Goal: Information Seeking & Learning: Learn about a topic

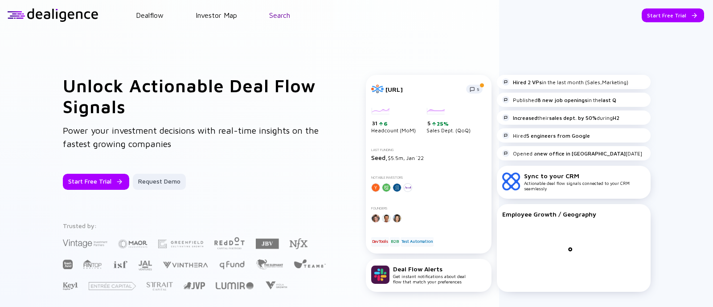
click at [275, 11] on link "Search" at bounding box center [279, 15] width 21 height 8
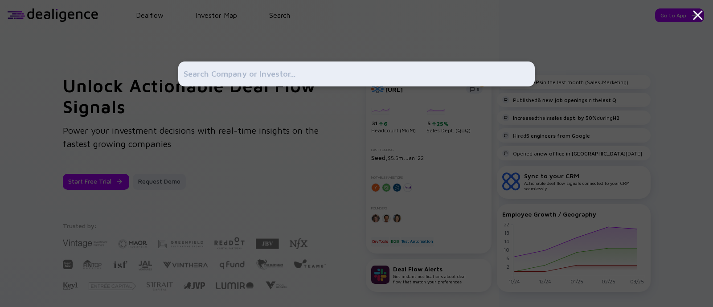
click at [269, 71] on input "text" at bounding box center [357, 74] width 346 height 16
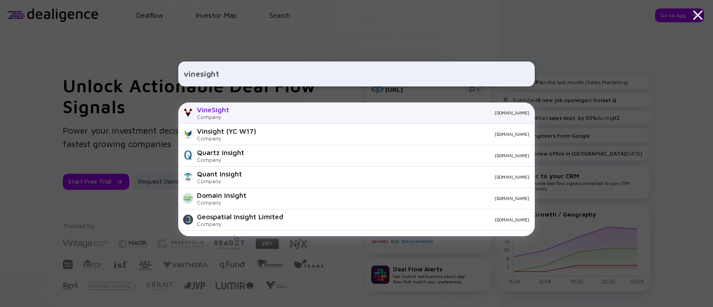
type input "vinesight"
click at [231, 111] on div "VineSight Company vinesight.com" at bounding box center [356, 113] width 357 height 21
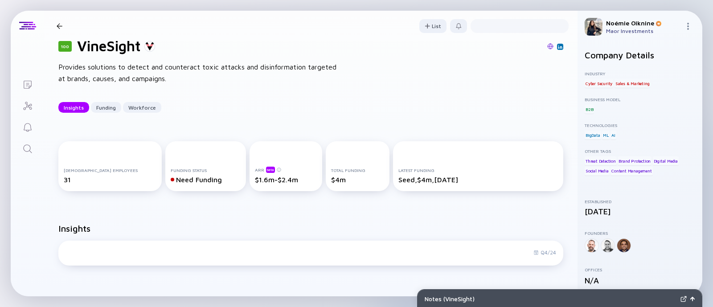
scroll to position [20, 0]
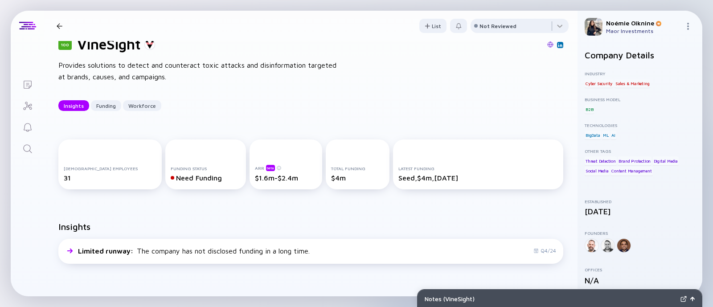
click at [27, 150] on icon "Search" at bounding box center [27, 149] width 11 height 11
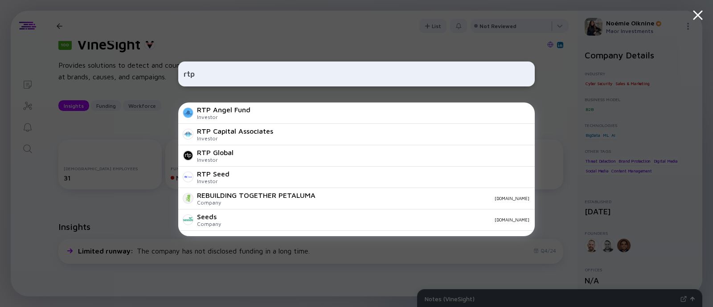
type input "rtp"
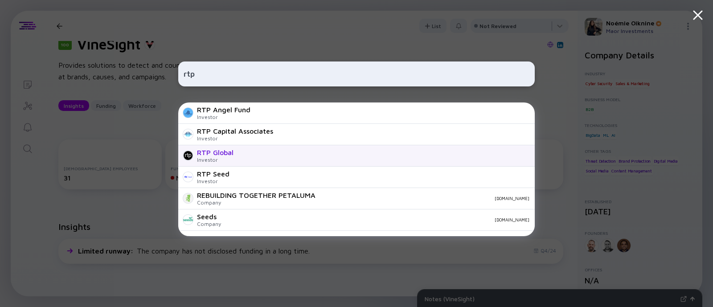
click at [268, 155] on div "RTP Global Investor" at bounding box center [356, 155] width 357 height 21
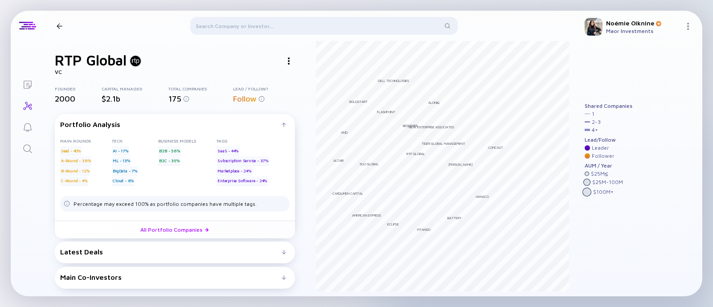
scroll to position [4, 0]
click at [234, 248] on div "Latest Deals" at bounding box center [171, 252] width 222 height 8
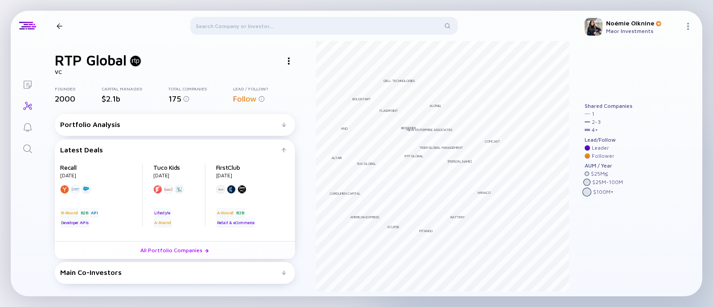
scroll to position [0, 0]
click at [170, 275] on div "Main Co-Investors" at bounding box center [171, 272] width 222 height 8
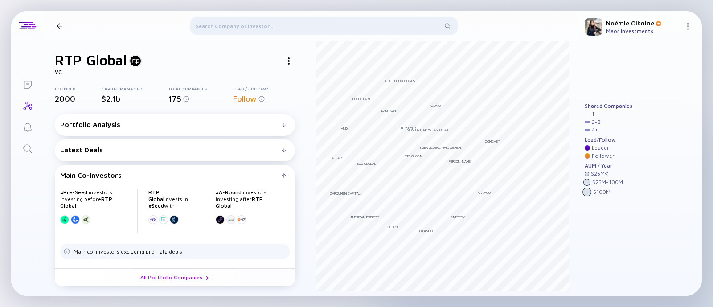
click at [157, 124] on div "Portfolio Analysis" at bounding box center [171, 124] width 222 height 8
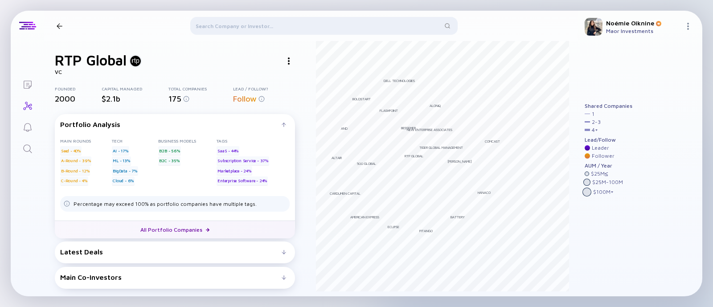
click at [176, 228] on link "All Portfolio Companies" at bounding box center [175, 230] width 240 height 18
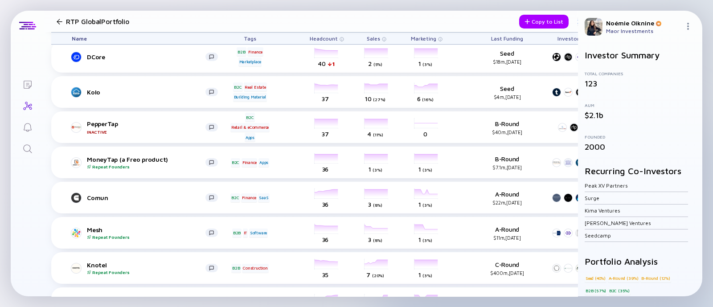
scroll to position [1860, 0]
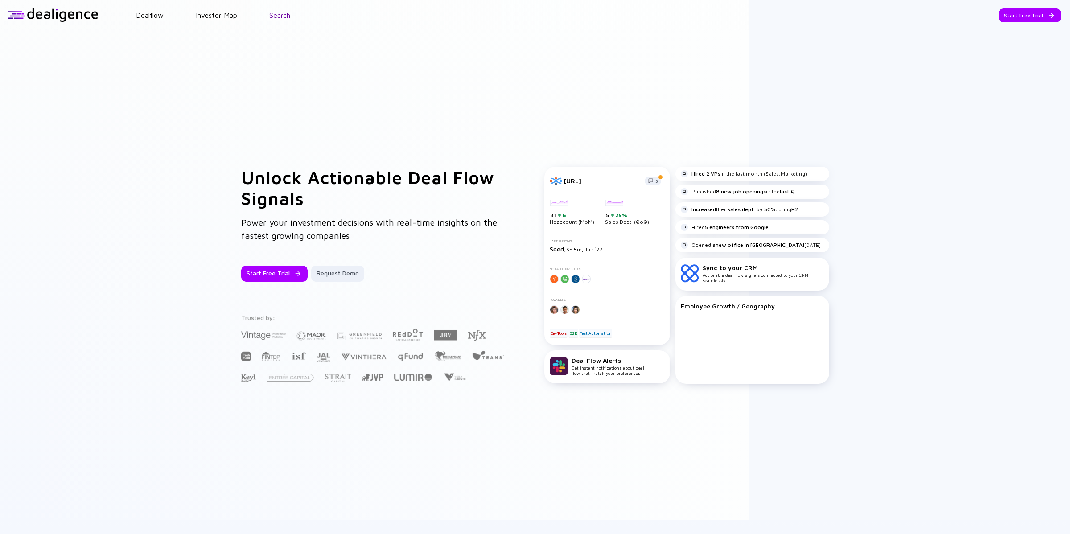
click at [275, 16] on link "Search" at bounding box center [279, 15] width 21 height 8
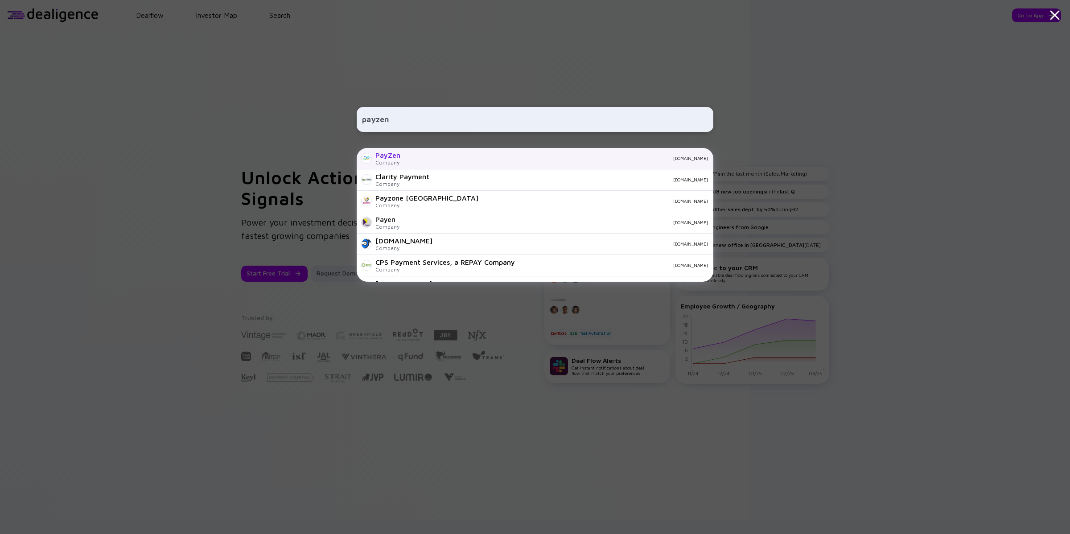
type input "payzen"
click at [397, 158] on div "PayZen" at bounding box center [387, 155] width 25 height 8
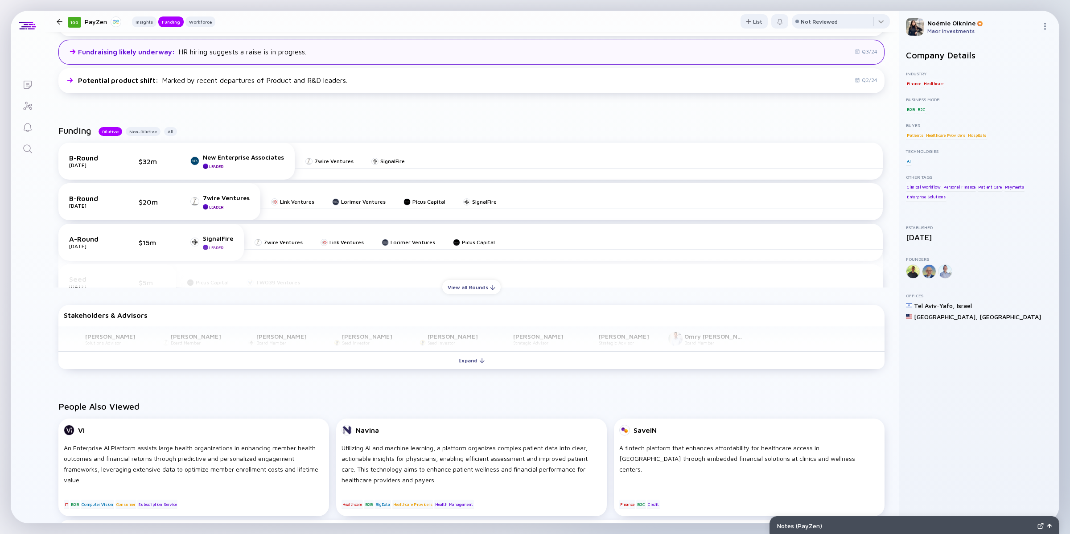
scroll to position [290, 0]
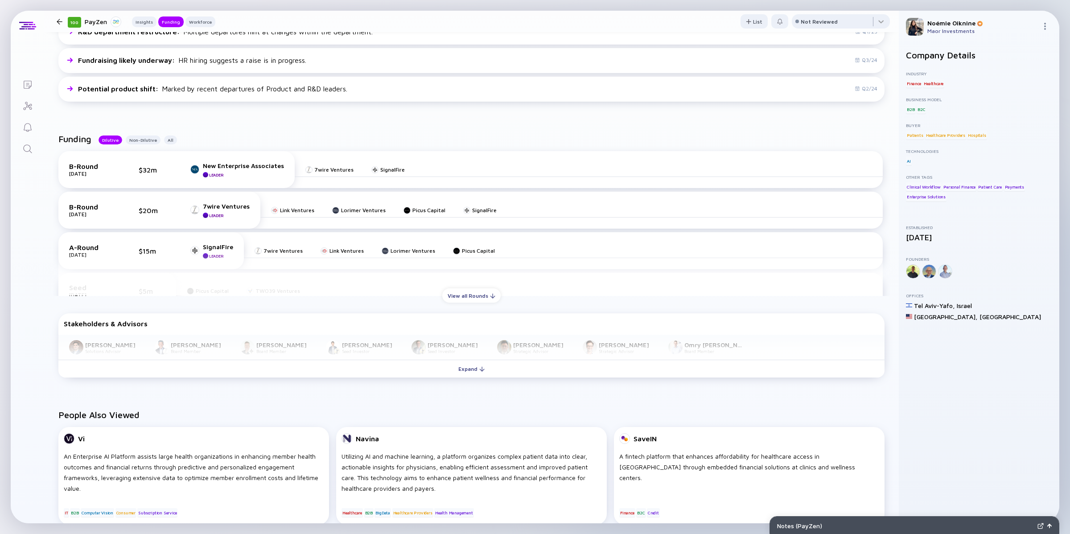
click at [28, 148] on icon "Search" at bounding box center [27, 149] width 11 height 11
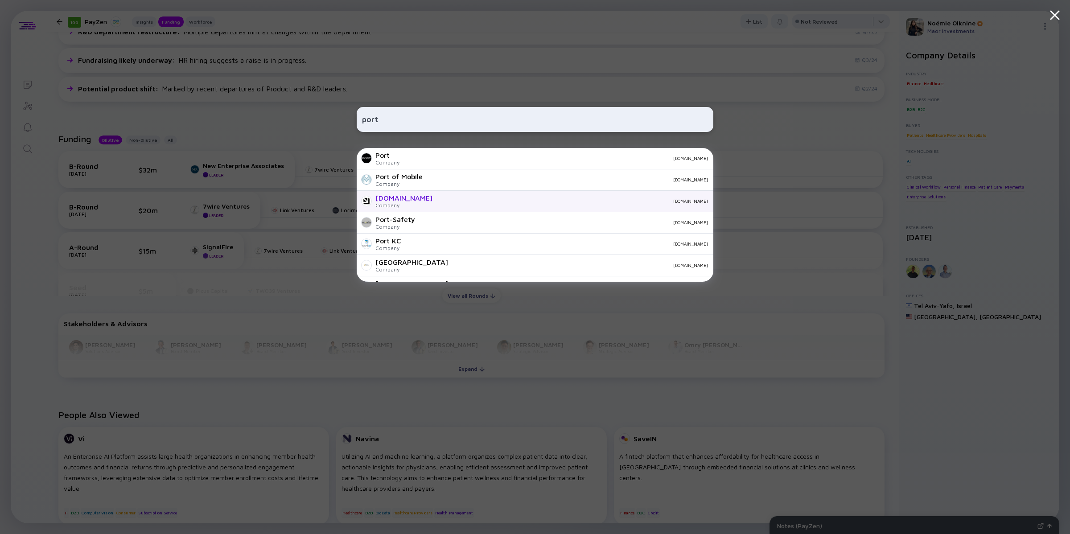
type input "port"
click at [404, 200] on div "[DOMAIN_NAME] Company [DOMAIN_NAME]" at bounding box center [535, 201] width 357 height 21
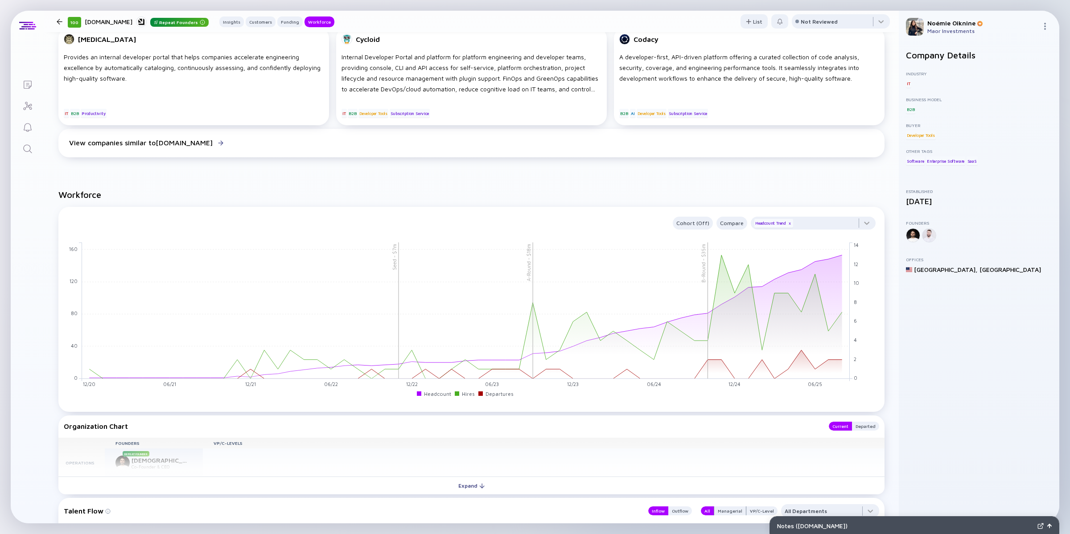
scroll to position [937, 0]
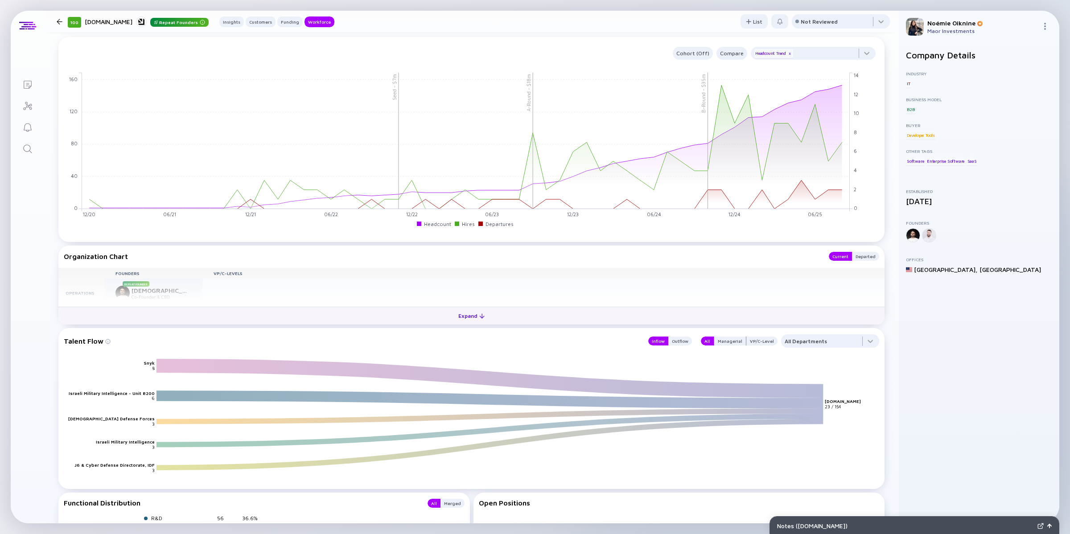
click at [479, 313] on div at bounding box center [481, 315] width 5 height 5
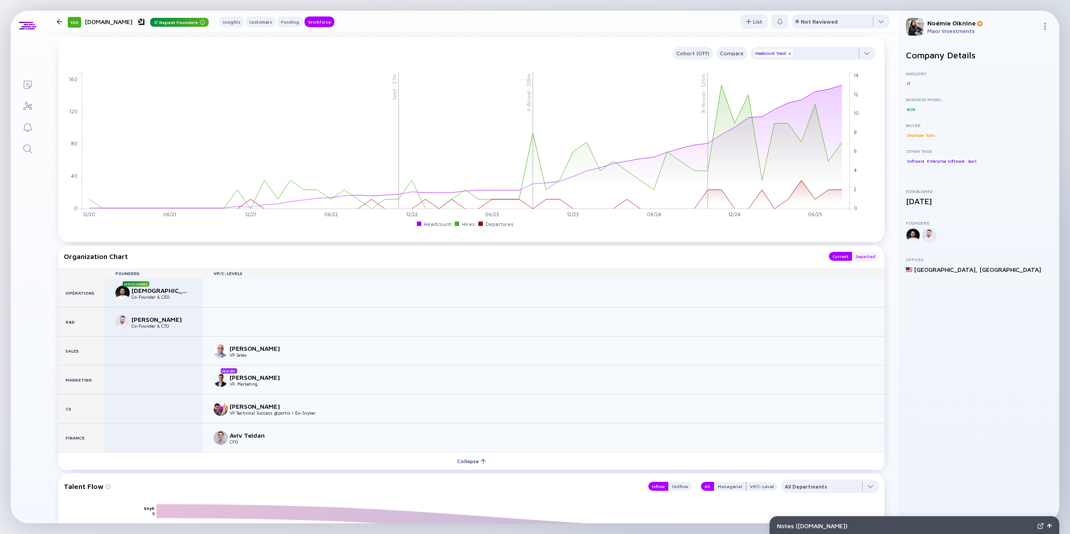
click at [863, 254] on div "Departed" at bounding box center [865, 256] width 27 height 9
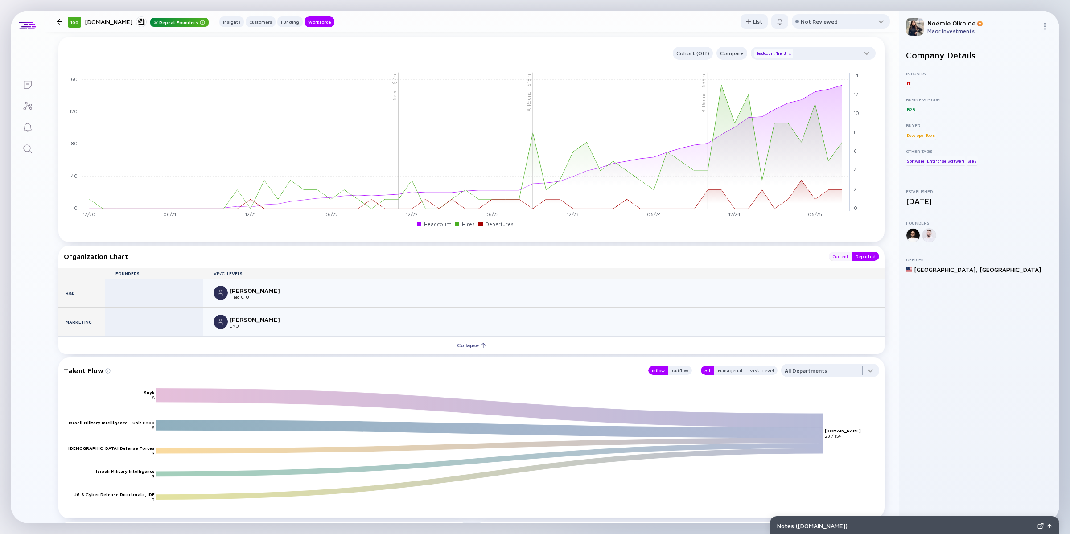
click at [835, 253] on div "Current" at bounding box center [840, 256] width 23 height 9
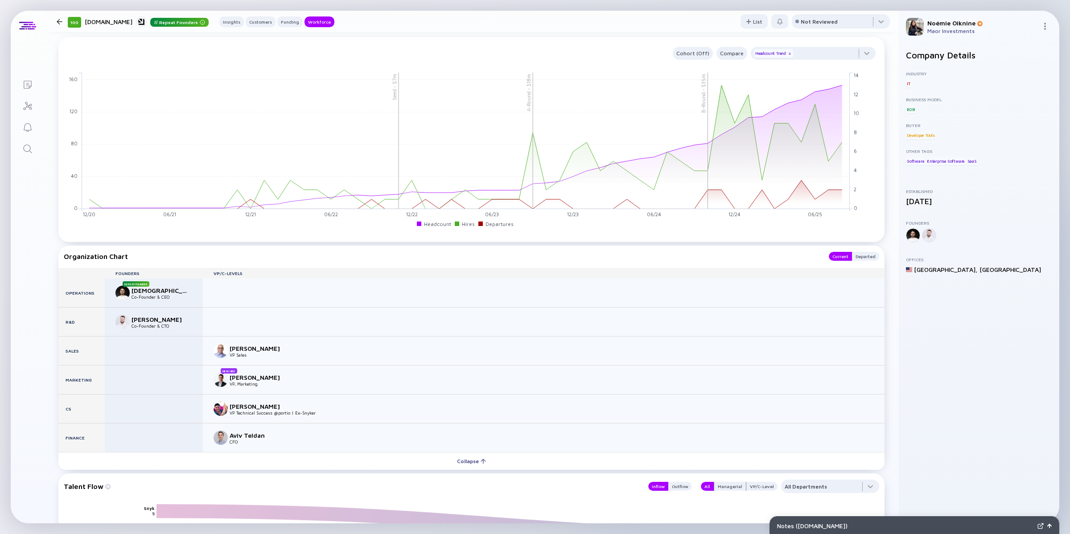
click at [24, 148] on icon "Search" at bounding box center [27, 149] width 11 height 11
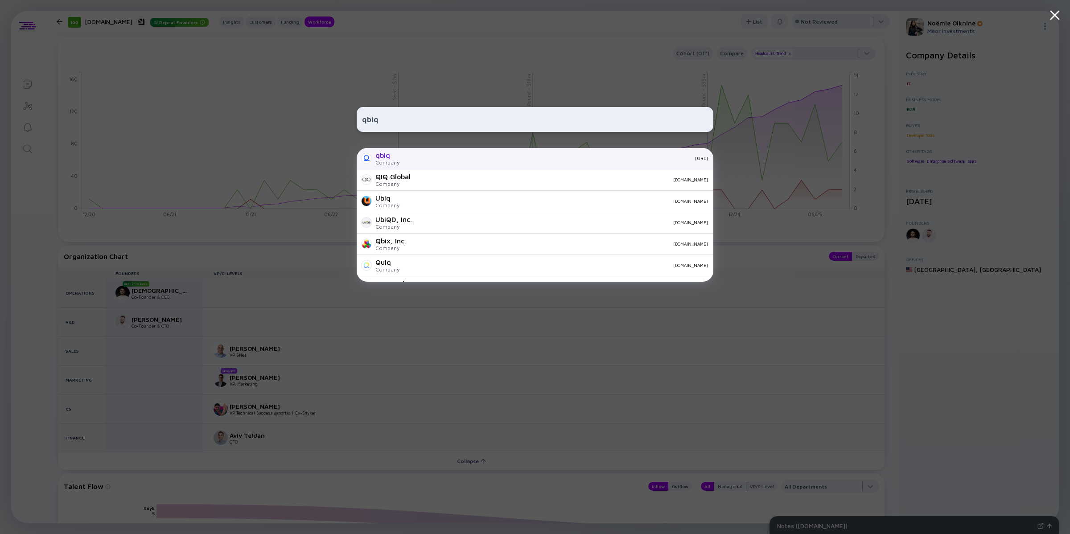
type input "qbiq"
click at [420, 152] on div "qbiq Company [URL]" at bounding box center [535, 158] width 357 height 21
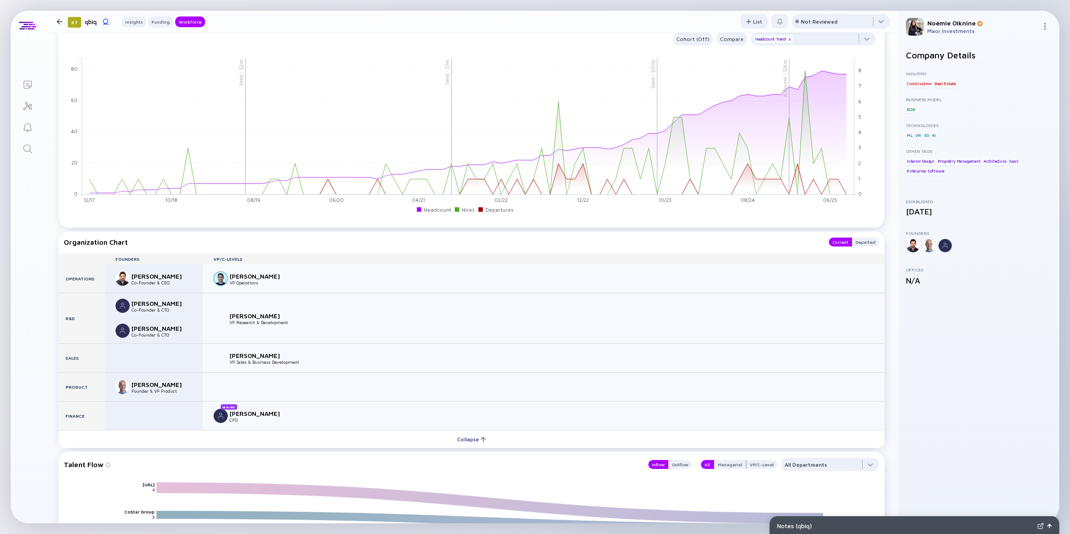
scroll to position [861, 0]
click at [854, 241] on div "Departed" at bounding box center [865, 243] width 27 height 9
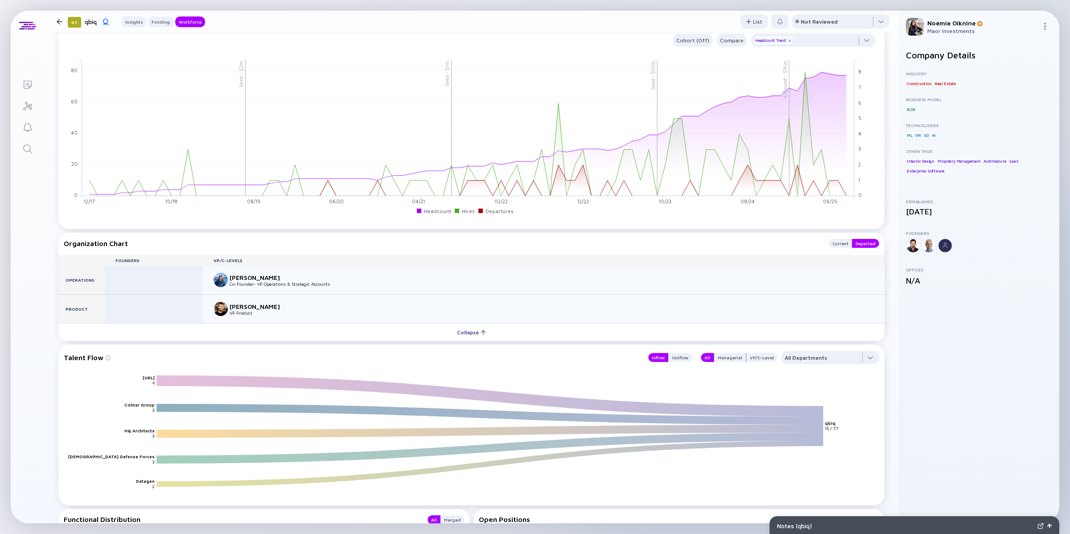
click at [24, 149] on icon "Search" at bounding box center [27, 148] width 8 height 8
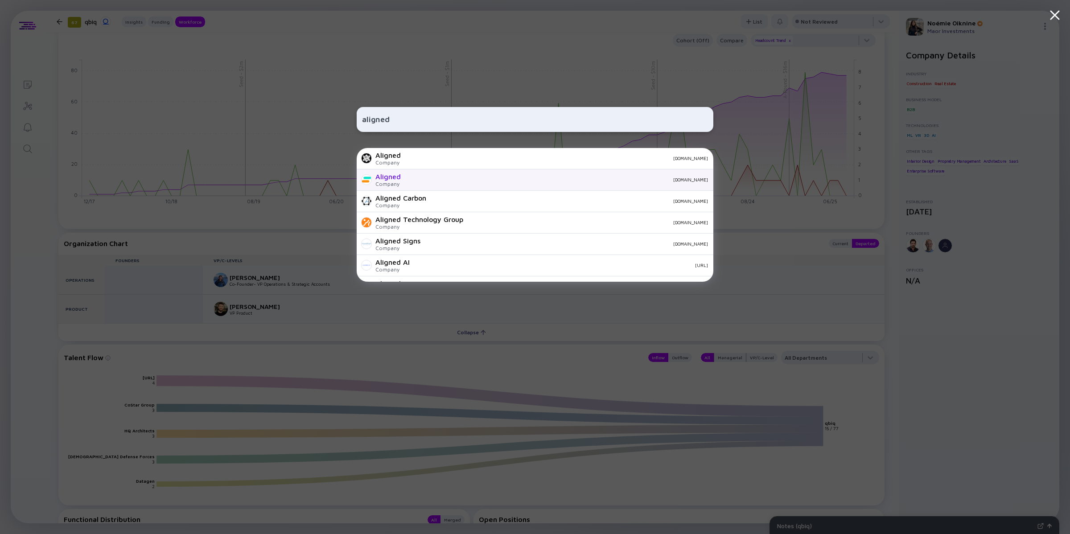
type input "aligned"
click at [383, 181] on div "Company" at bounding box center [387, 184] width 25 height 7
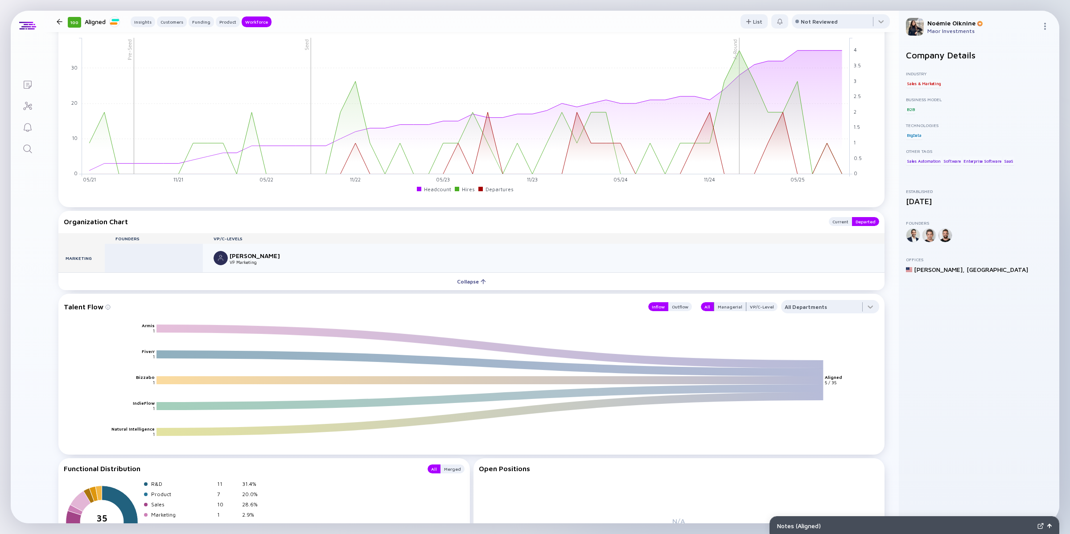
scroll to position [986, 0]
click at [829, 218] on div "Current" at bounding box center [840, 220] width 23 height 9
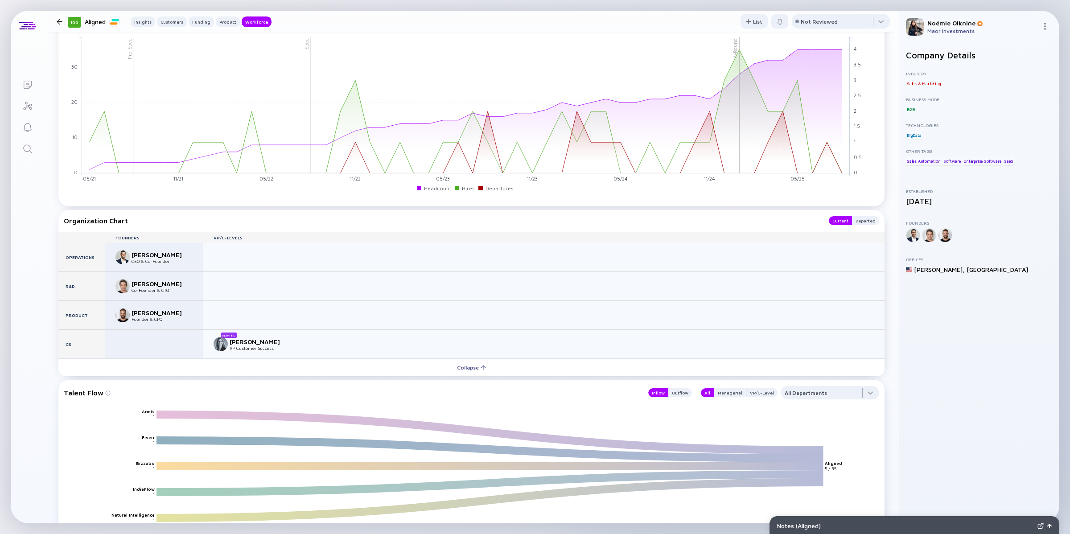
click at [22, 149] on icon "Search" at bounding box center [27, 149] width 11 height 11
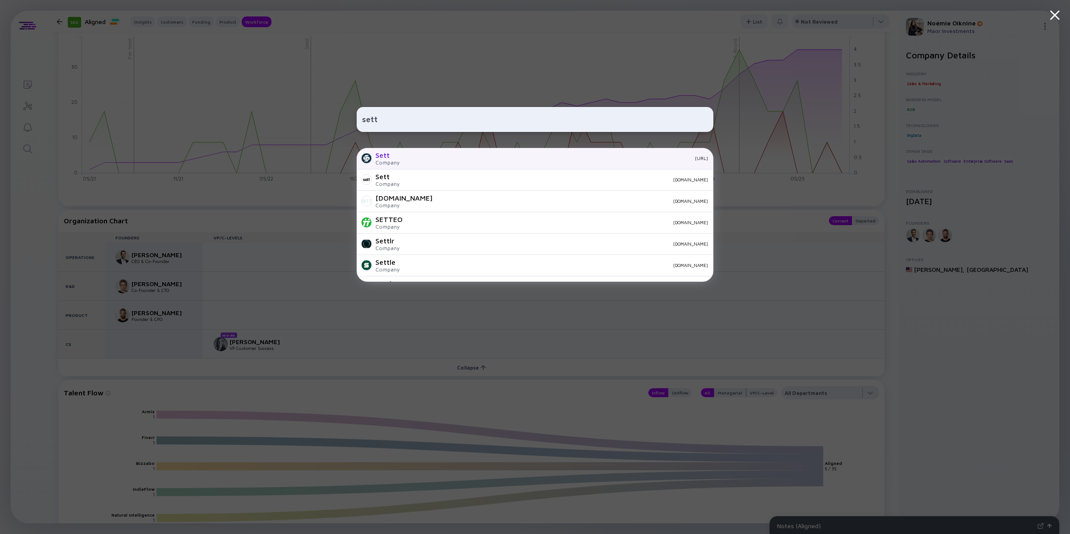
type input "sett"
click at [426, 163] on div "Sett Company [URL]" at bounding box center [535, 158] width 357 height 21
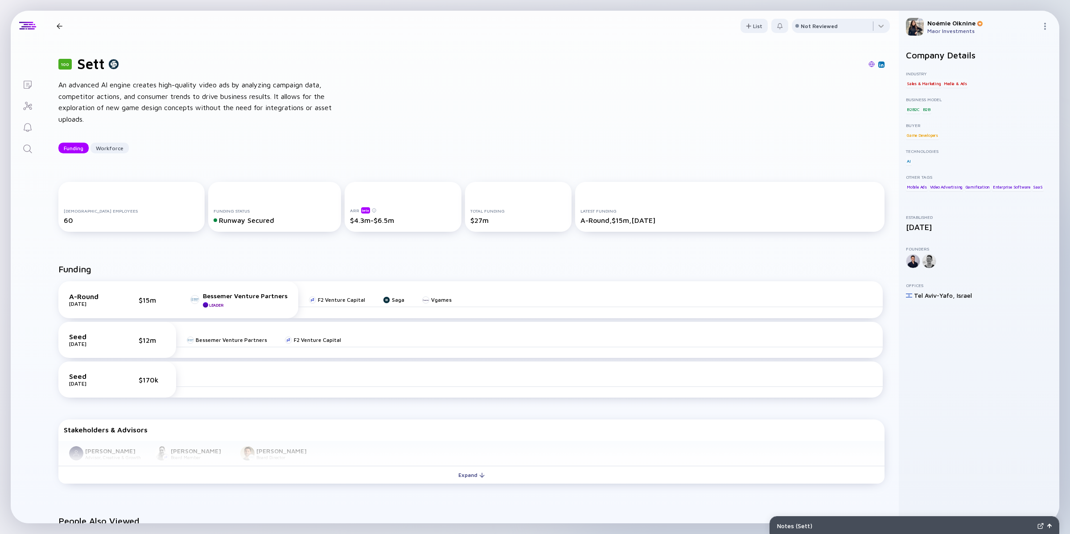
click at [869, 65] on img at bounding box center [872, 64] width 6 height 6
click at [29, 153] on icon "Search" at bounding box center [27, 149] width 11 height 11
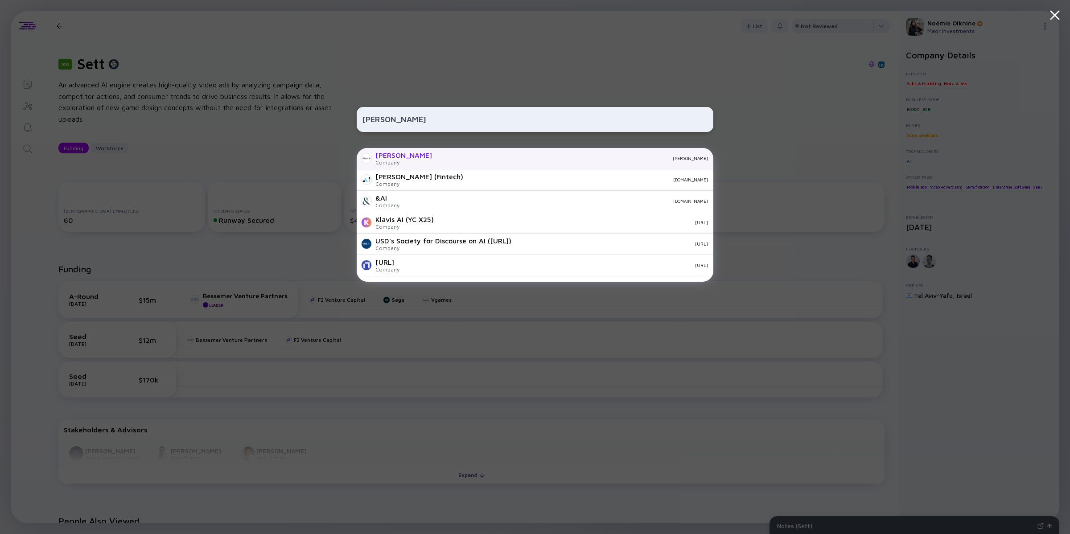
type input "[PERSON_NAME]"
click at [391, 157] on div "[PERSON_NAME]" at bounding box center [403, 155] width 57 height 8
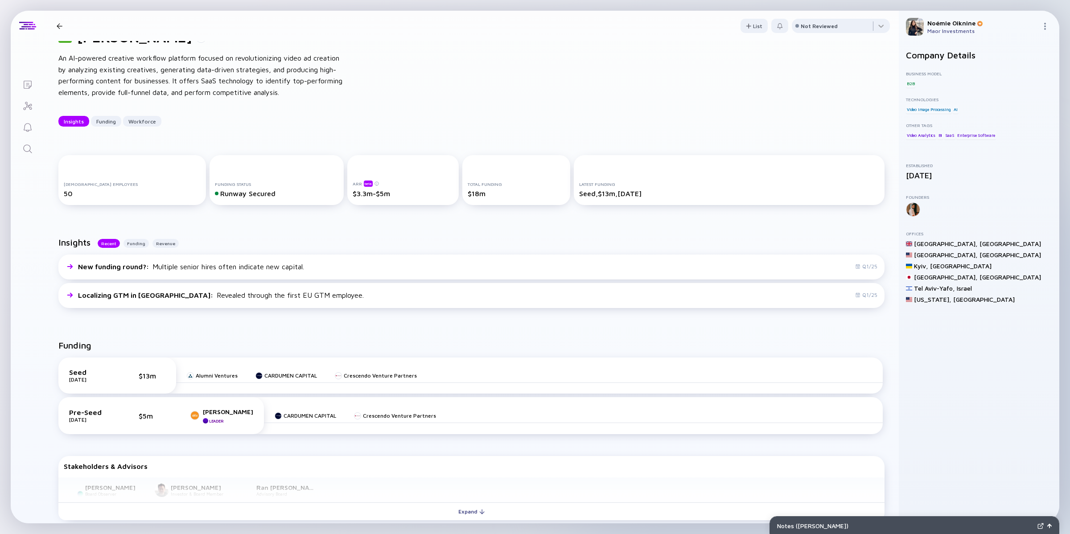
scroll to position [30, 0]
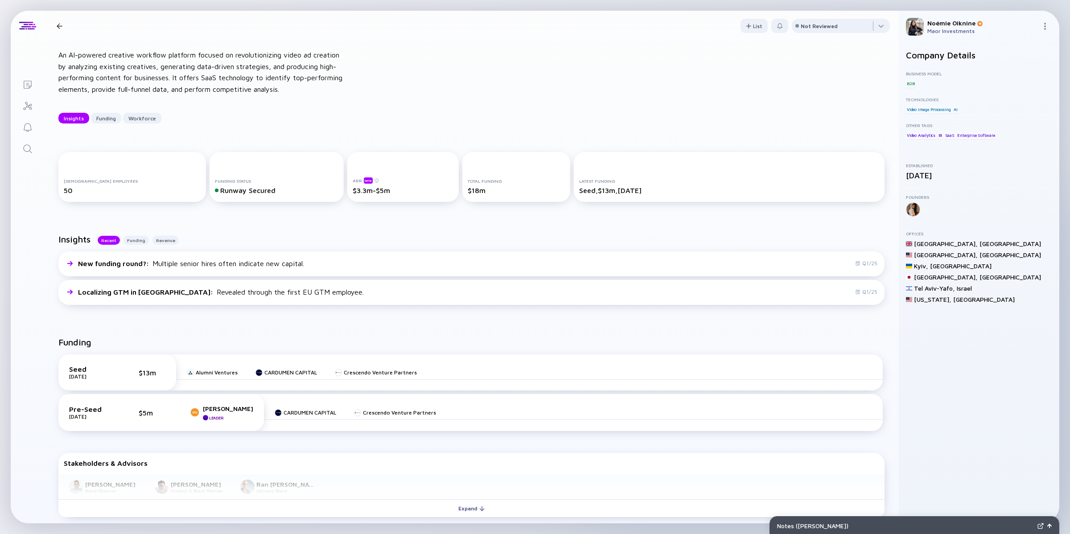
click at [24, 146] on icon "Search" at bounding box center [27, 149] width 11 height 11
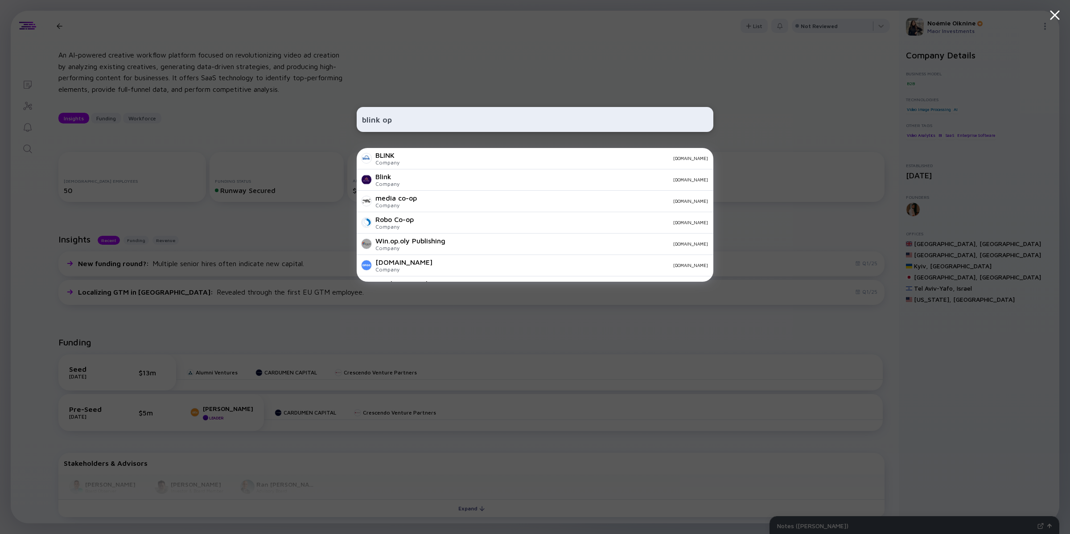
click at [382, 120] on input "blink op" at bounding box center [535, 119] width 346 height 16
type input "blinkop"
click at [406, 153] on div "BlinkOps Company [DOMAIN_NAME]" at bounding box center [535, 158] width 357 height 21
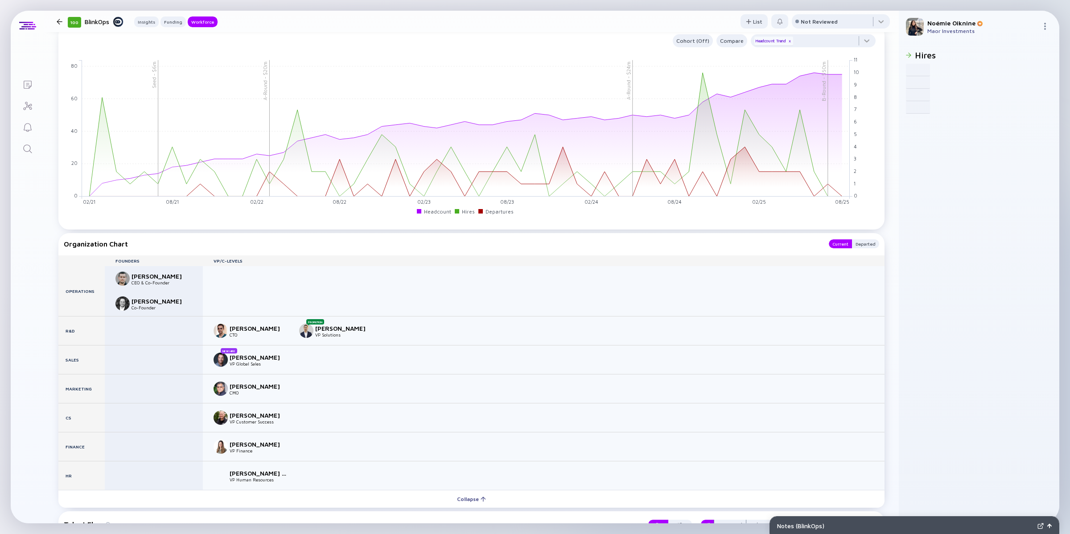
scroll to position [830, 0]
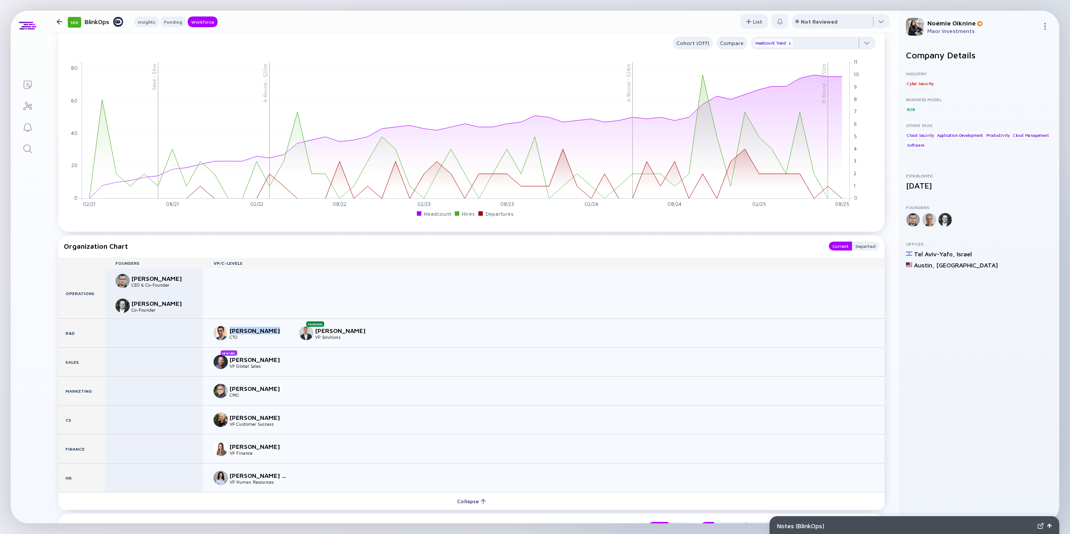
drag, startPoint x: 271, startPoint y: 330, endPoint x: 228, endPoint y: 329, distance: 42.4
click at [228, 329] on div "Raz Itzhakian CTO" at bounding box center [251, 333] width 75 height 14
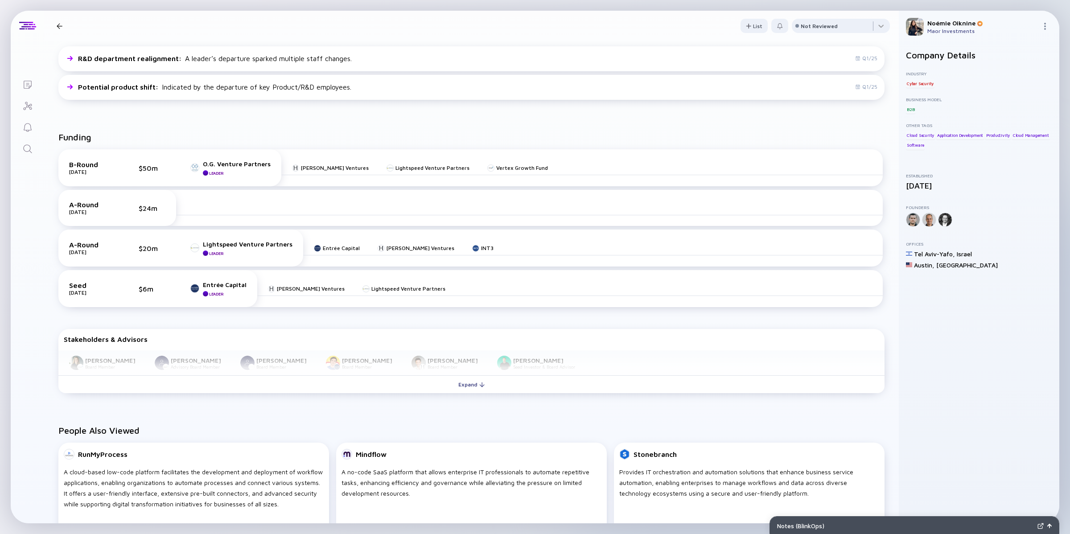
scroll to position [0, 0]
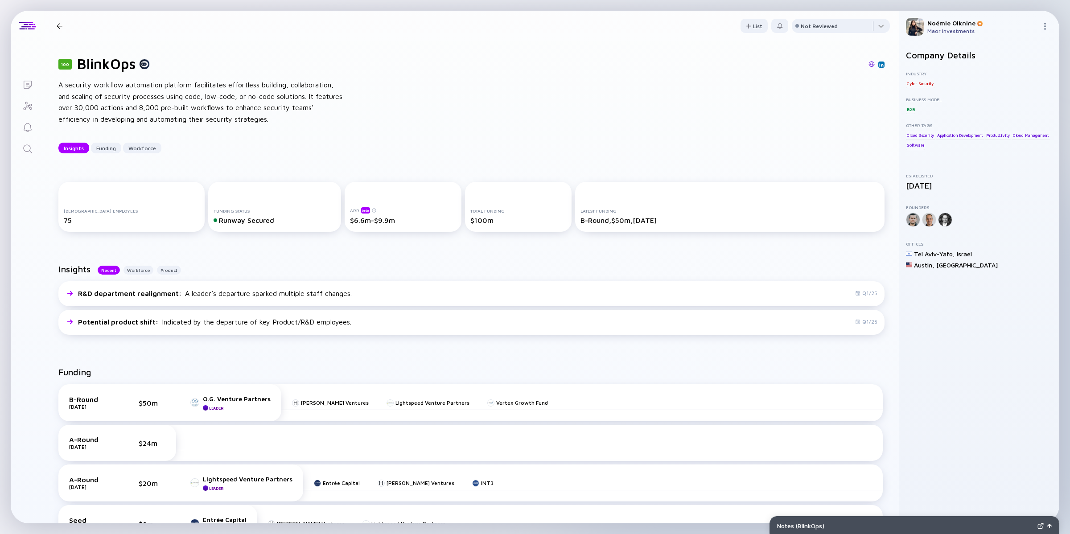
click at [29, 157] on link "Search" at bounding box center [27, 147] width 33 height 21
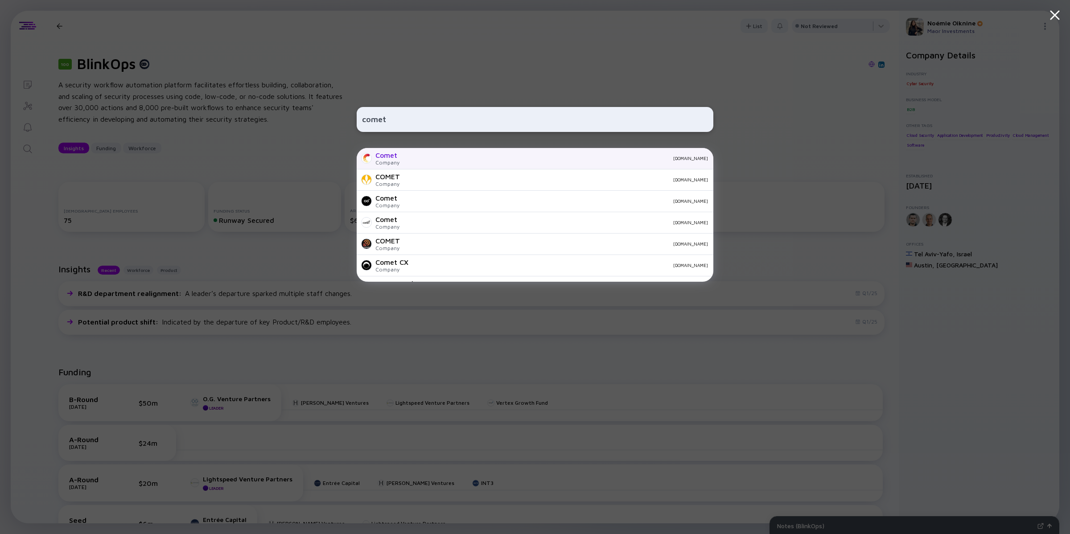
type input "comet"
click at [391, 159] on div "Company" at bounding box center [387, 162] width 24 height 7
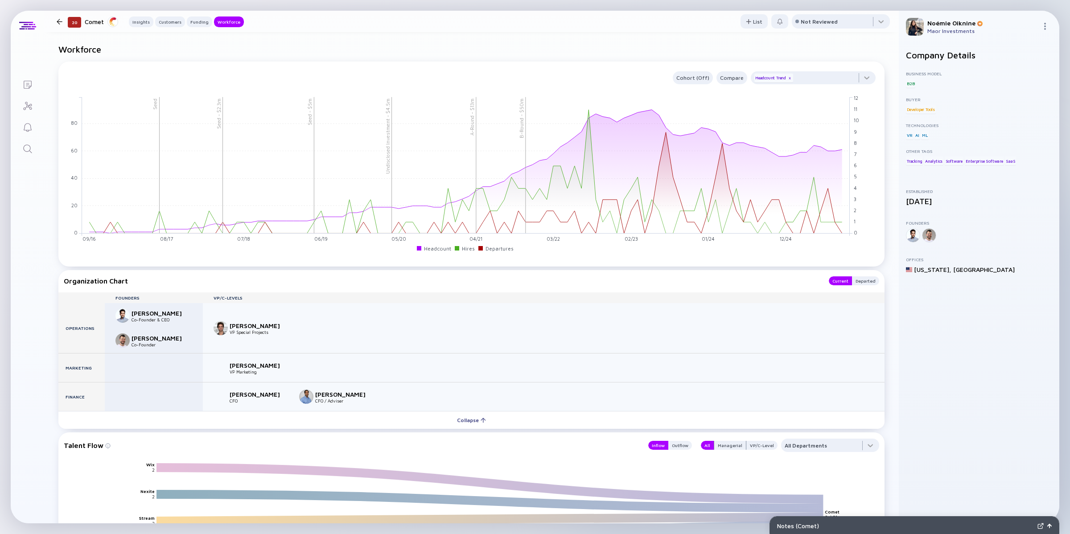
scroll to position [877, 0]
click at [854, 286] on div "Departed" at bounding box center [865, 281] width 27 height 9
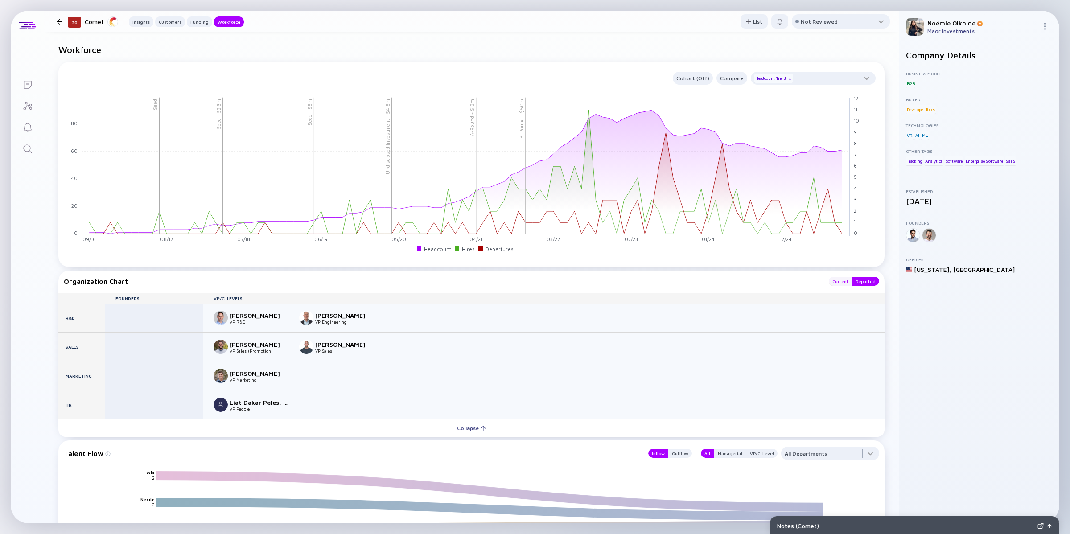
click at [829, 286] on div "Current" at bounding box center [840, 281] width 23 height 9
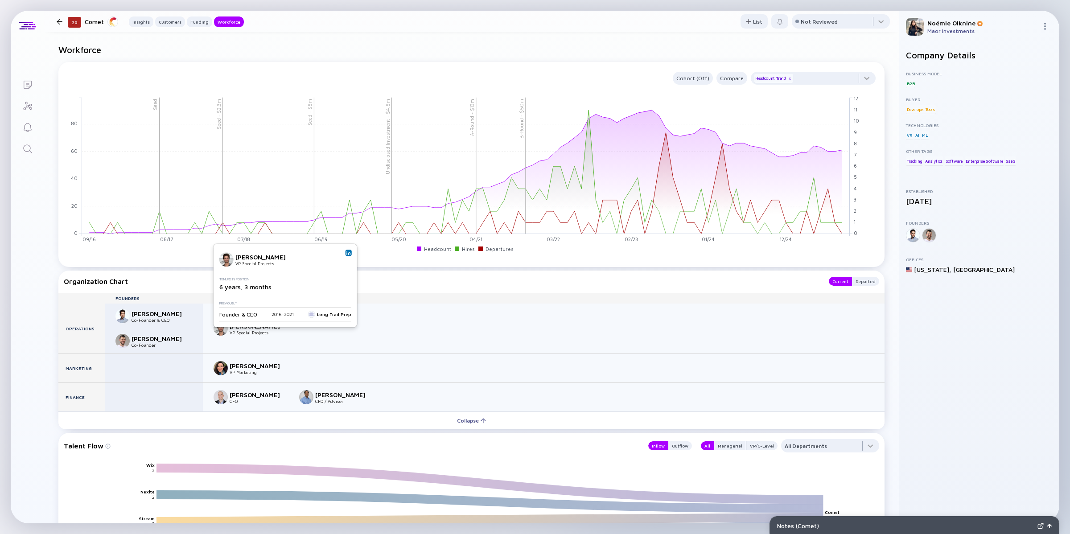
click at [243, 330] on div "[PERSON_NAME]" at bounding box center [259, 326] width 59 height 8
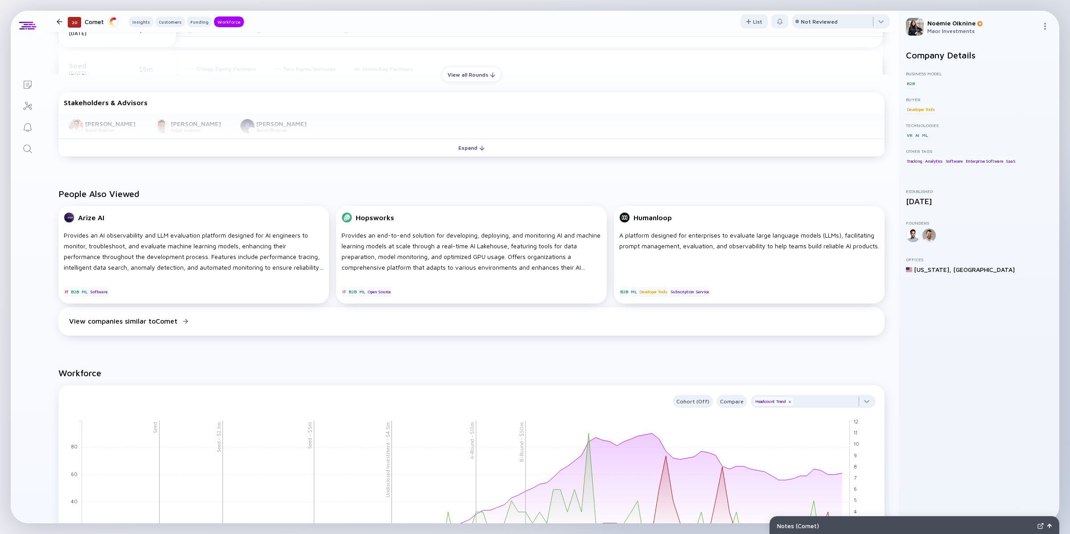
scroll to position [166, 0]
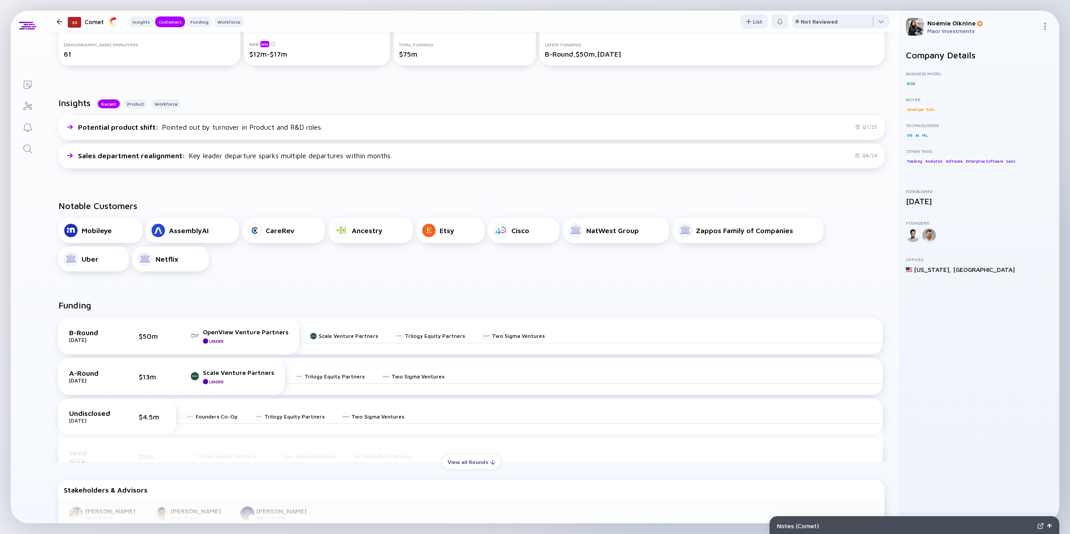
click at [29, 145] on icon "Search" at bounding box center [27, 148] width 8 height 8
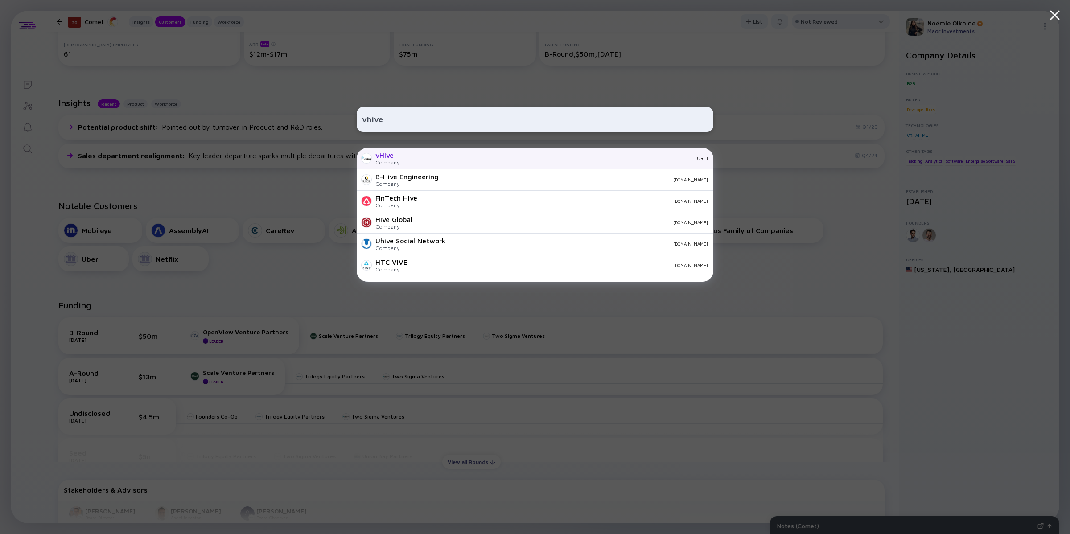
type input "vhive"
click at [373, 161] on div "vHive Company [URL]" at bounding box center [535, 158] width 357 height 21
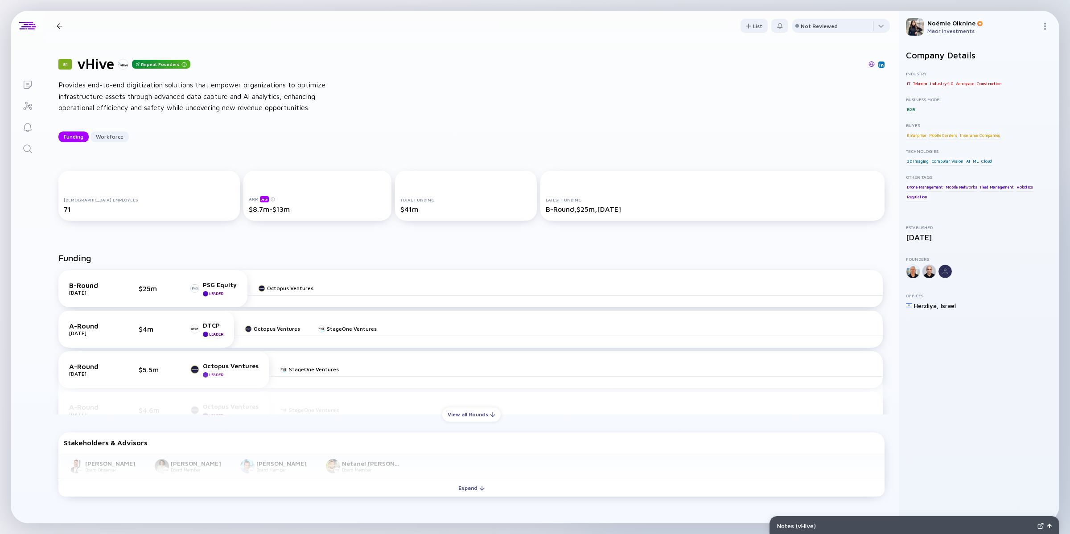
click at [28, 152] on icon "Search" at bounding box center [27, 149] width 11 height 11
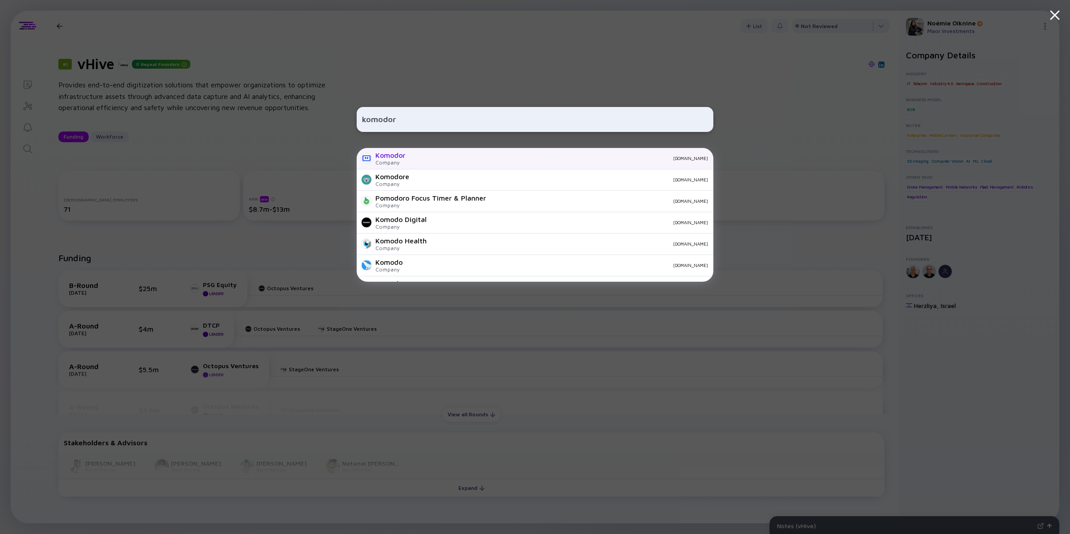
type input "komodor"
click at [396, 154] on div "Komodor" at bounding box center [390, 155] width 30 height 8
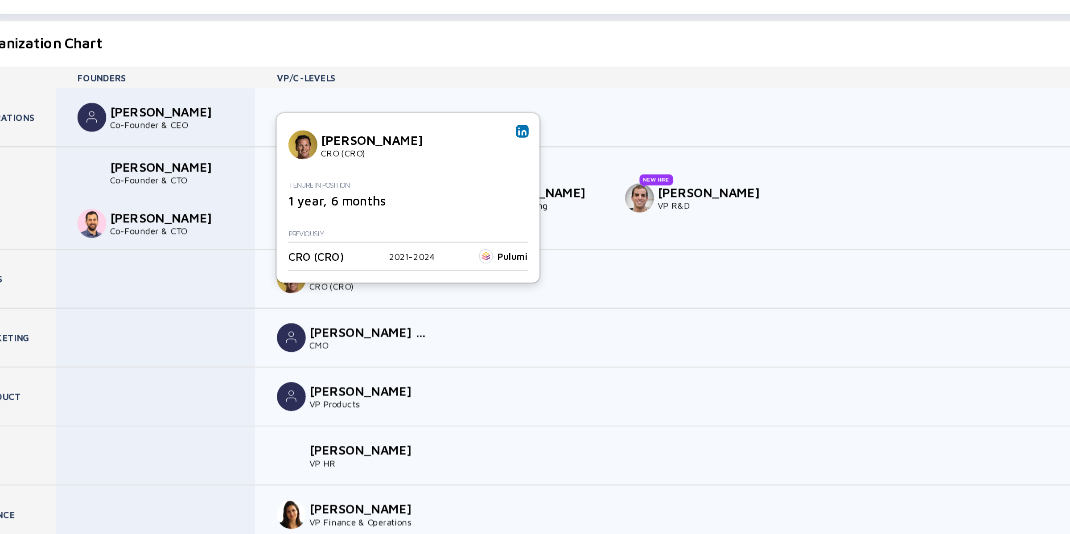
scroll to position [913, 0]
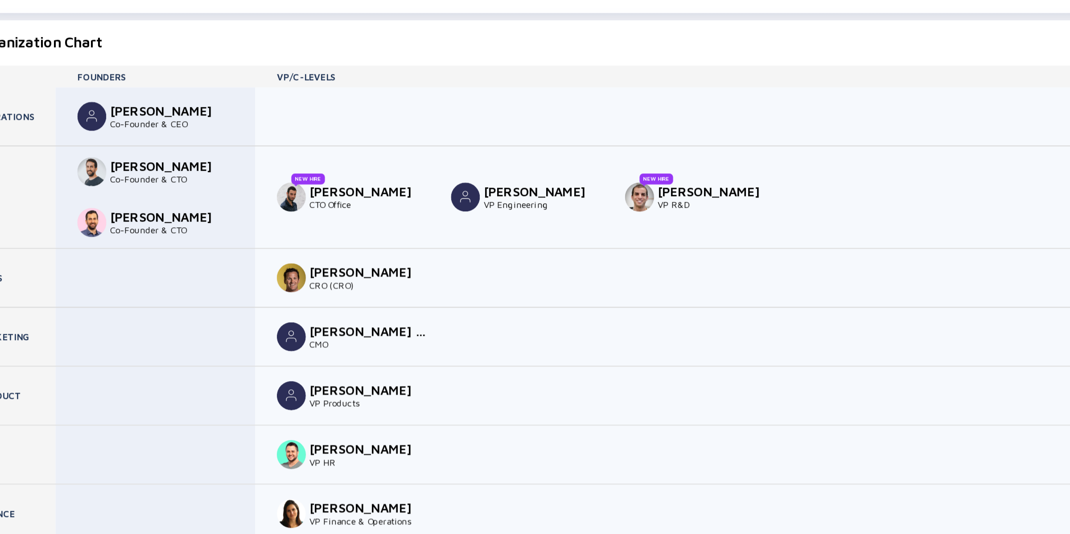
click at [250, 352] on div "[PERSON_NAME]" at bounding box center [259, 354] width 59 height 8
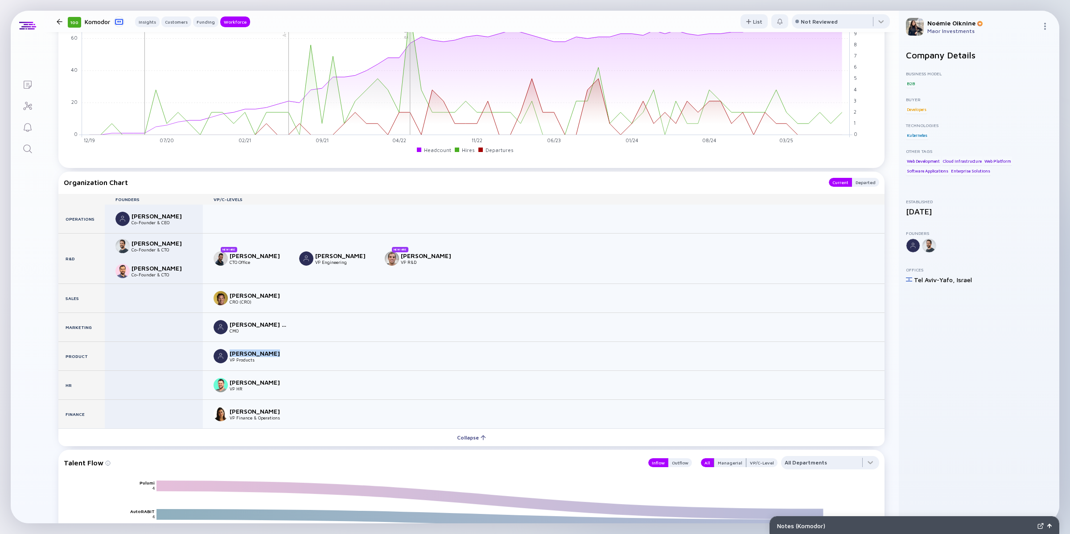
click at [24, 155] on div "Search" at bounding box center [27, 150] width 11 height 12
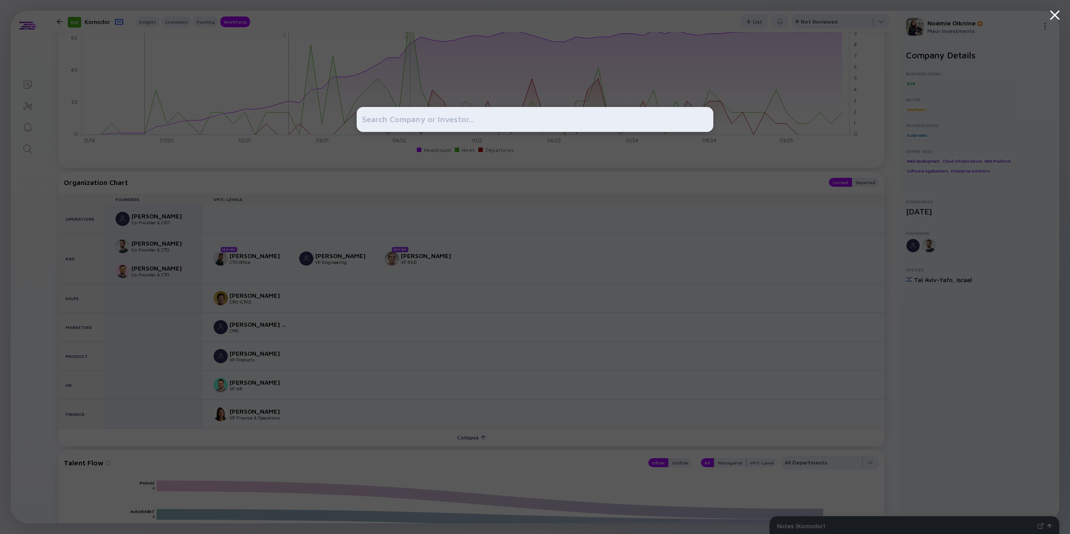
click at [384, 114] on input "text" at bounding box center [535, 119] width 346 height 16
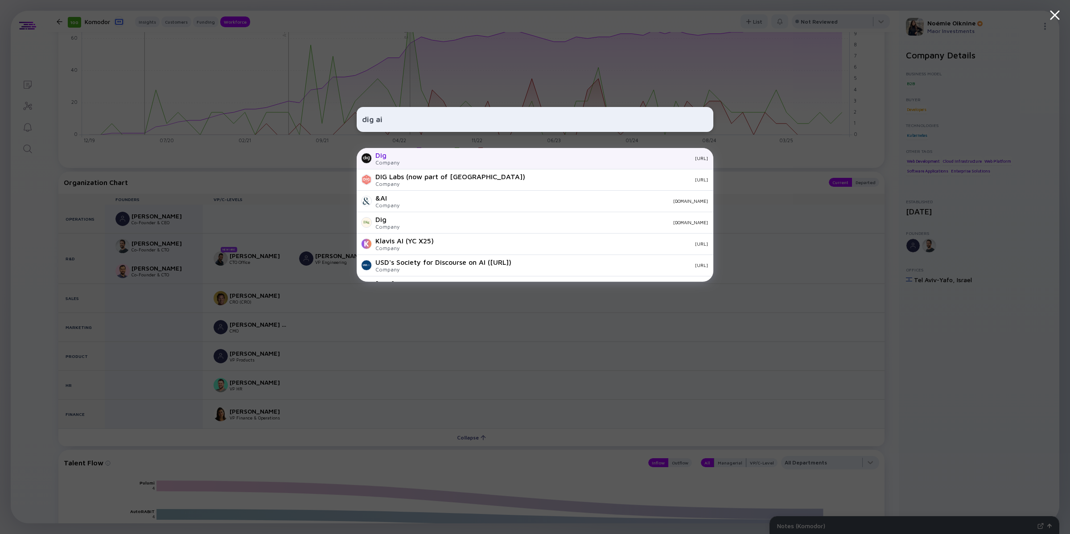
type input "dig ai"
click at [392, 157] on div "Dig" at bounding box center [387, 155] width 24 height 8
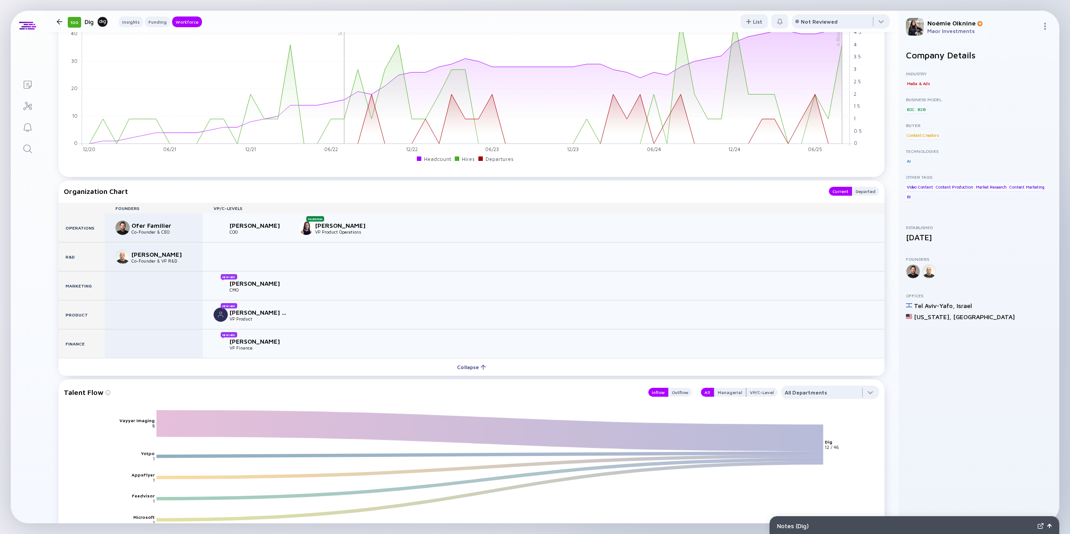
scroll to position [861, 0]
click at [863, 187] on div "Departed" at bounding box center [865, 191] width 27 height 9
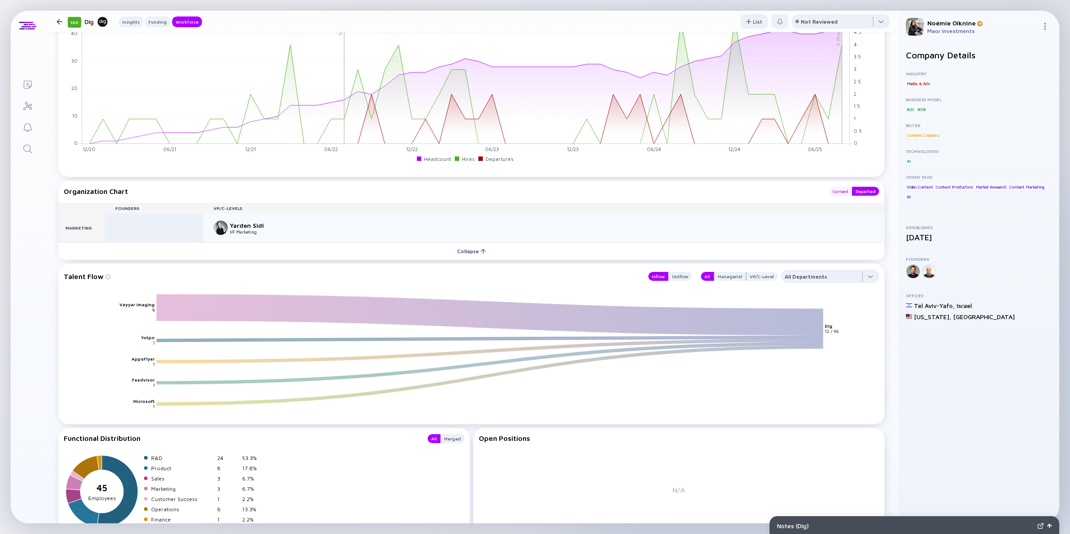
click at [829, 188] on div "Current" at bounding box center [840, 191] width 23 height 9
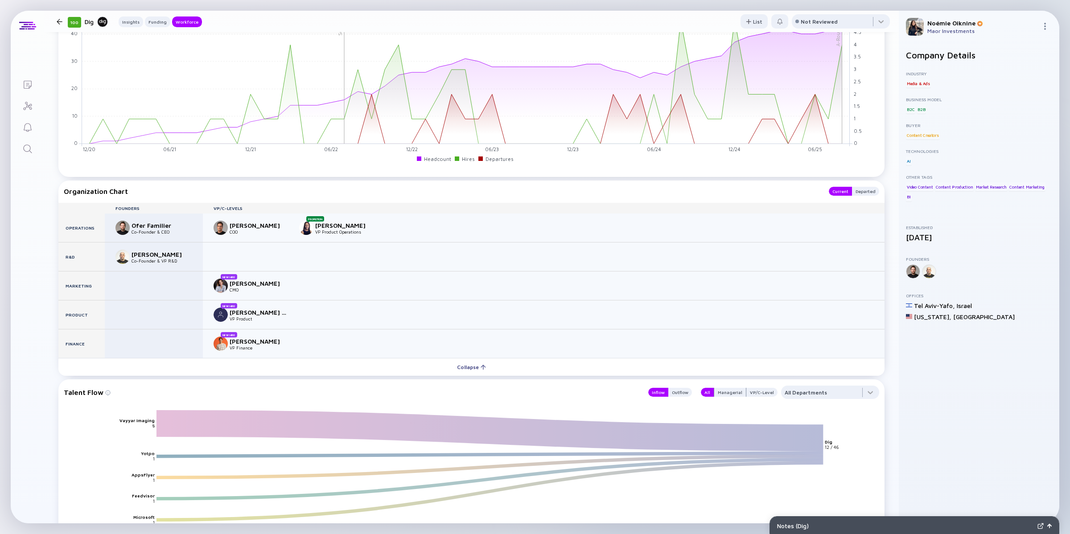
click at [34, 140] on link "Search" at bounding box center [27, 147] width 33 height 21
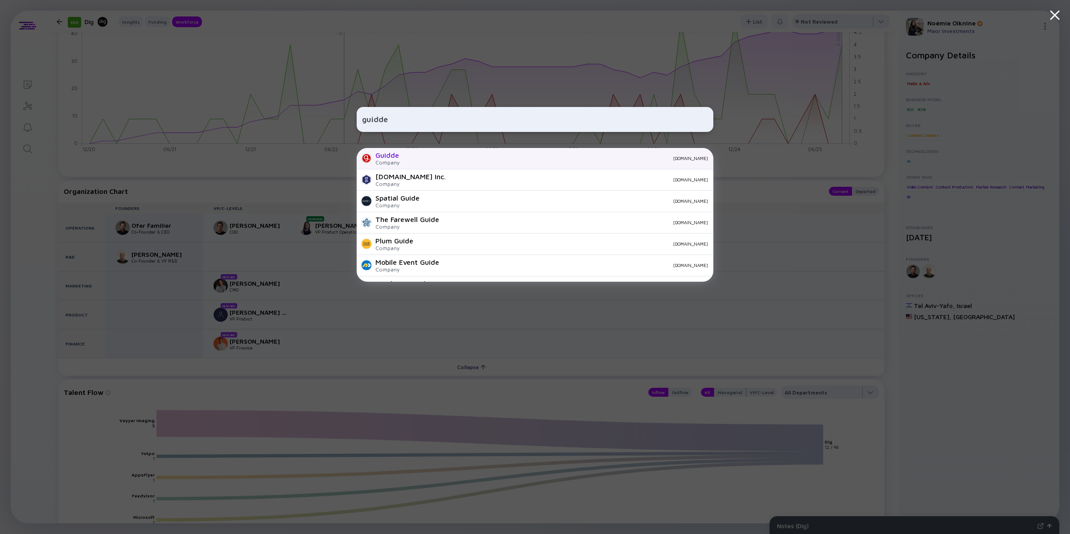
type input "guidde"
click at [386, 159] on div "Company" at bounding box center [387, 162] width 24 height 7
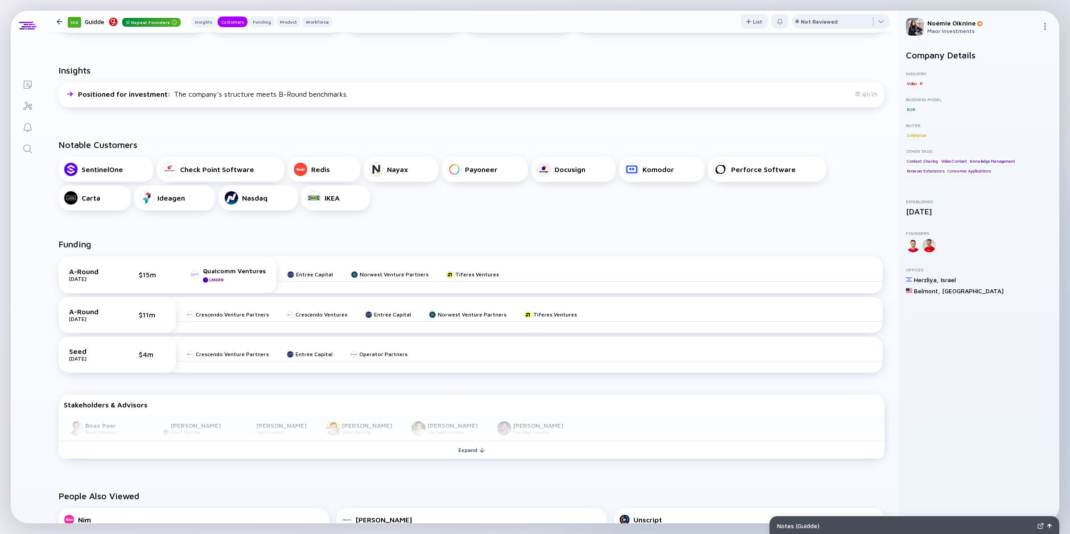
scroll to position [186, 0]
click at [25, 147] on icon "Search" at bounding box center [27, 149] width 11 height 11
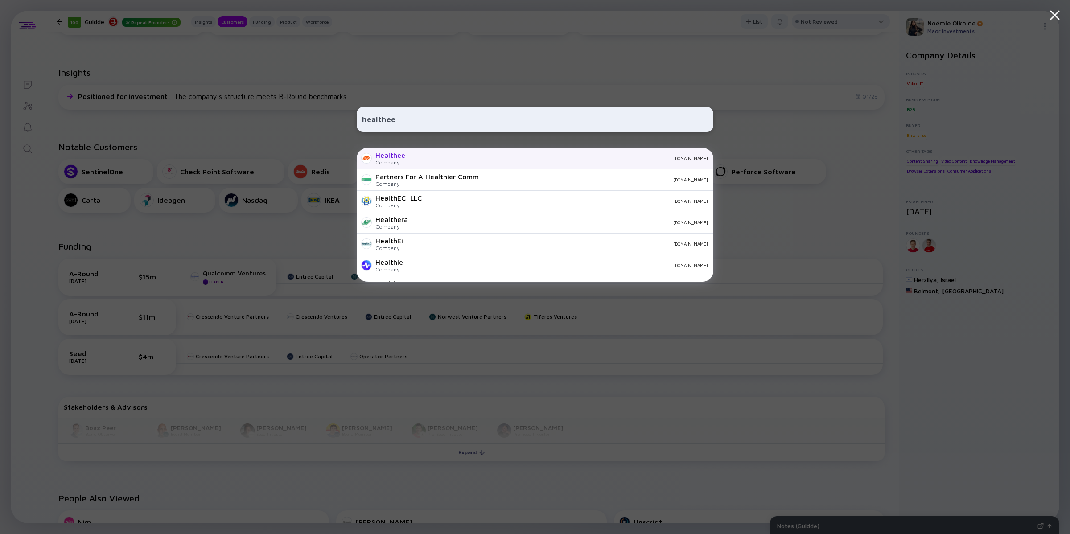
type input "healthee"
click at [384, 157] on div "Healthee" at bounding box center [390, 155] width 30 height 8
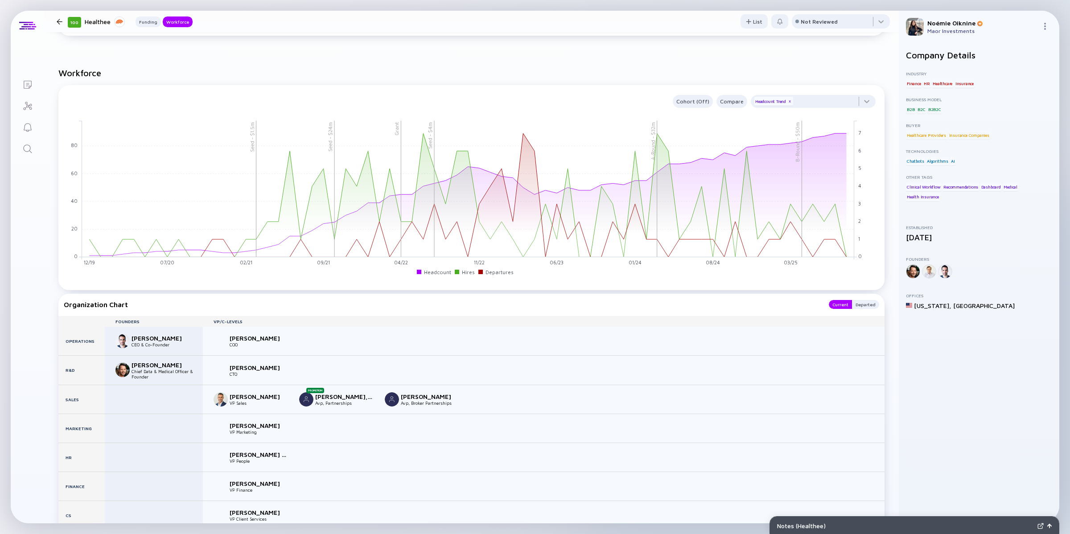
scroll to position [654, 0]
click at [26, 144] on icon "Search" at bounding box center [27, 149] width 11 height 11
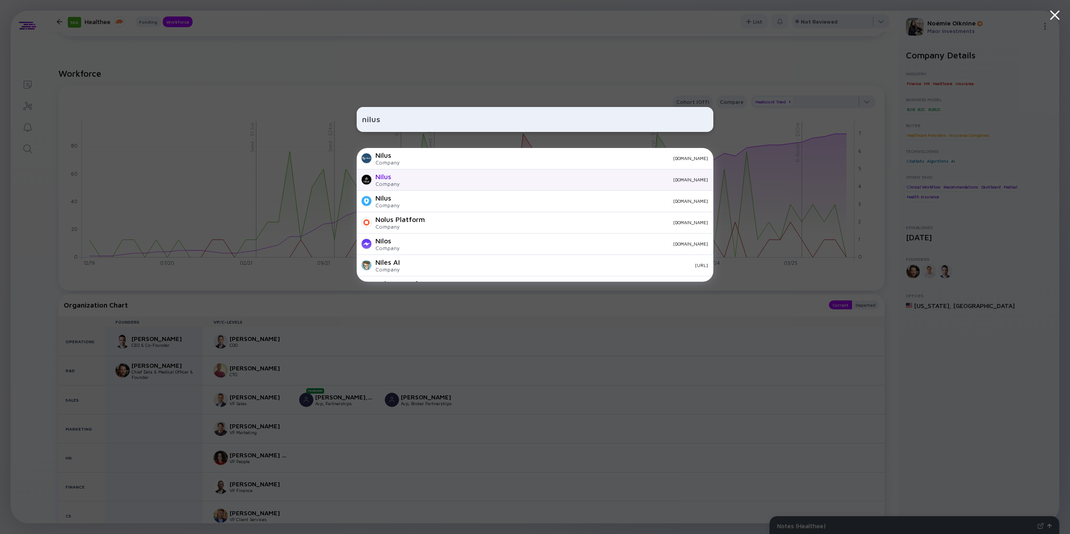
type input "nilus"
click at [407, 181] on div "[DOMAIN_NAME]" at bounding box center [557, 179] width 301 height 5
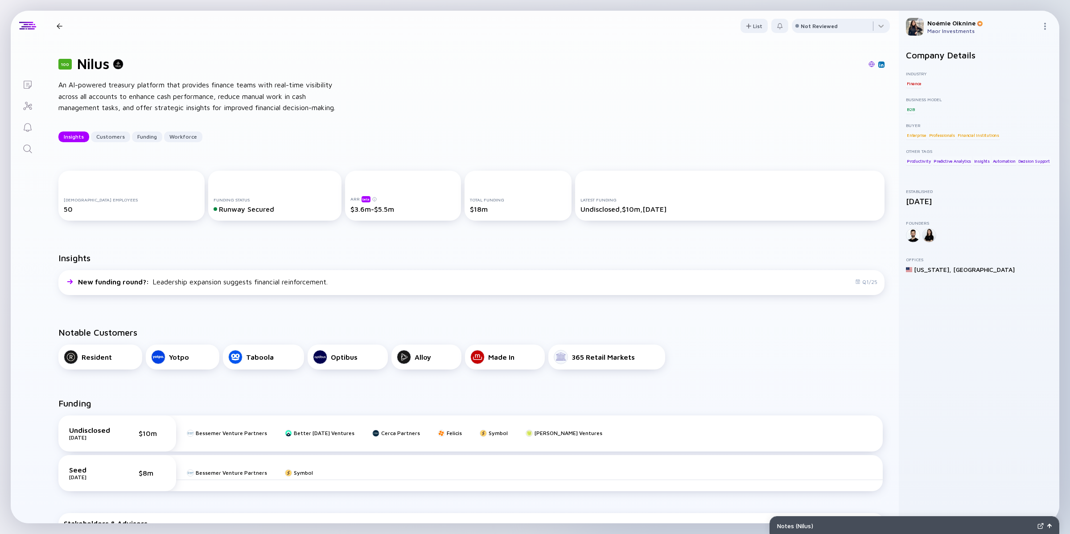
click at [23, 145] on icon "Search" at bounding box center [27, 149] width 11 height 11
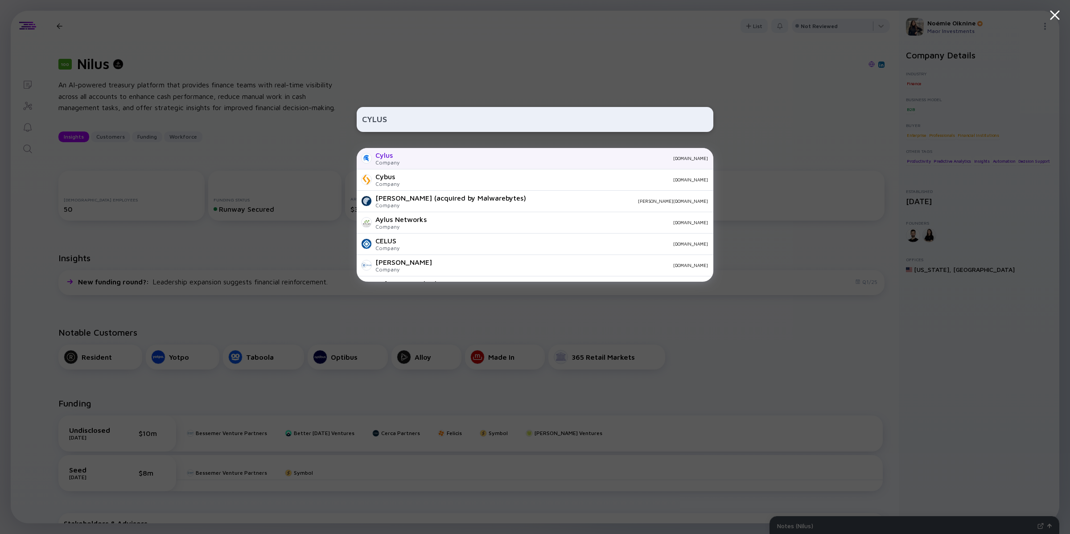
type input "CYLUS"
click at [413, 157] on div "[DOMAIN_NAME]" at bounding box center [557, 158] width 301 height 5
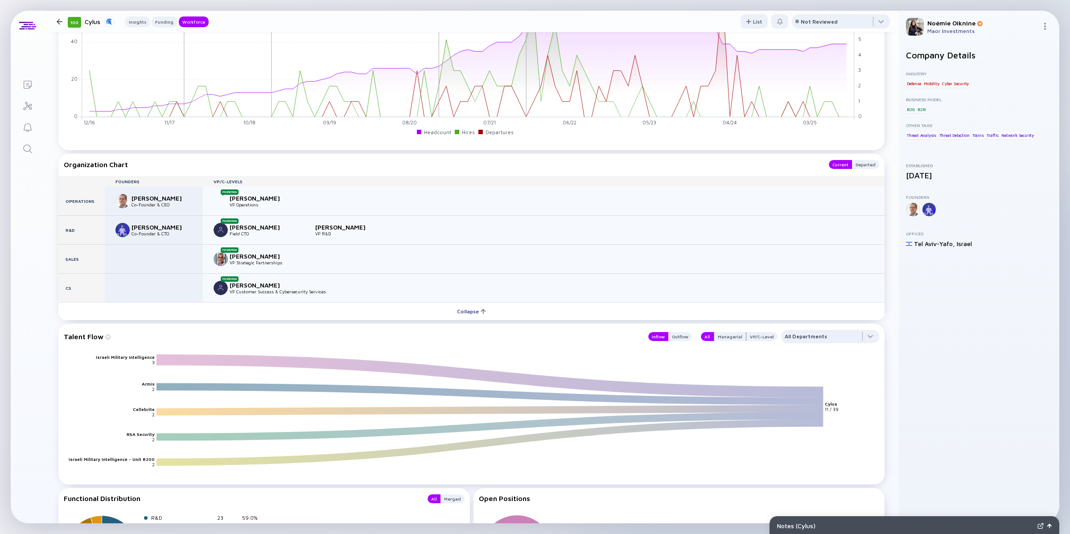
scroll to position [870, 0]
click at [857, 166] on div "Departed" at bounding box center [865, 165] width 27 height 9
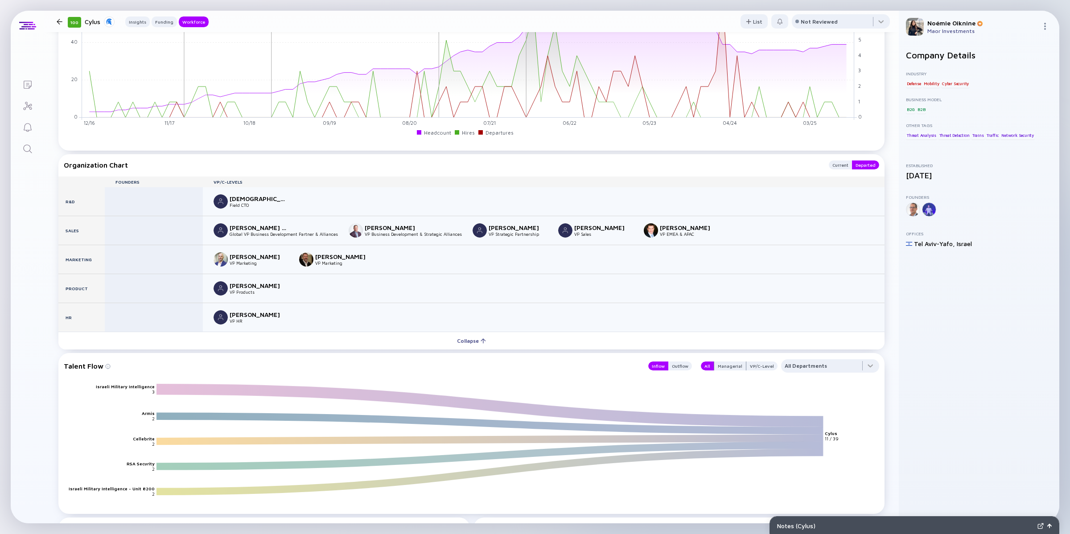
click at [23, 144] on icon "Search" at bounding box center [27, 149] width 11 height 11
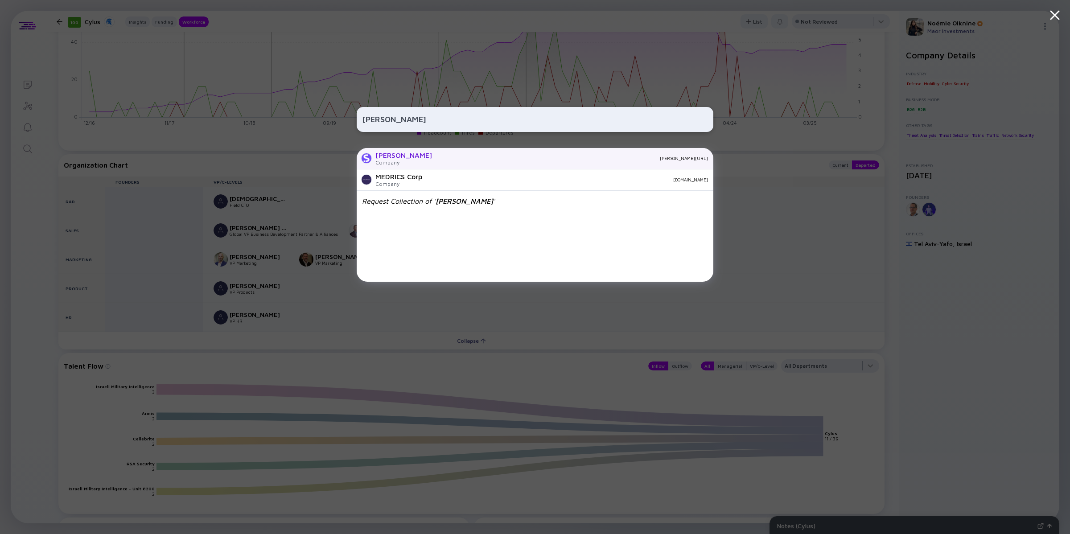
type input "[PERSON_NAME]"
drag, startPoint x: 382, startPoint y: 157, endPoint x: 375, endPoint y: 157, distance: 6.7
click at [375, 157] on div "[PERSON_NAME]" at bounding box center [403, 155] width 57 height 8
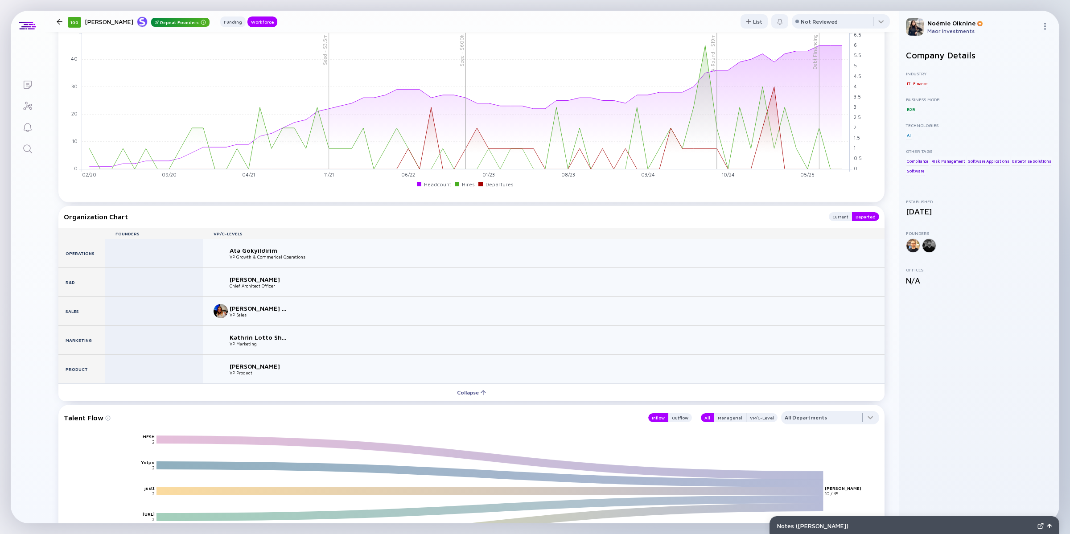
scroll to position [705, 0]
click at [829, 214] on div "Current" at bounding box center [840, 217] width 23 height 9
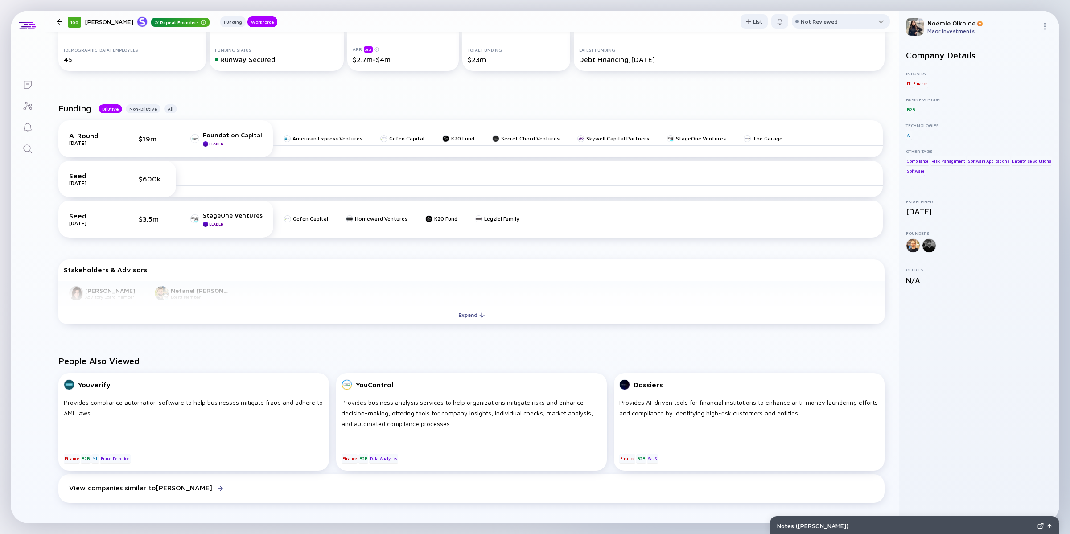
scroll to position [0, 0]
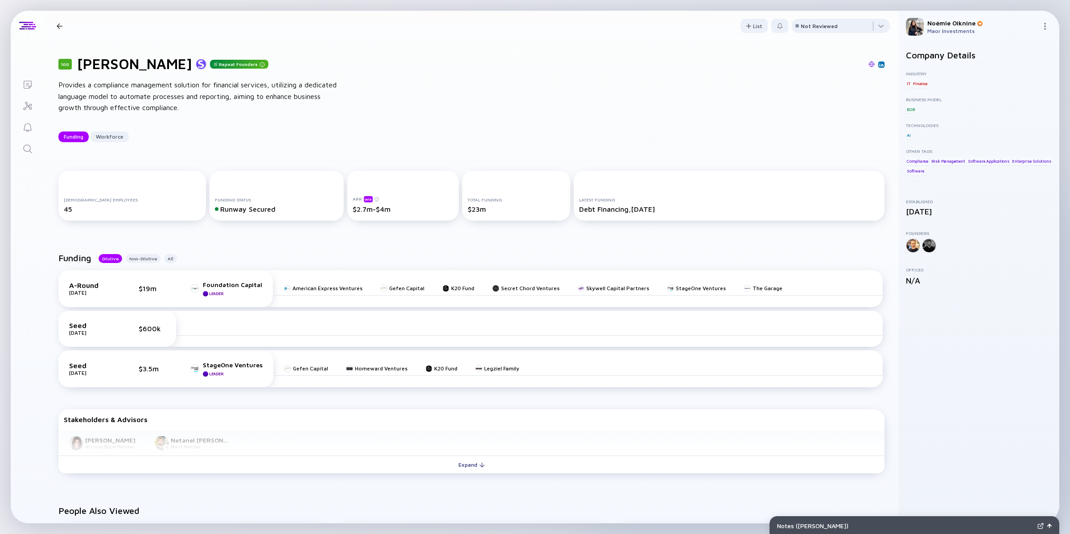
click at [33, 134] on link "Reminders" at bounding box center [27, 126] width 33 height 21
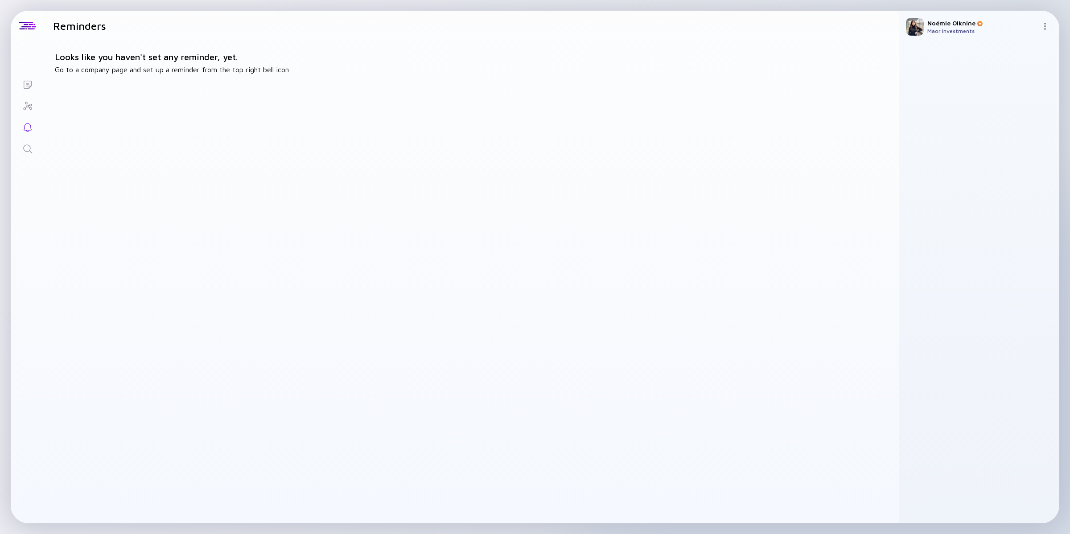
click at [29, 146] on icon "Search" at bounding box center [27, 149] width 11 height 11
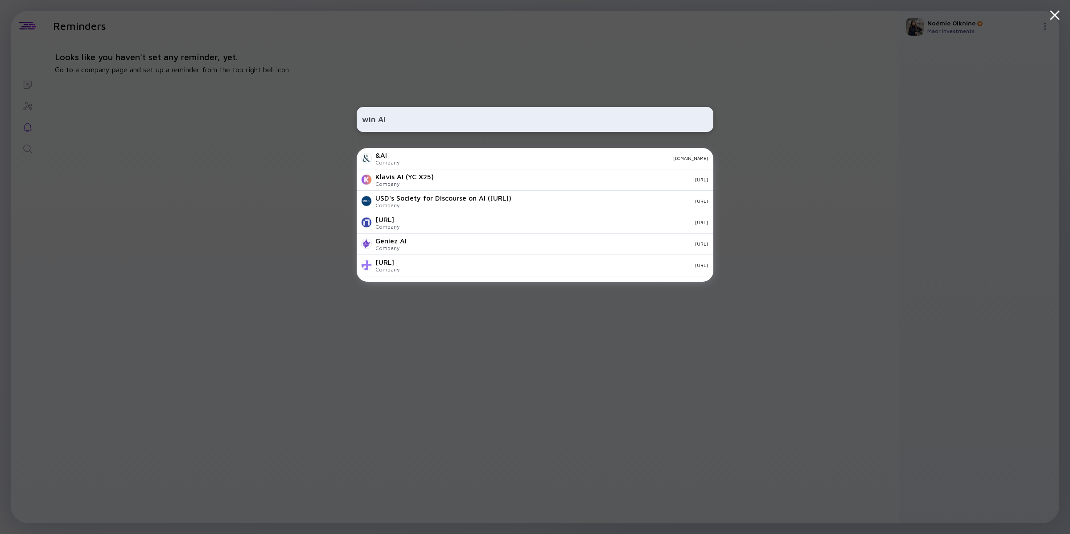
click at [378, 120] on input "win AI" at bounding box center [535, 119] width 346 height 16
type input "[PERSON_NAME]"
click at [398, 157] on div "[PERSON_NAME][URL]" at bounding box center [412, 155] width 75 height 8
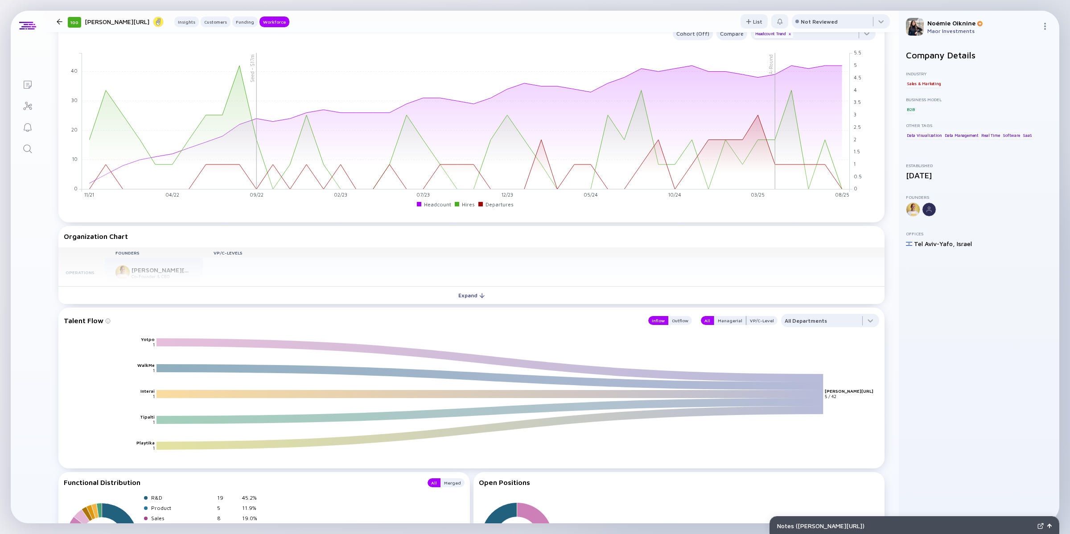
scroll to position [885, 0]
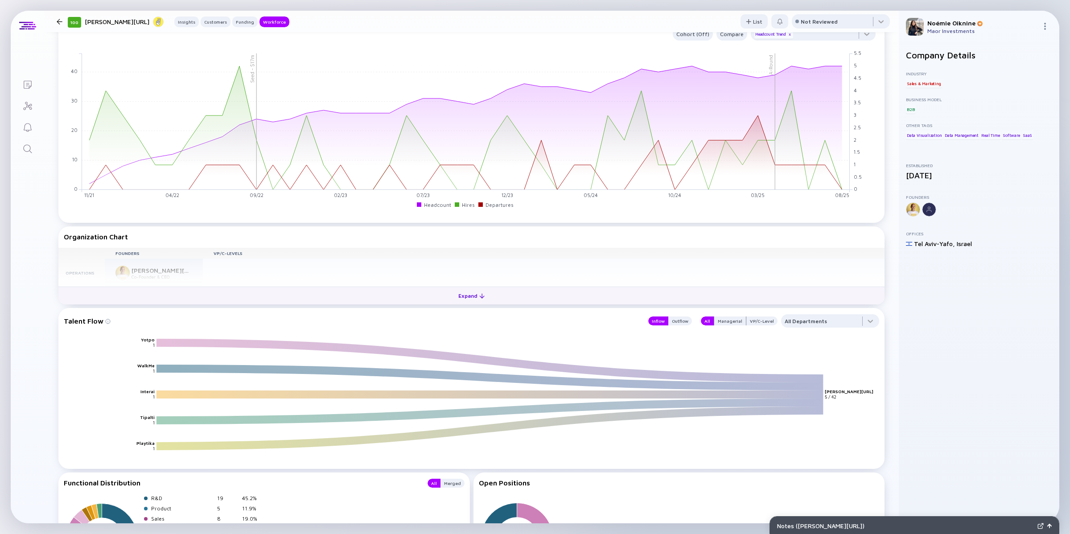
click at [445, 295] on button "Expand" at bounding box center [471, 296] width 826 height 18
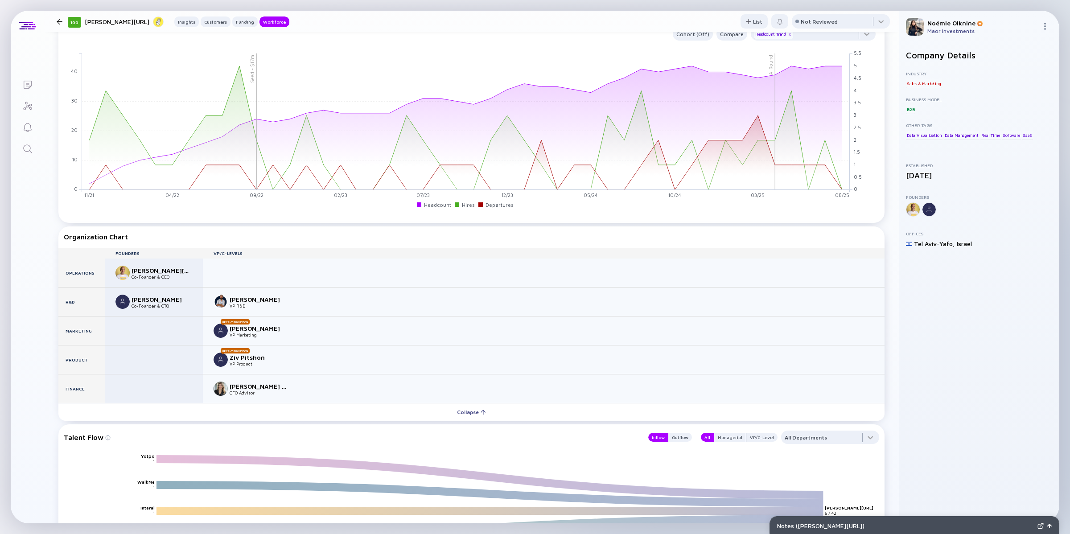
click at [19, 146] on link "Search" at bounding box center [27, 147] width 33 height 21
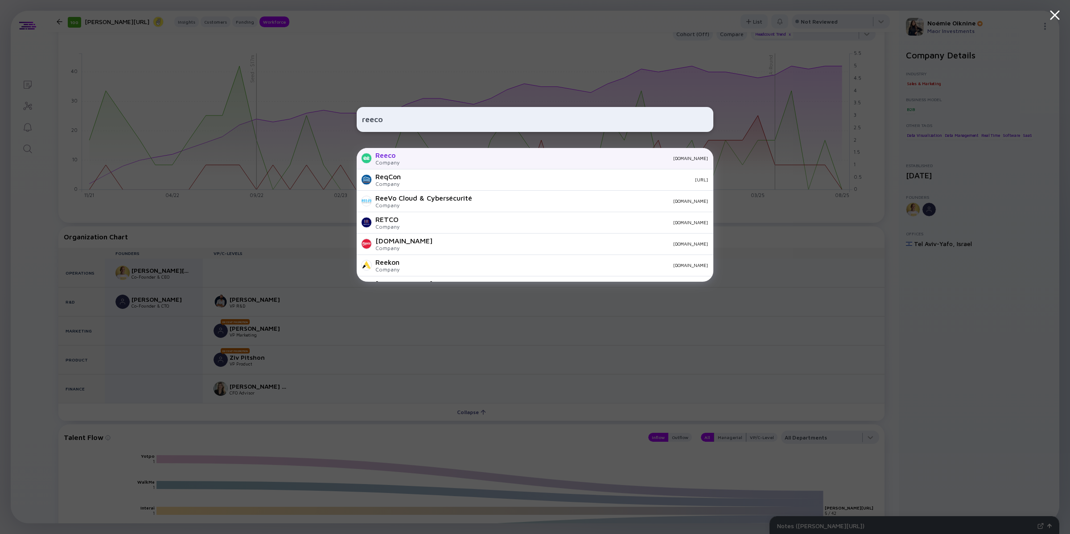
type input "reeco"
click at [363, 153] on div "Reeco Company [DOMAIN_NAME]" at bounding box center [535, 158] width 357 height 21
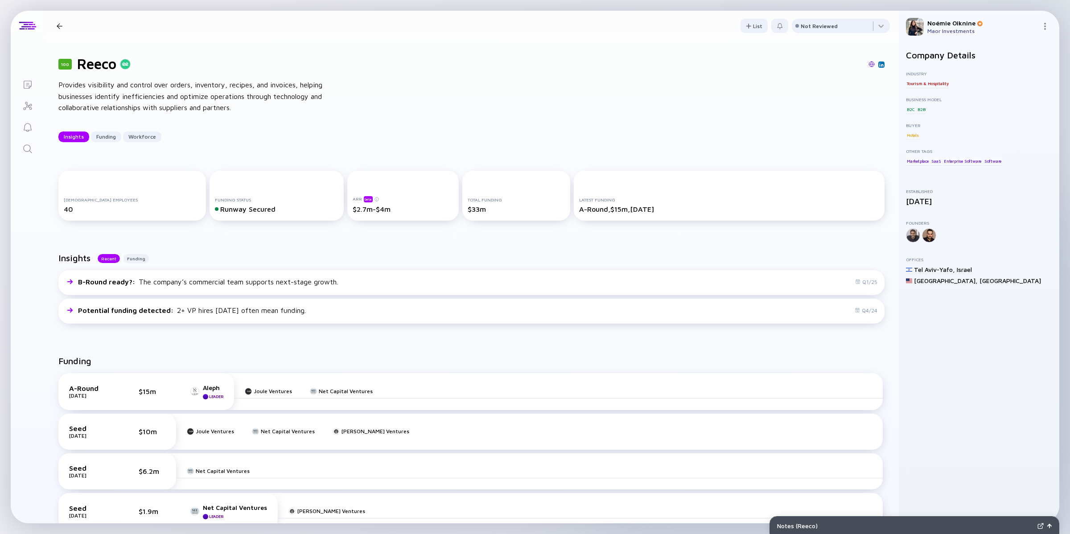
click at [879, 65] on img at bounding box center [881, 64] width 4 height 4
click at [32, 146] on icon "Search" at bounding box center [27, 149] width 11 height 11
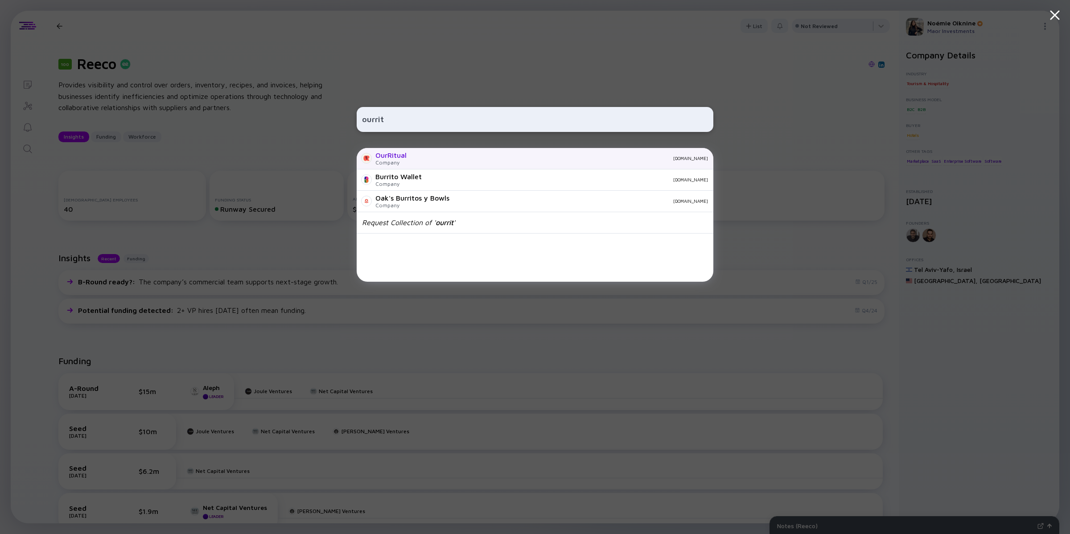
type input "ourrit"
click at [379, 158] on div "OurRitual" at bounding box center [390, 155] width 31 height 8
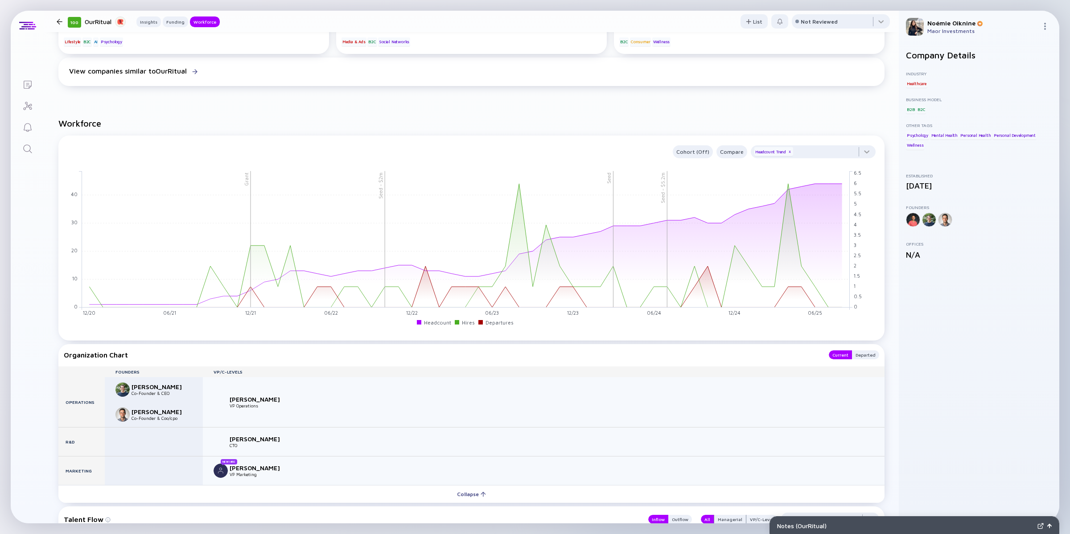
scroll to position [670, 0]
click at [855, 351] on div "Departed" at bounding box center [865, 355] width 27 height 9
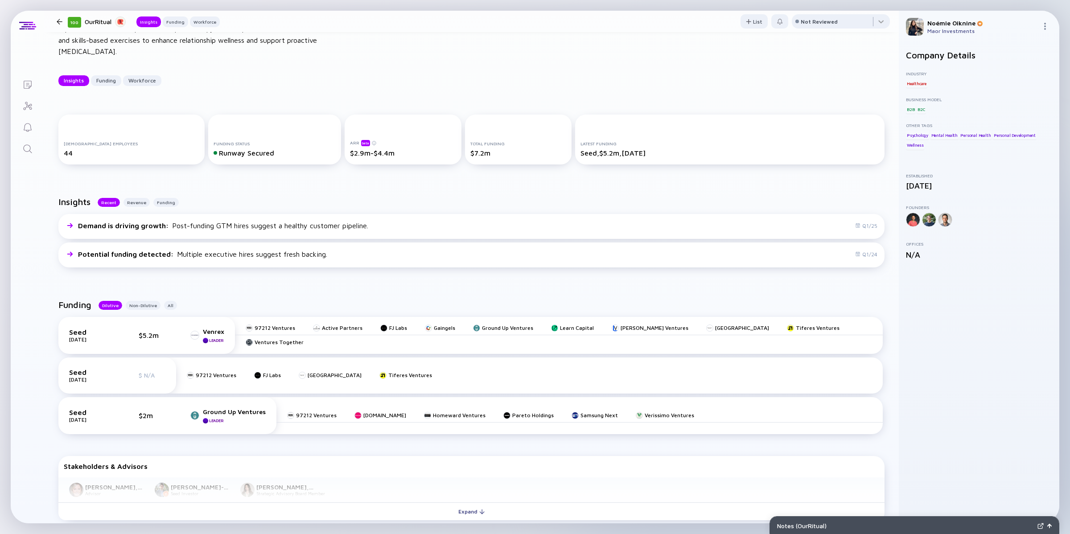
scroll to position [0, 0]
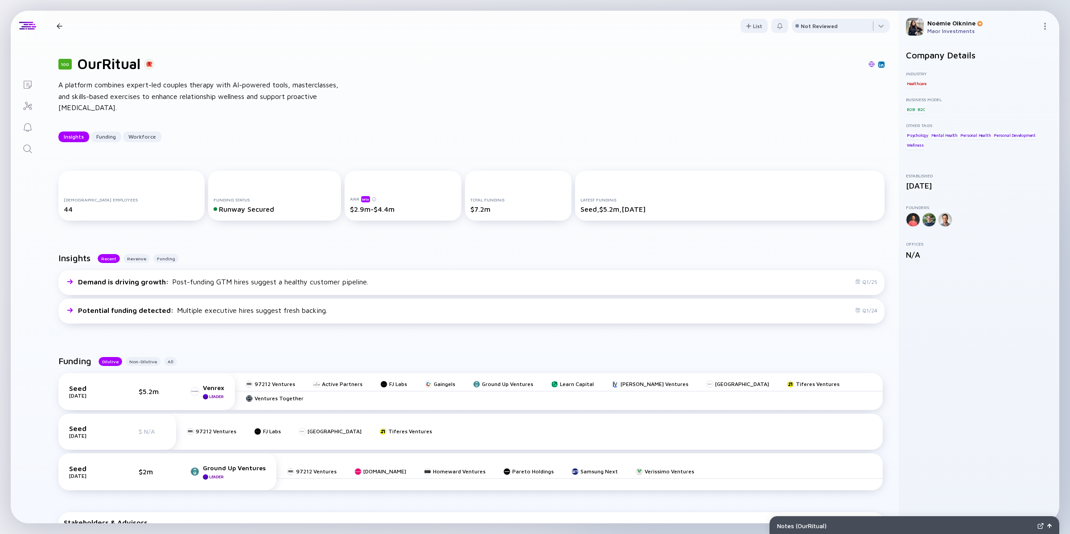
click at [869, 61] on link at bounding box center [872, 65] width 6 height 8
click at [26, 147] on icon "Search" at bounding box center [27, 149] width 11 height 11
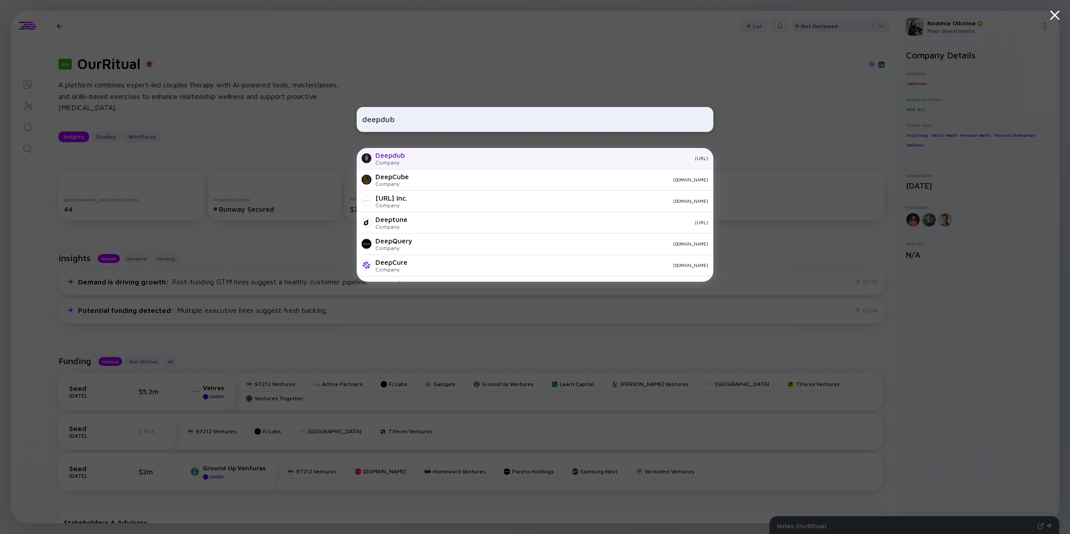
type input "deepdub"
click at [387, 155] on div "Deepdub" at bounding box center [389, 155] width 29 height 8
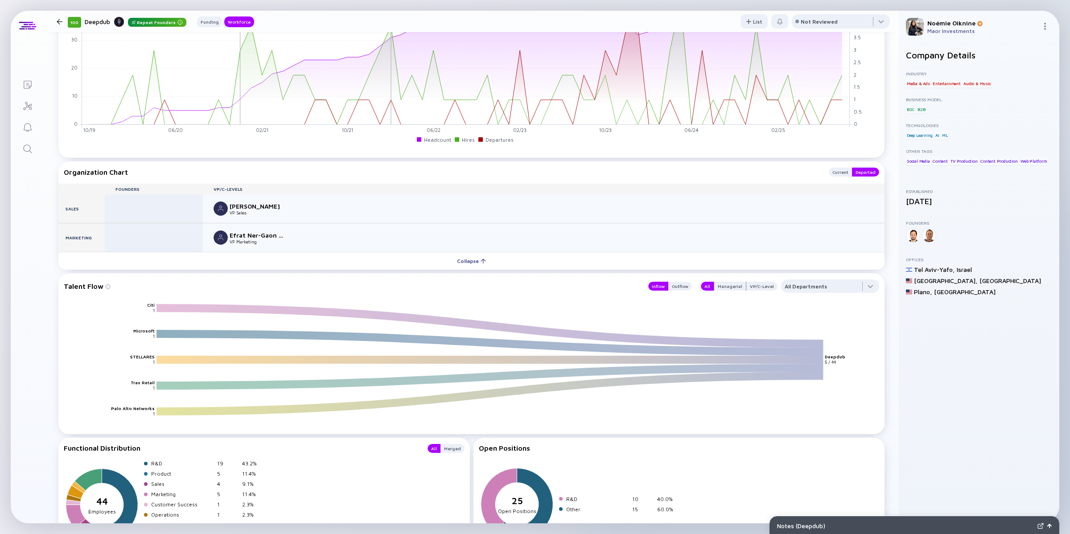
scroll to position [719, 0]
click at [832, 172] on div "Current" at bounding box center [840, 173] width 23 height 9
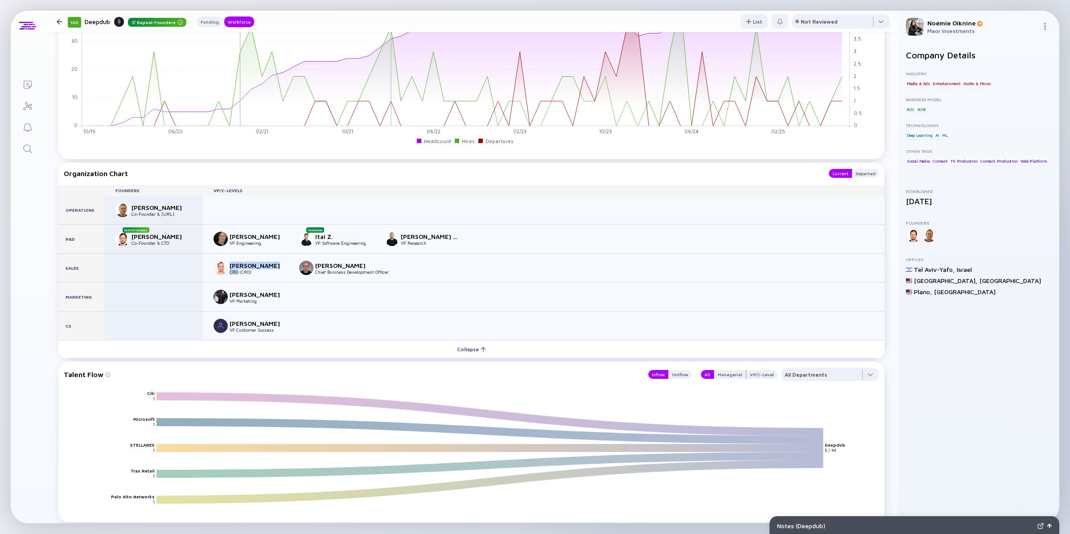
drag, startPoint x: 228, startPoint y: 264, endPoint x: 239, endPoint y: 271, distance: 12.5
click at [239, 271] on div "[PERSON_NAME] CRO (CRO)" at bounding box center [251, 268] width 75 height 14
copy div "[PERSON_NAME] CRO"
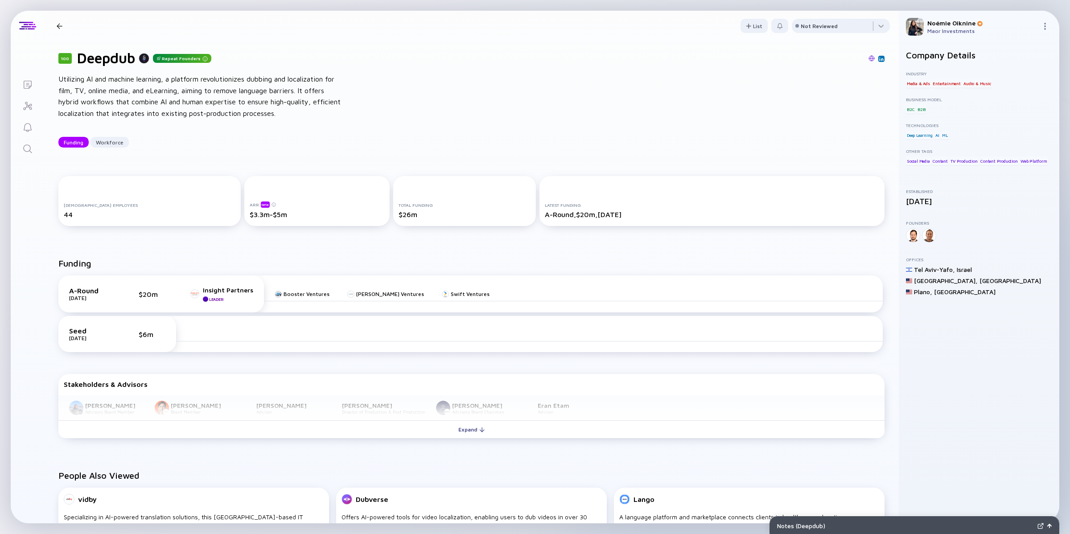
scroll to position [0, 0]
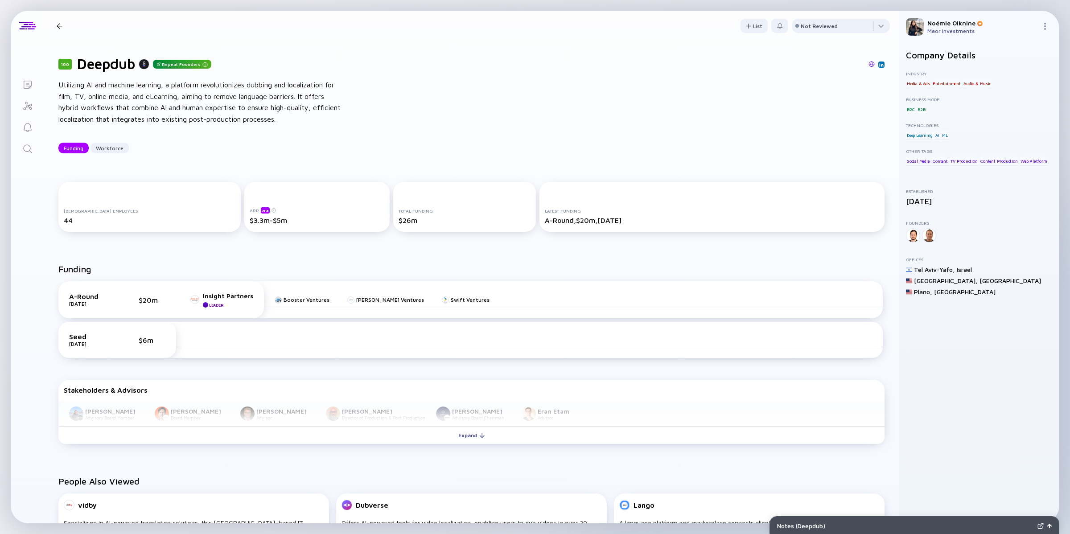
click at [24, 148] on icon "Search" at bounding box center [27, 149] width 11 height 11
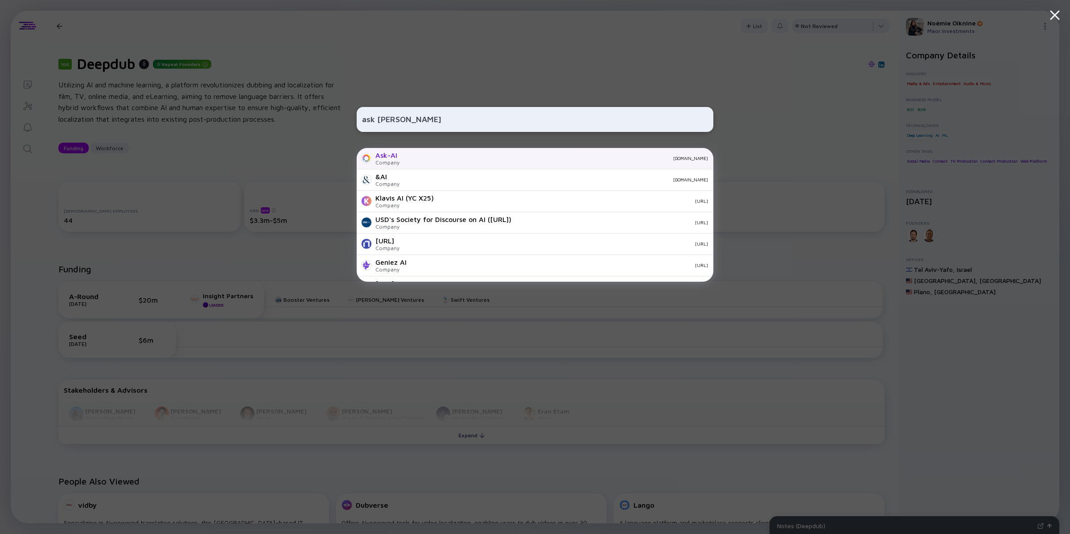
type input "ask [PERSON_NAME]"
click at [395, 157] on div "Ask-AI" at bounding box center [387, 155] width 24 height 8
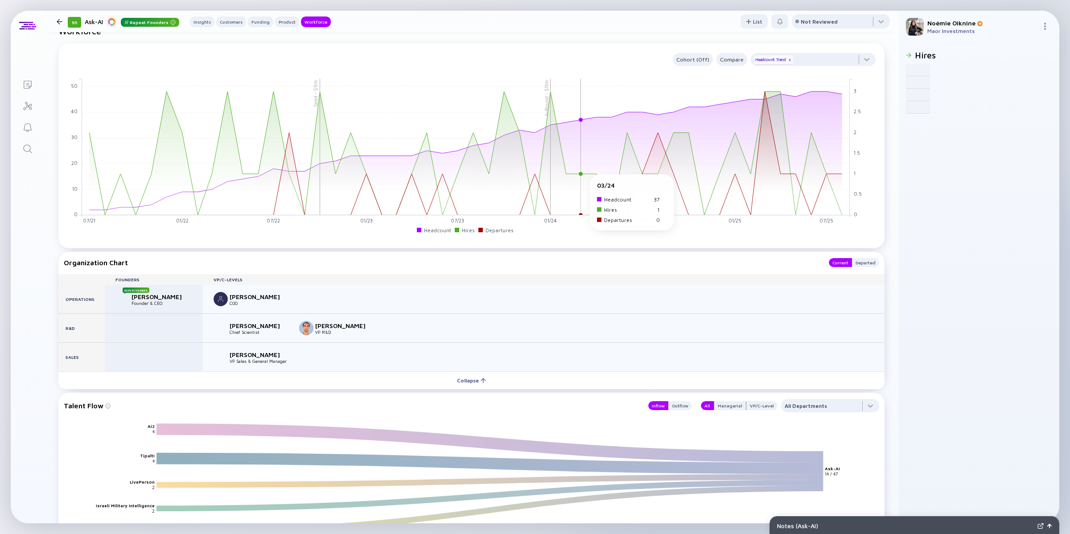
scroll to position [906, 0]
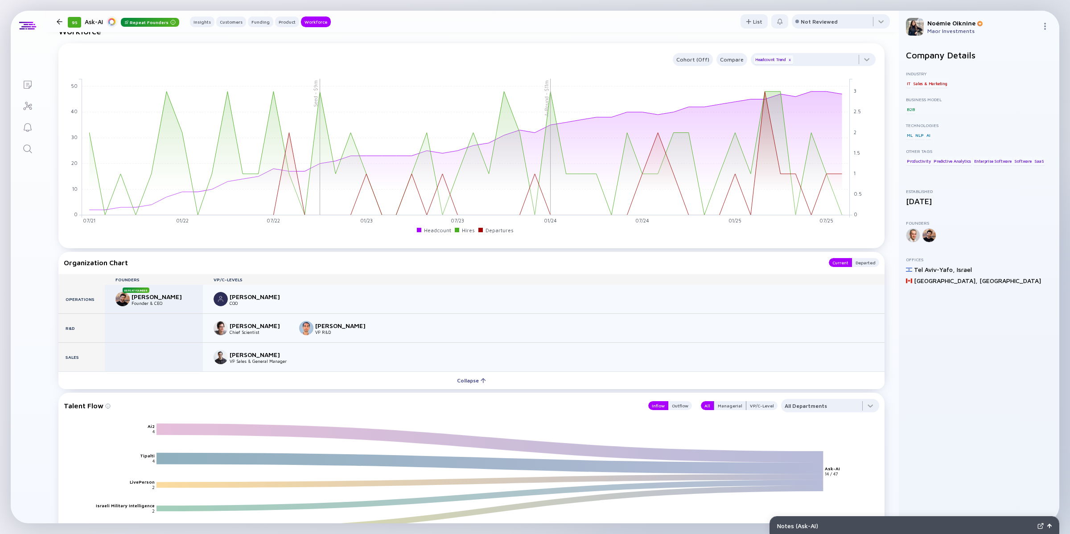
click at [232, 293] on div "[PERSON_NAME]" at bounding box center [259, 297] width 59 height 8
drag, startPoint x: 229, startPoint y: 351, endPoint x: 293, endPoint y: 359, distance: 64.3
click at [293, 359] on div "[PERSON_NAME] VP Sales & General Manager" at bounding box center [544, 357] width 682 height 29
copy div "[PERSON_NAME] VP Sales & General Manager"
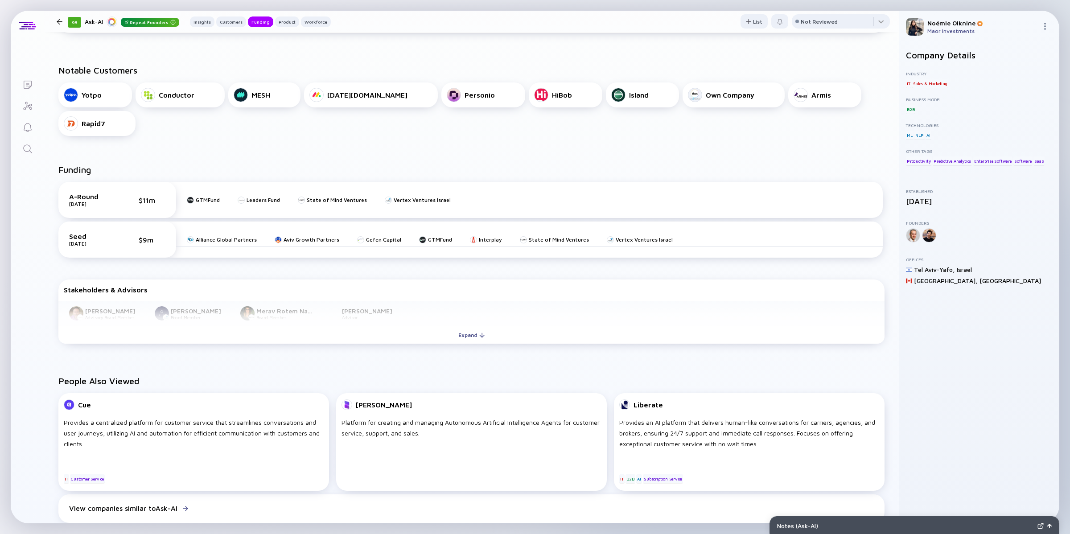
scroll to position [280, 0]
click at [22, 152] on icon "Search" at bounding box center [27, 149] width 11 height 11
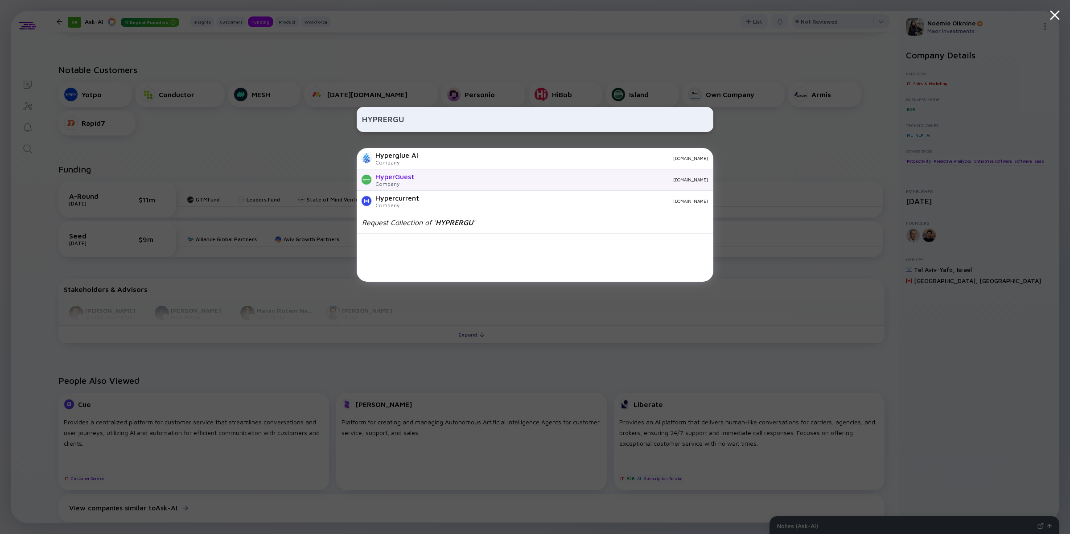
type input "HYPRERGU"
click at [404, 184] on div "Company" at bounding box center [394, 184] width 39 height 7
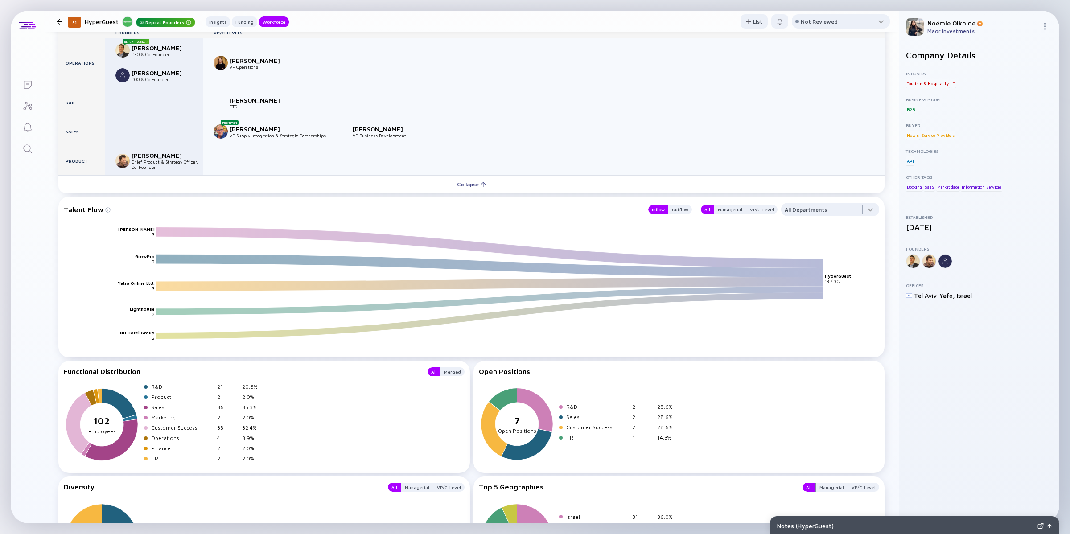
scroll to position [1060, 0]
click at [26, 152] on icon "Search" at bounding box center [27, 149] width 11 height 11
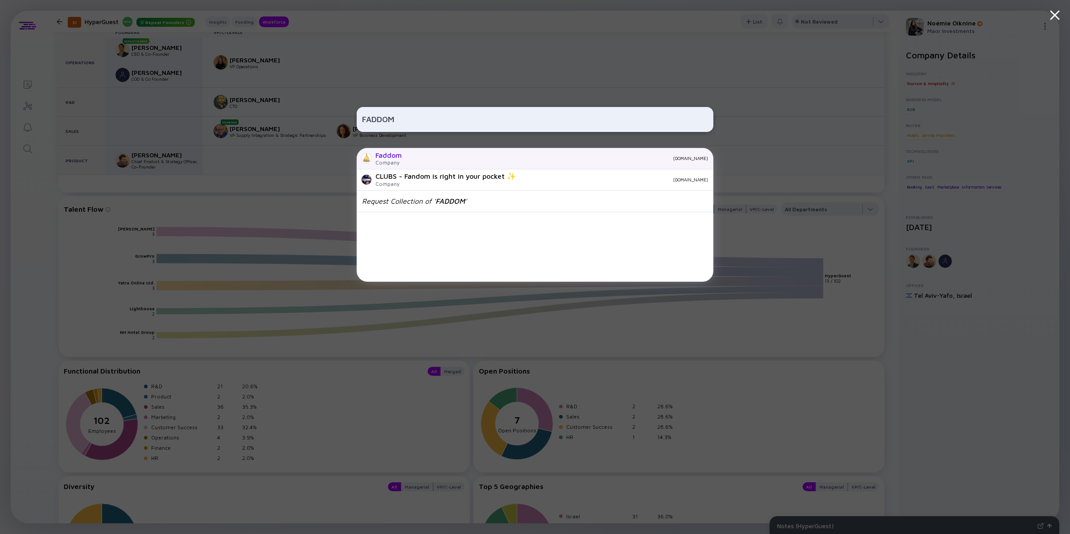
type input "FADDOM"
click at [403, 157] on div "Faddom Company [DOMAIN_NAME]" at bounding box center [535, 158] width 357 height 21
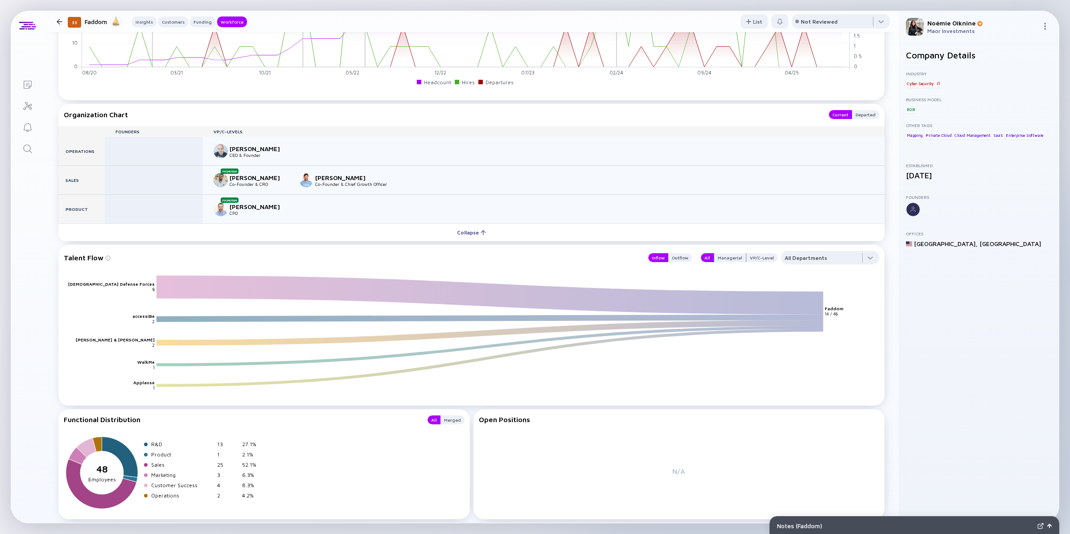
scroll to position [1095, 0]
click at [859, 112] on div "Departed" at bounding box center [865, 113] width 27 height 9
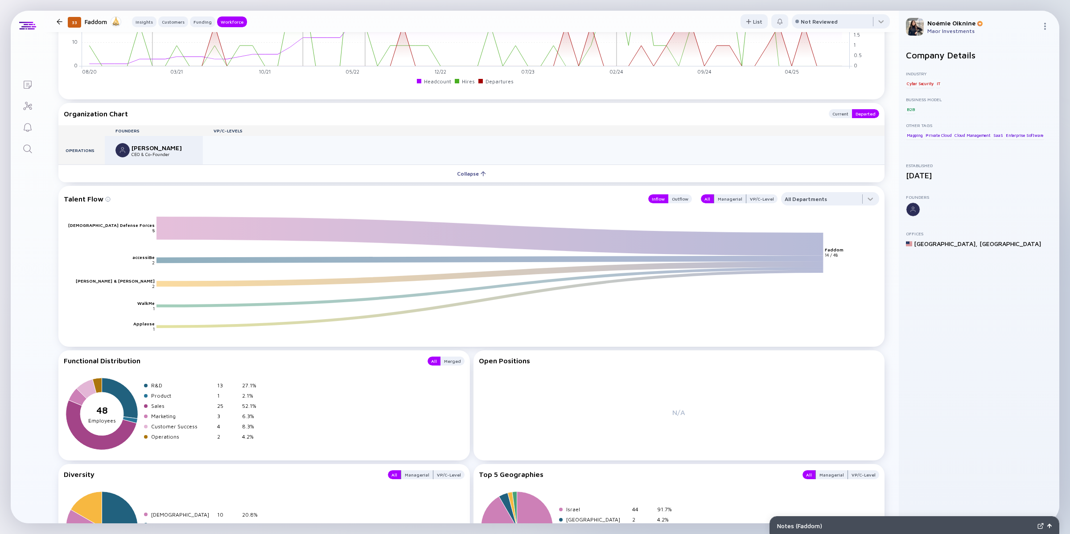
click at [824, 111] on div "Current Departed" at bounding box center [852, 113] width 56 height 9
click at [830, 109] on div "Current" at bounding box center [840, 113] width 23 height 9
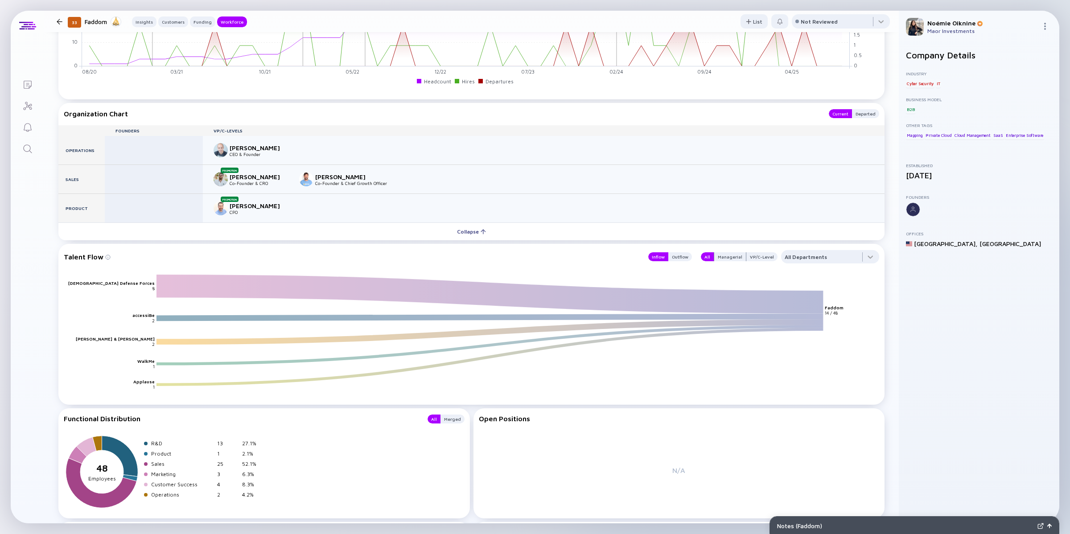
click at [21, 147] on link "Search" at bounding box center [27, 147] width 33 height 21
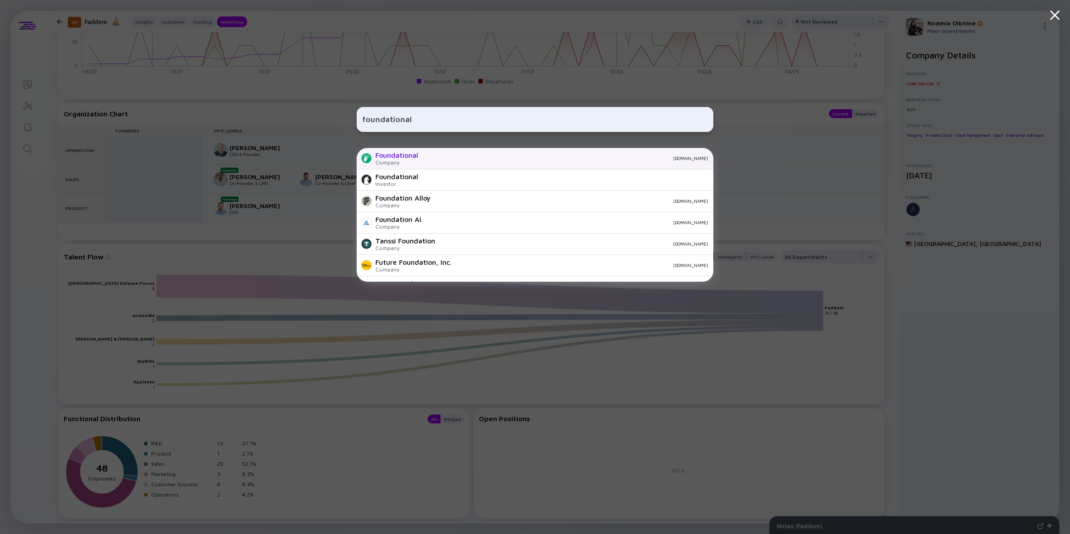
type input "foundational"
click at [411, 158] on div "Foundational" at bounding box center [396, 155] width 43 height 8
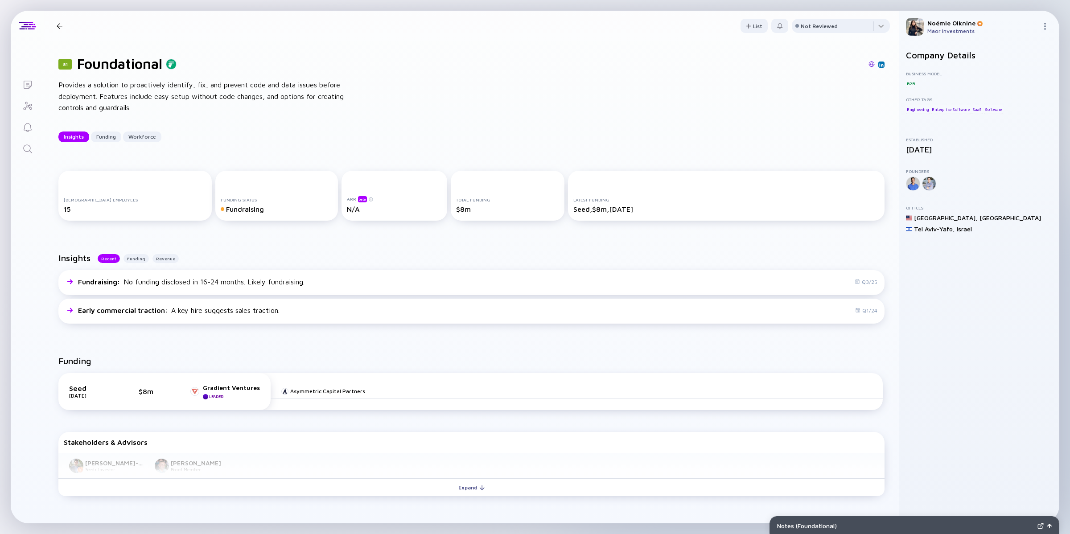
click at [879, 62] on img at bounding box center [881, 64] width 4 height 4
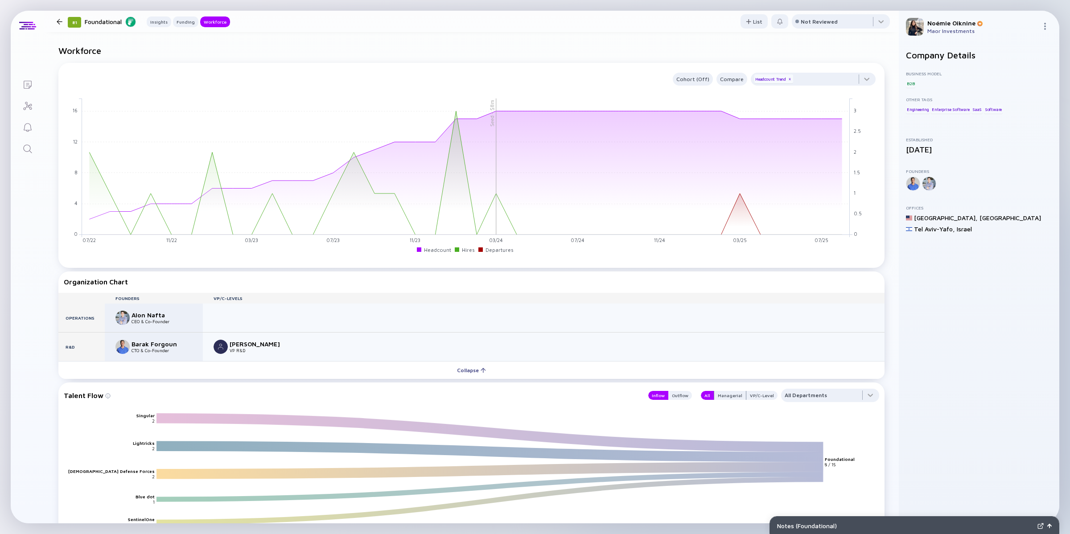
scroll to position [663, 0]
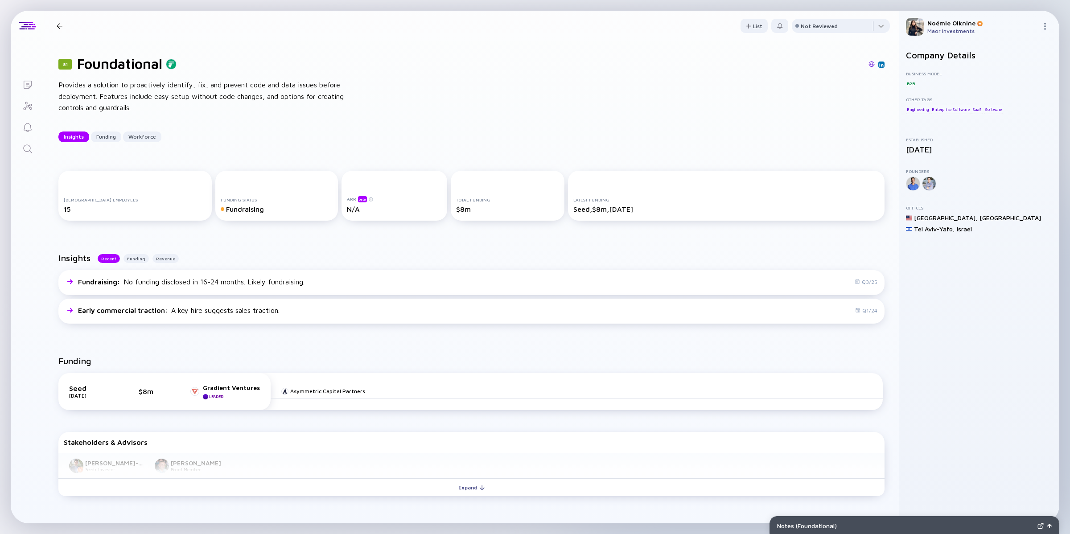
click at [869, 63] on img at bounding box center [872, 64] width 6 height 6
click at [25, 163] on div "Lists 81 Foundational Insights Funding Workforce List Not Reviewed 81 Foundatio…" at bounding box center [535, 267] width 1049 height 513
click at [25, 155] on div "Search" at bounding box center [27, 150] width 11 height 12
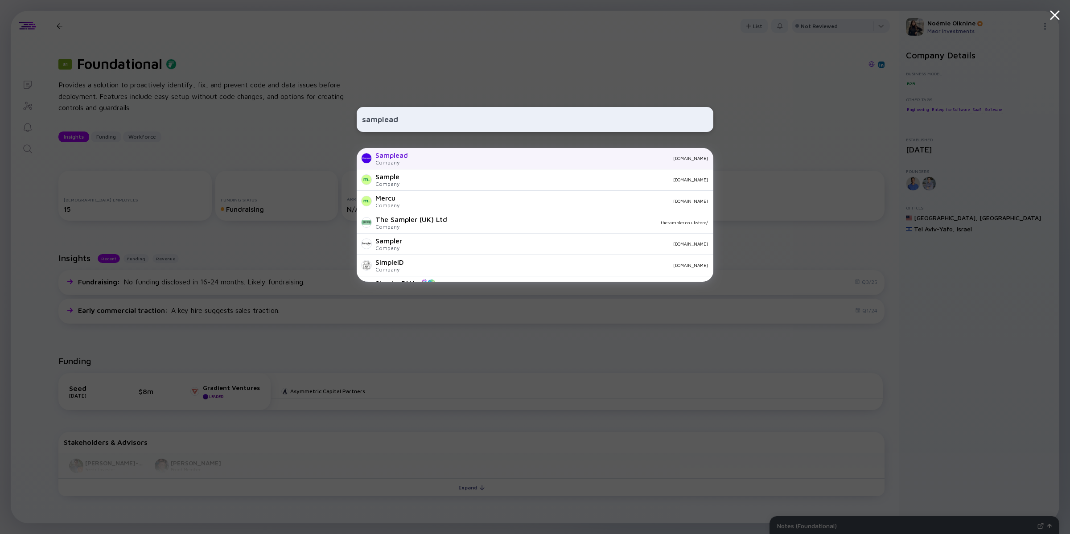
type input "samplead"
click at [406, 163] on div "Company" at bounding box center [391, 162] width 33 height 7
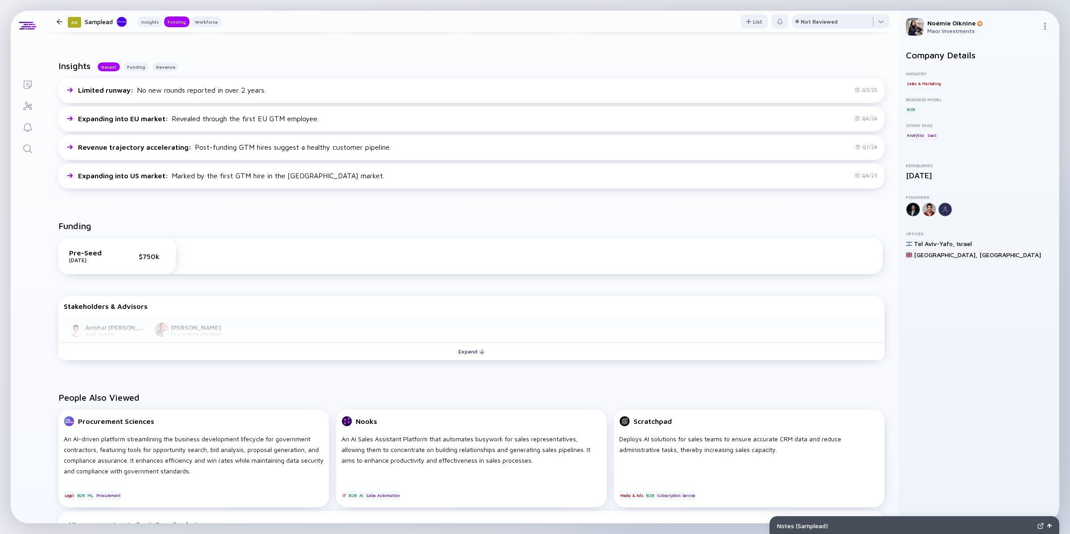
scroll to position [203, 0]
click at [30, 157] on link "Search" at bounding box center [27, 147] width 33 height 21
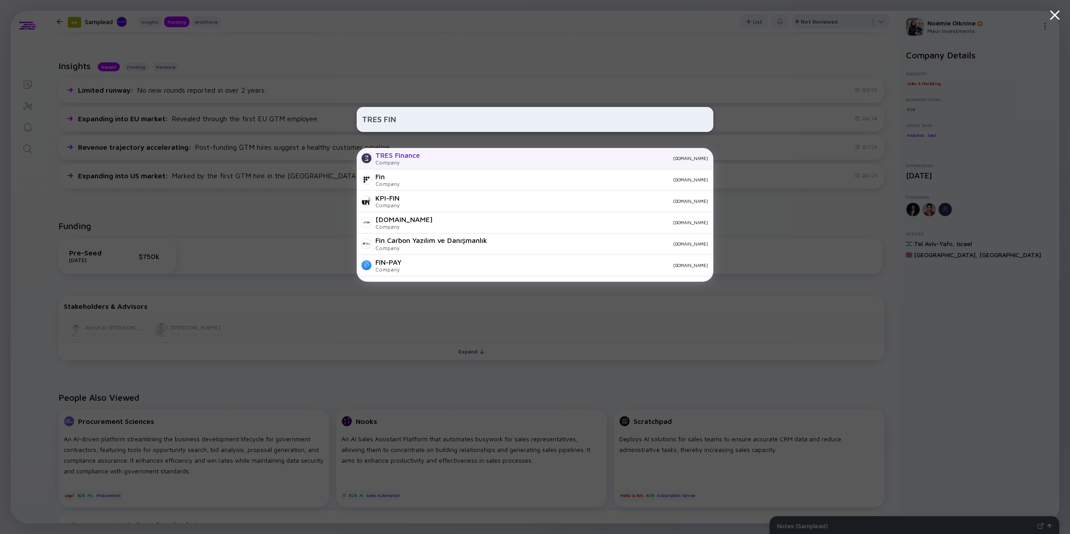
type input "TRES FIN"
click at [402, 163] on div "Company" at bounding box center [397, 162] width 45 height 7
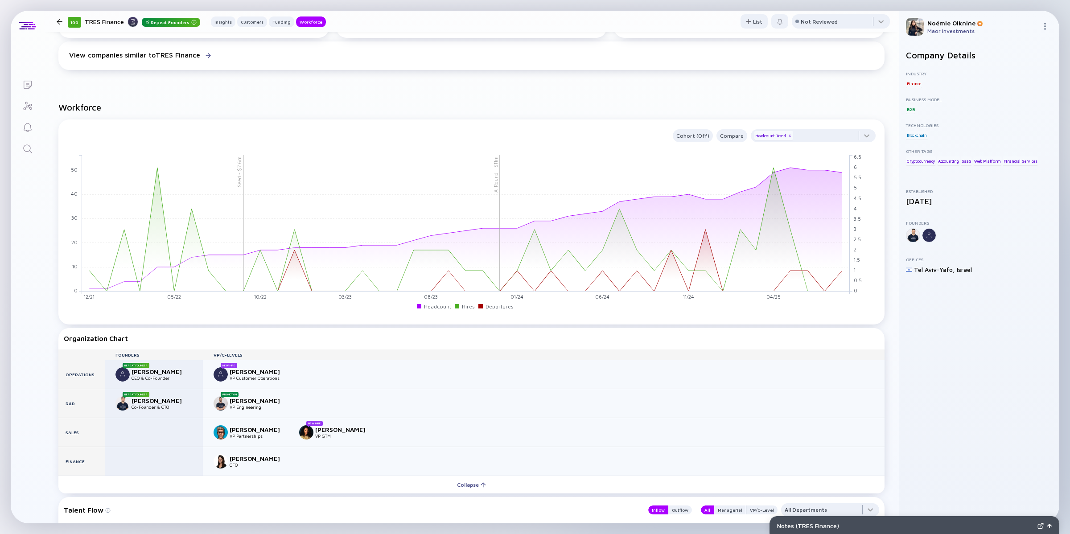
scroll to position [848, 0]
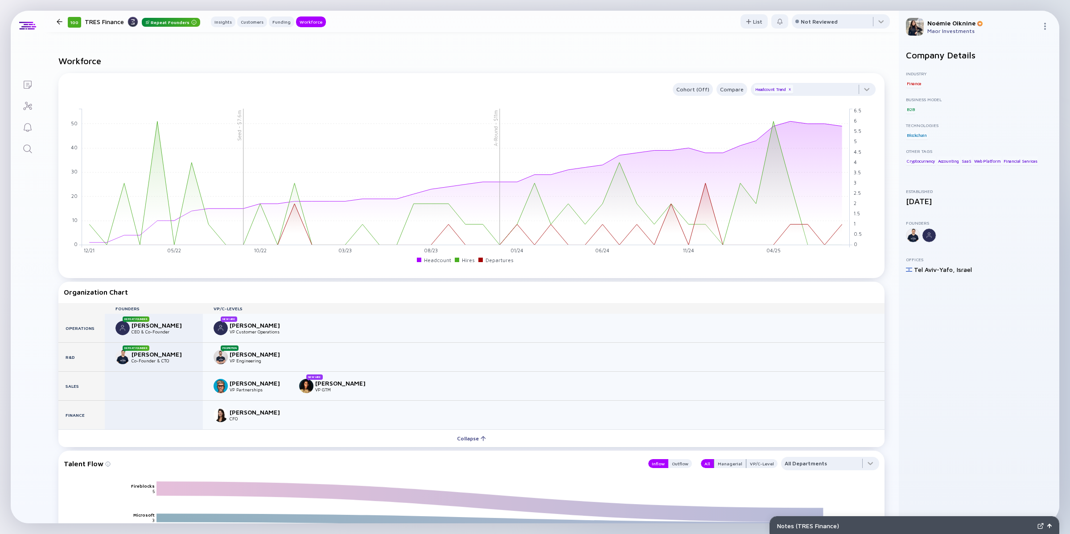
click at [35, 152] on link "Search" at bounding box center [27, 147] width 33 height 21
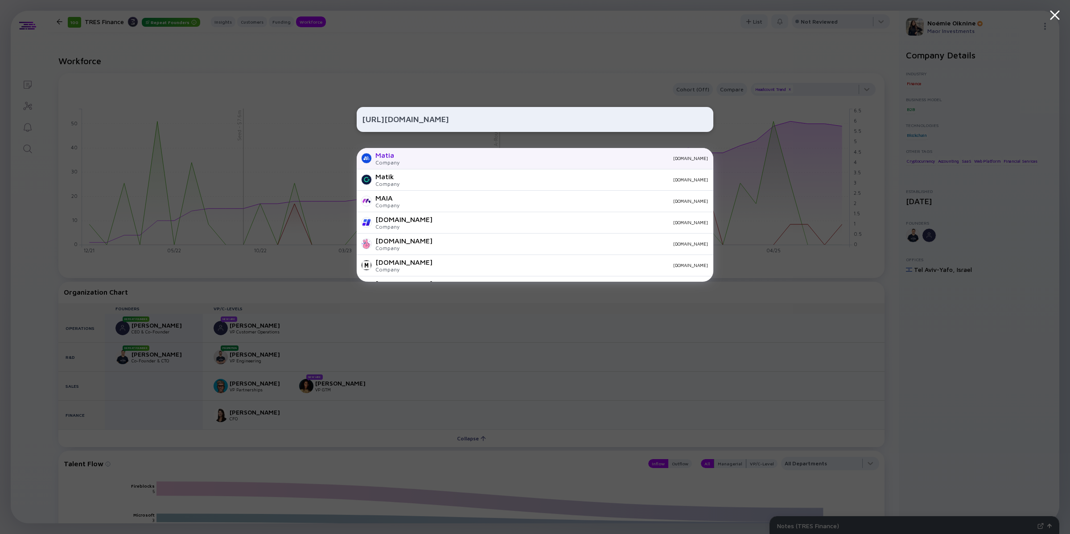
type input "https://www.matia.io/"
click at [379, 161] on div "Company" at bounding box center [387, 162] width 24 height 7
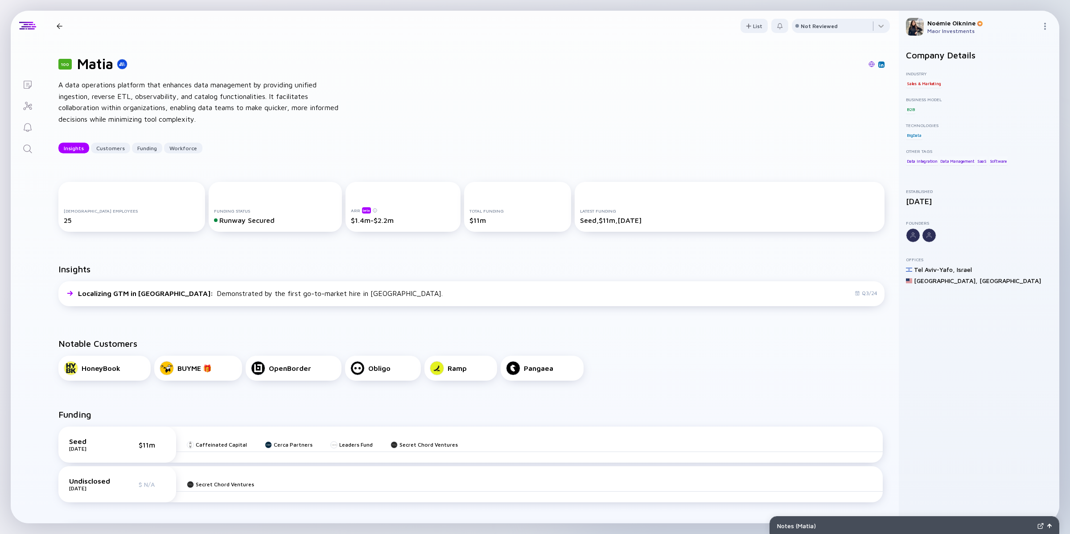
click at [869, 62] on img at bounding box center [872, 64] width 6 height 6
click at [22, 151] on icon "Search" at bounding box center [27, 149] width 11 height 11
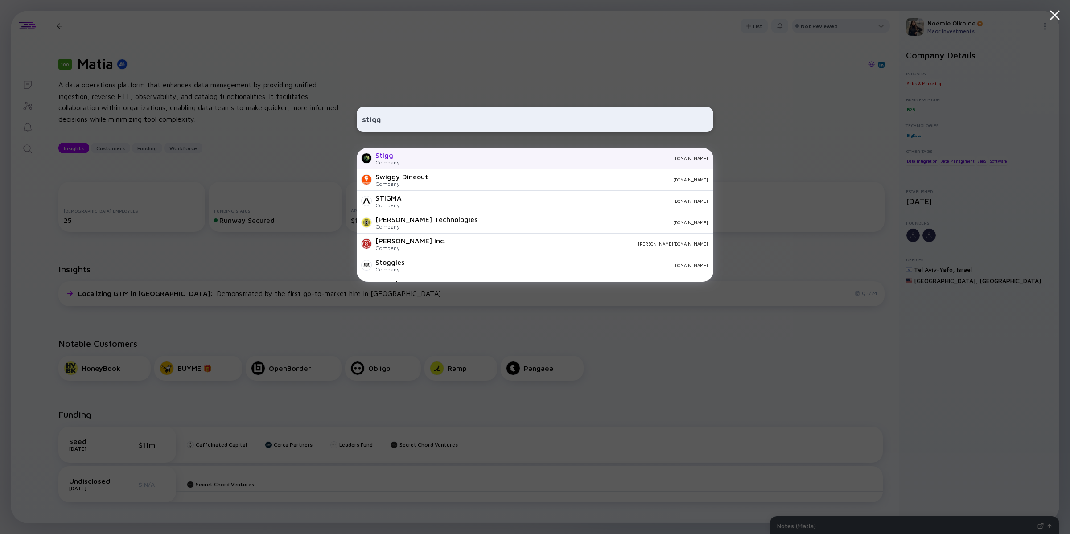
type input "stigg"
click at [384, 159] on div "Stigg" at bounding box center [387, 155] width 24 height 8
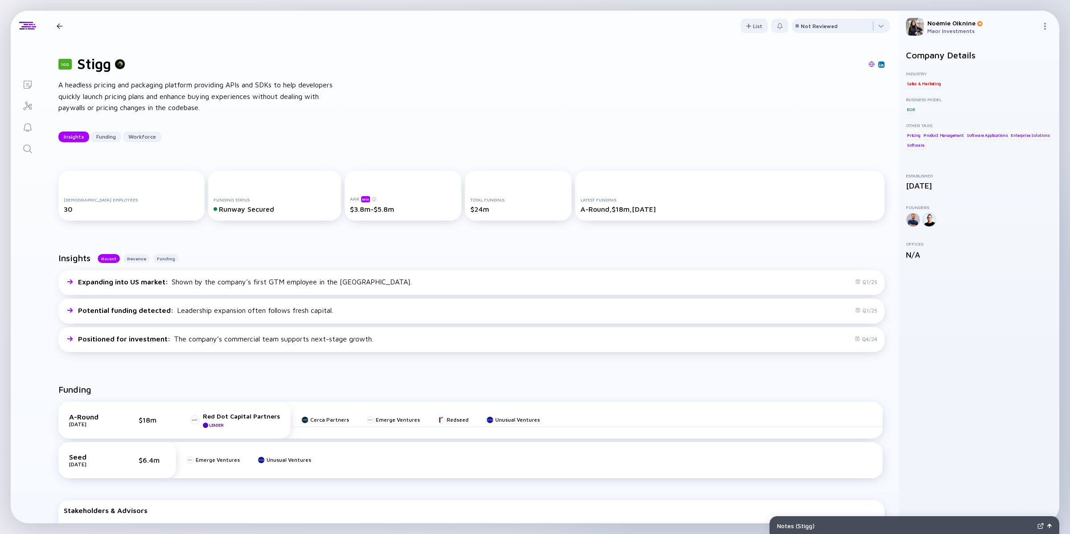
click at [30, 150] on icon "Search" at bounding box center [27, 149] width 11 height 11
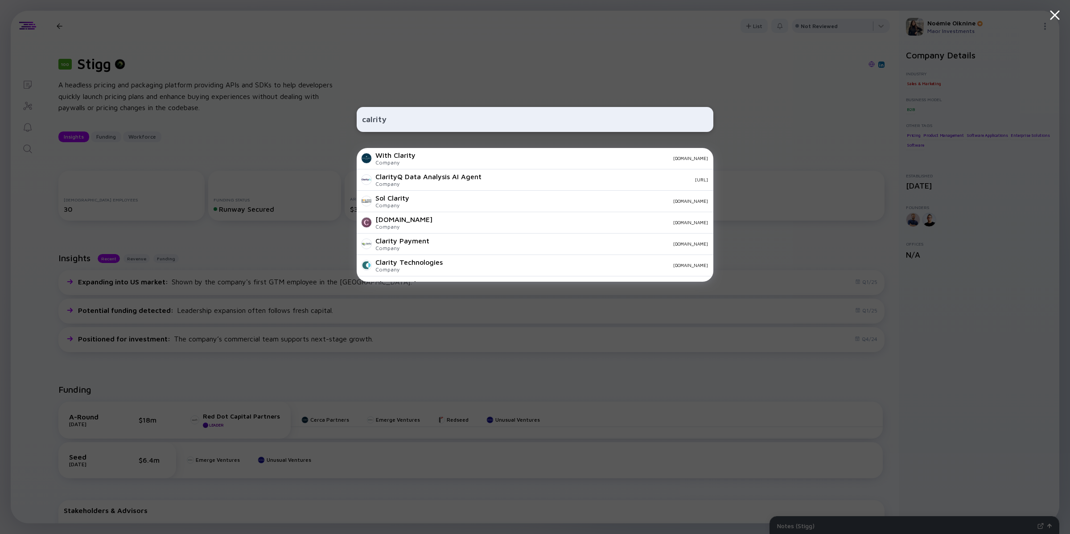
scroll to position [313, 0]
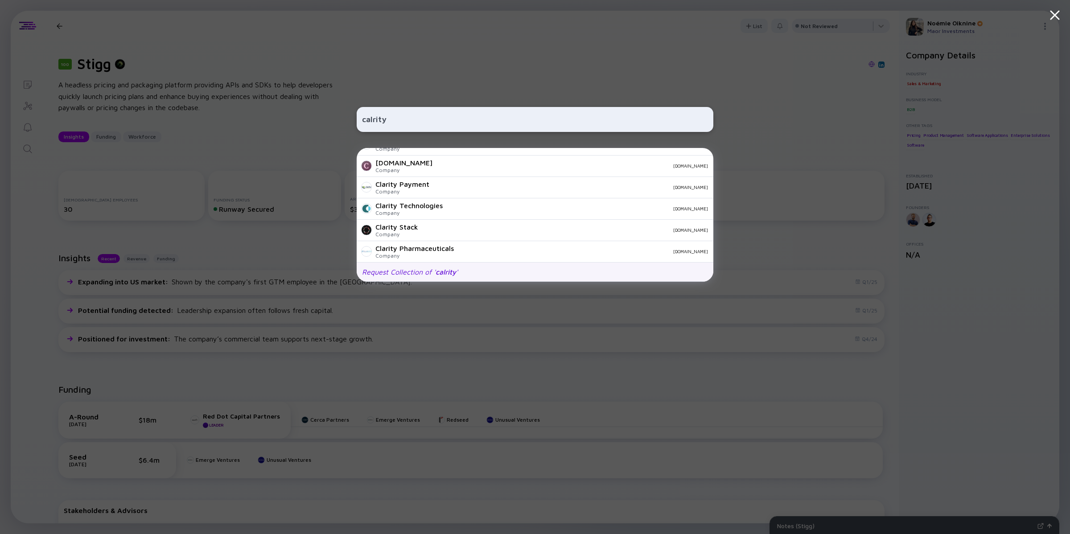
click at [419, 271] on div "Request Collection of ' calrity '" at bounding box center [410, 272] width 96 height 8
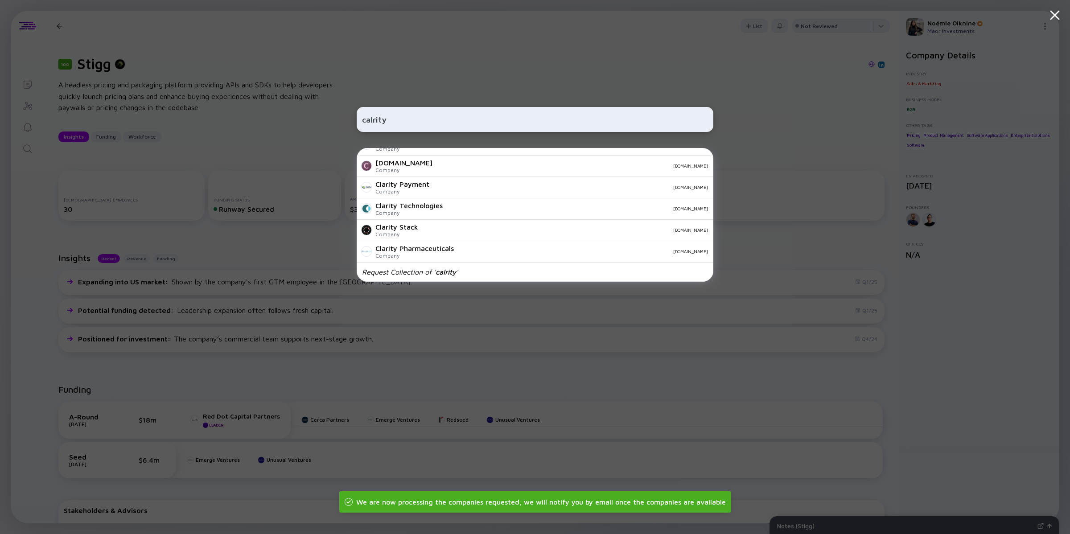
click at [371, 116] on input "calrity" at bounding box center [535, 119] width 346 height 16
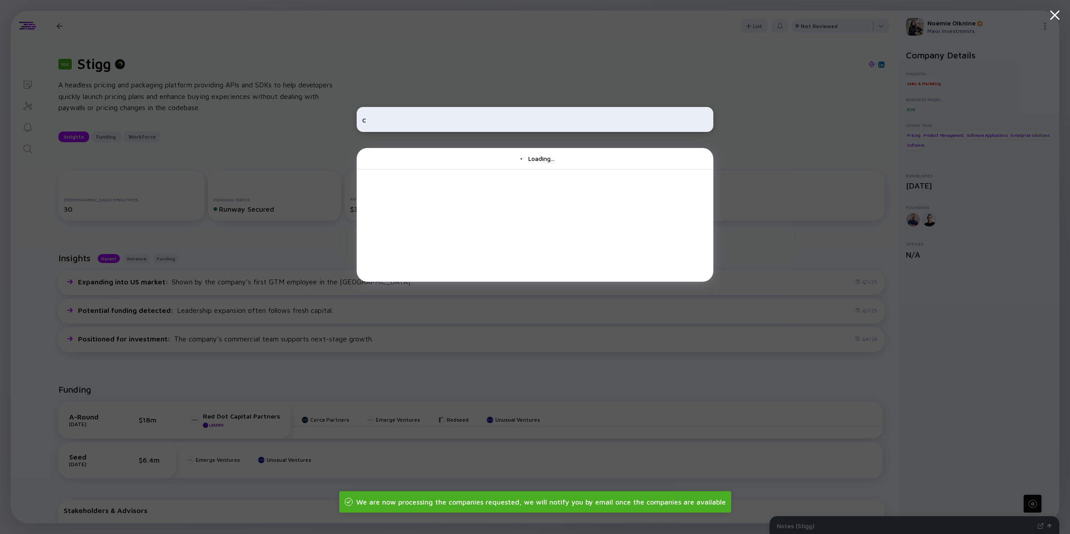
scroll to position [0, 0]
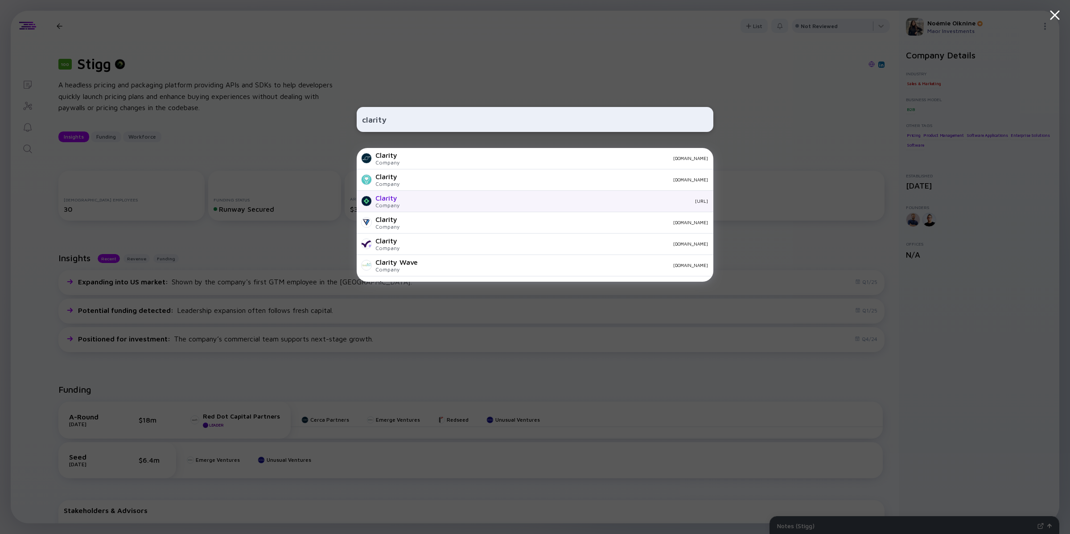
type input "clarity"
click at [386, 198] on div "Clarity" at bounding box center [387, 198] width 24 height 8
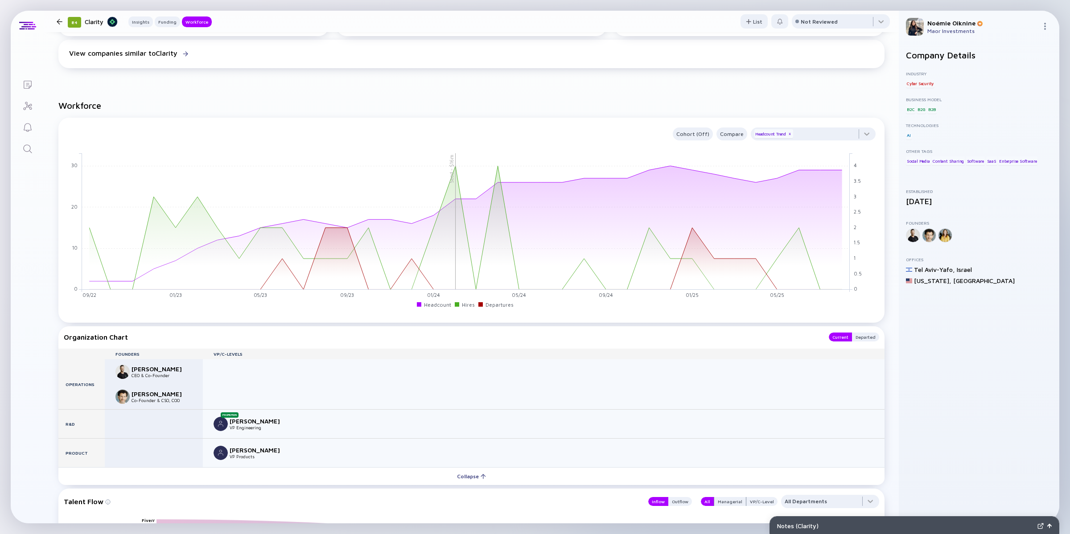
scroll to position [596, 0]
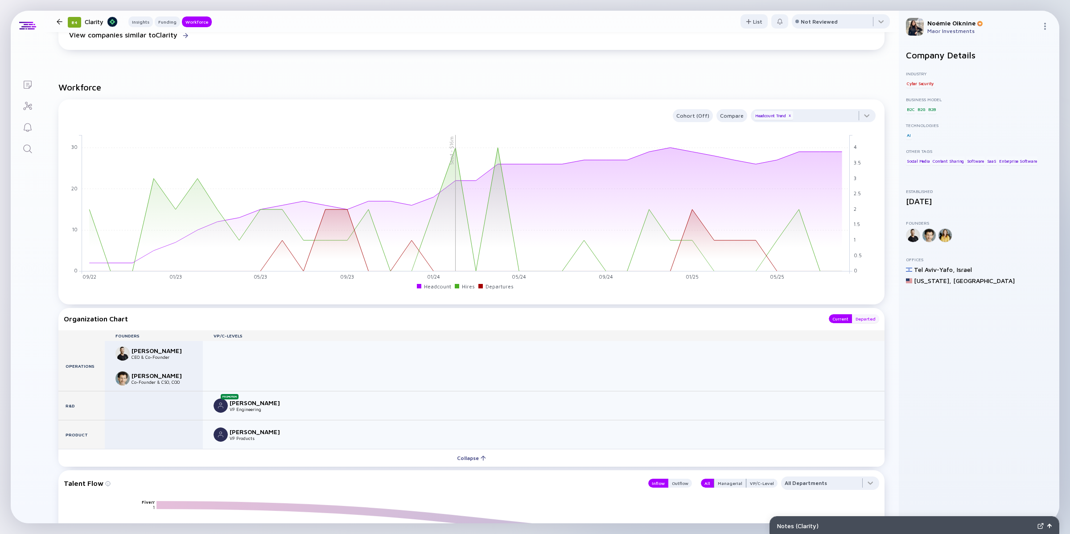
click at [864, 319] on div "Departed" at bounding box center [865, 318] width 27 height 9
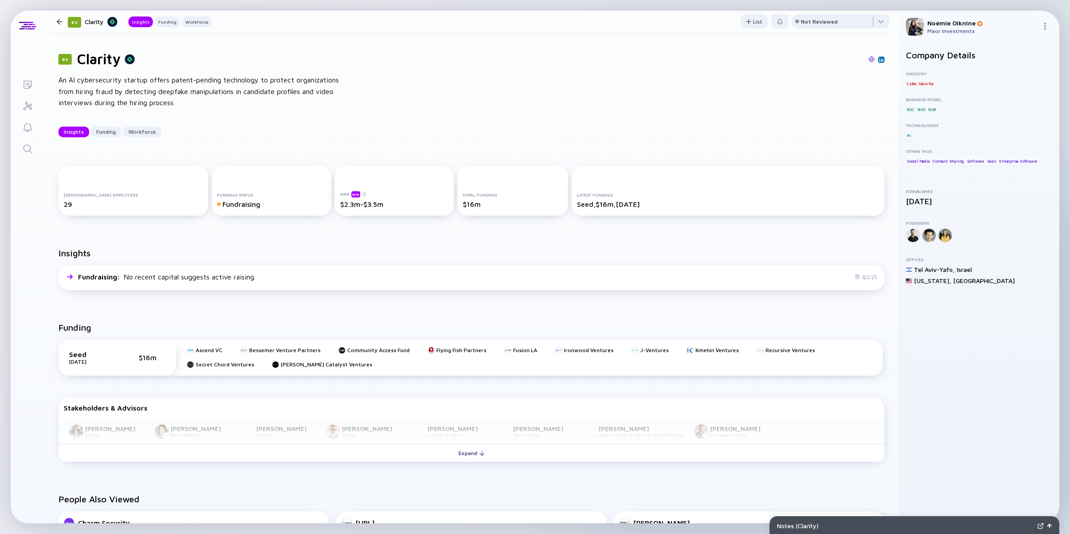
scroll to position [0, 0]
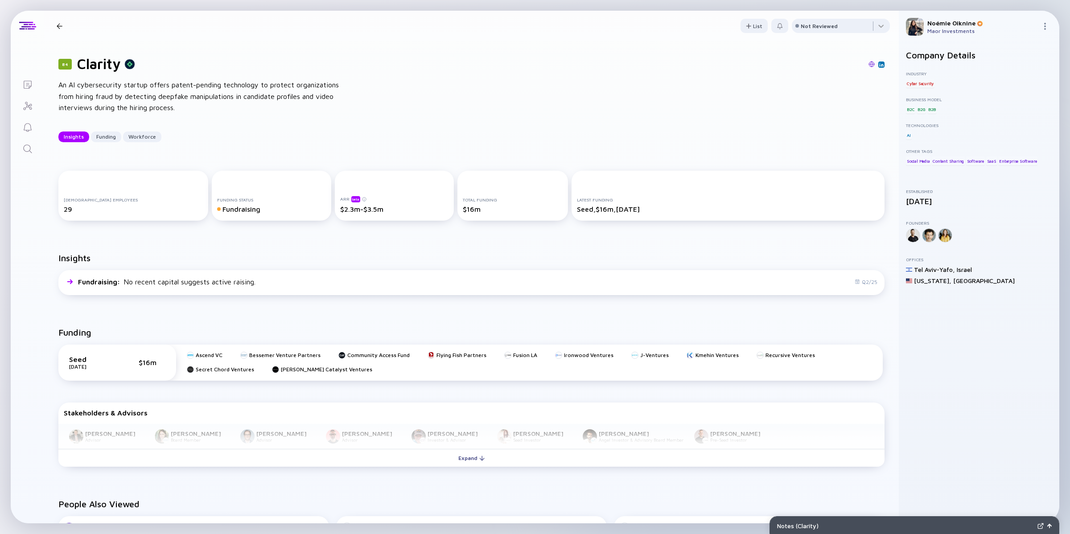
click at [878, 64] on link at bounding box center [881, 65] width 6 height 6
click at [23, 154] on div "Search" at bounding box center [27, 150] width 11 height 12
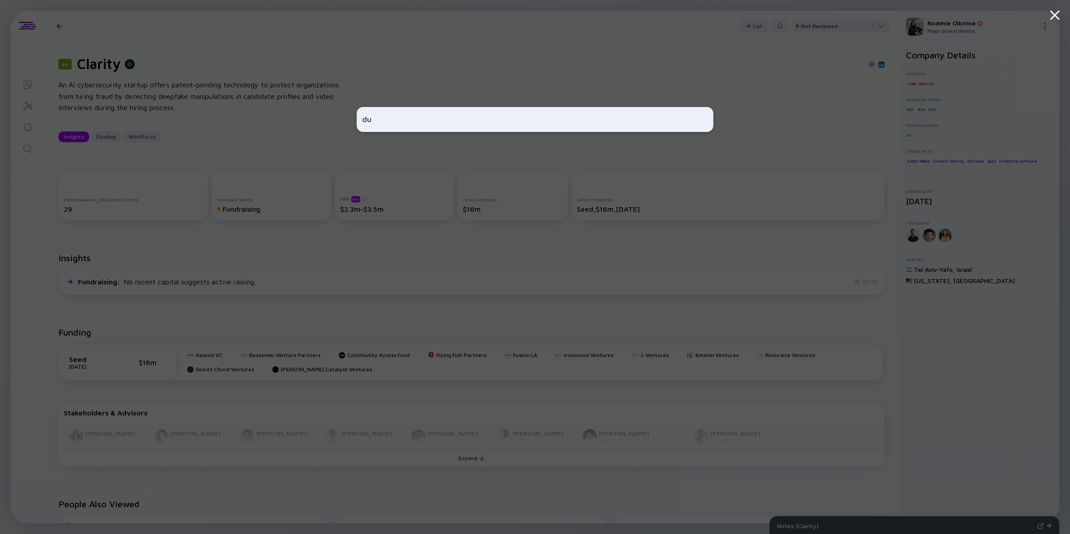
type input "d"
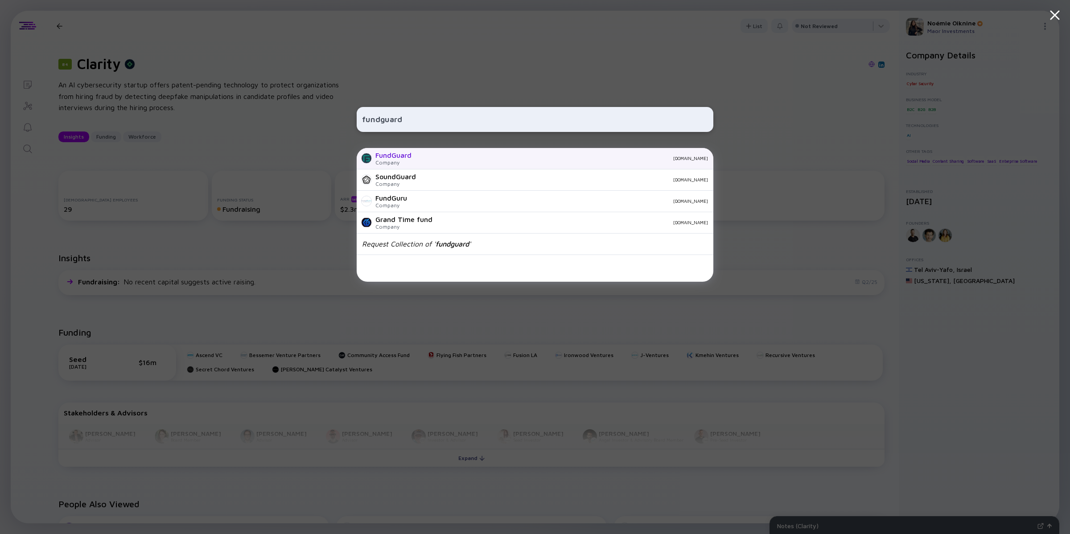
type input "fundguard"
click at [376, 157] on div "FundGuard" at bounding box center [393, 155] width 36 height 8
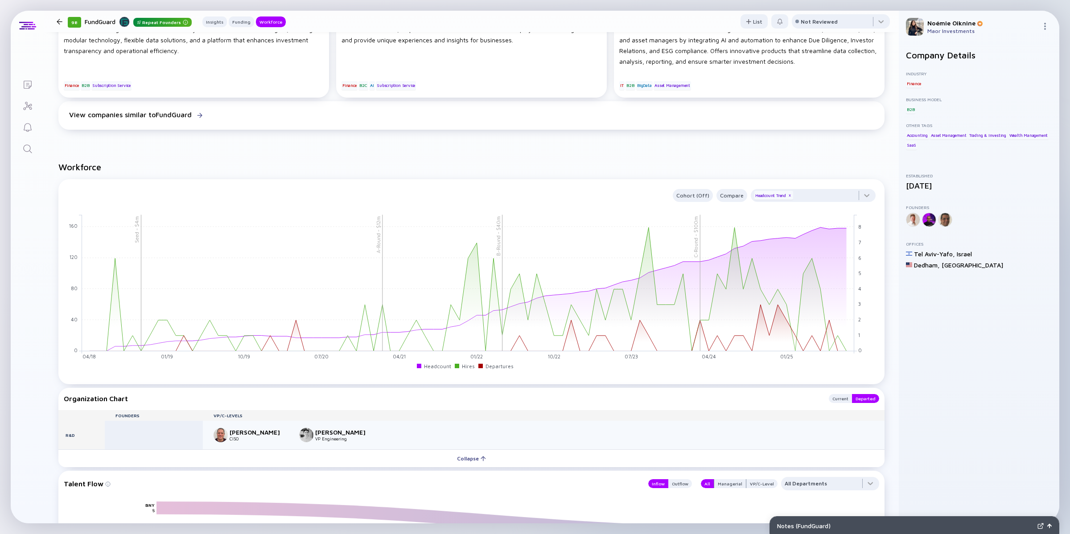
scroll to position [827, 0]
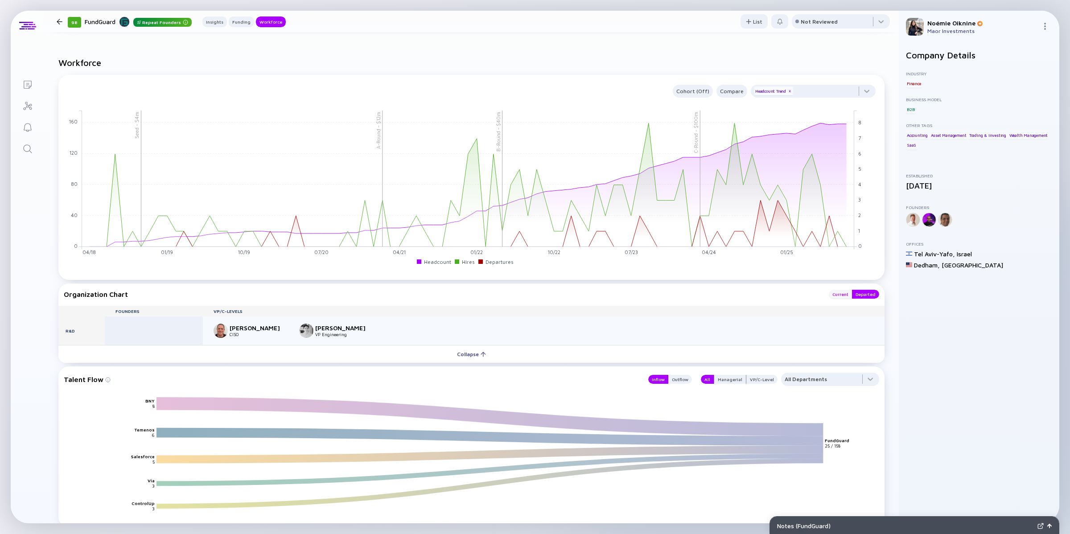
click at [832, 293] on div "Current" at bounding box center [840, 294] width 23 height 9
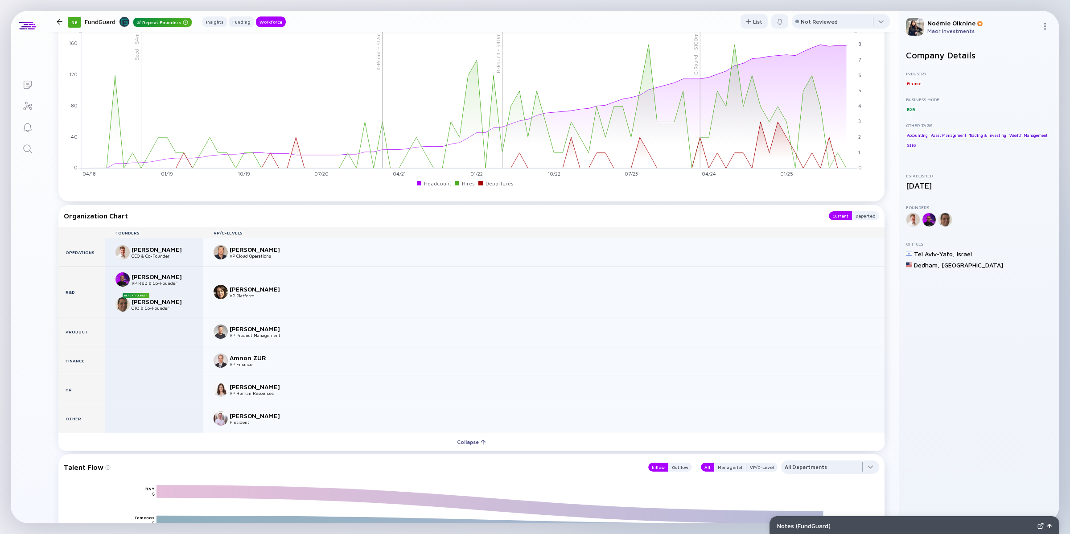
scroll to position [906, 0]
click at [27, 150] on icon "Search" at bounding box center [27, 149] width 11 height 11
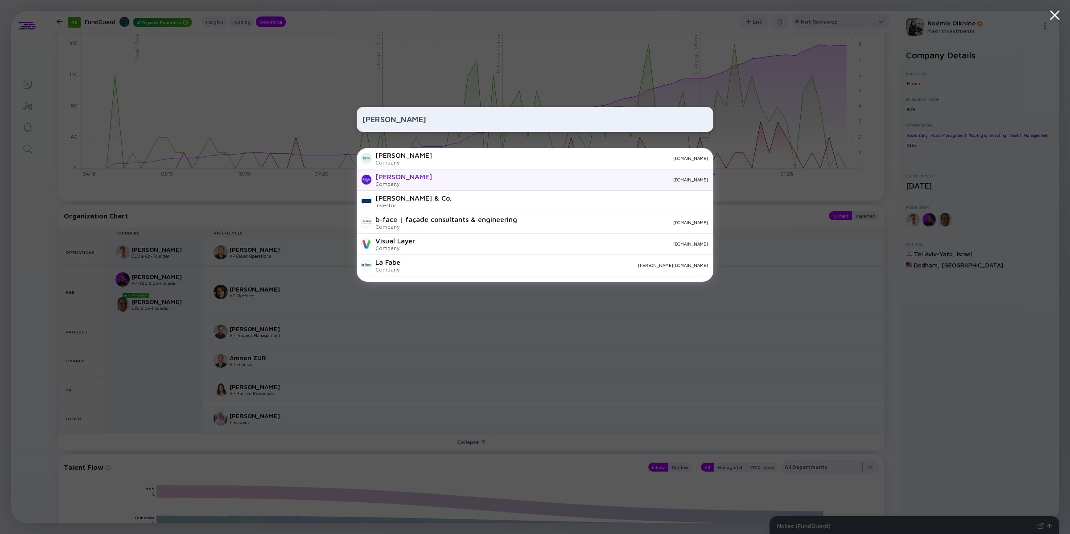
type input "faye"
click at [411, 174] on div "Faye Company withfaye.com" at bounding box center [535, 179] width 357 height 21
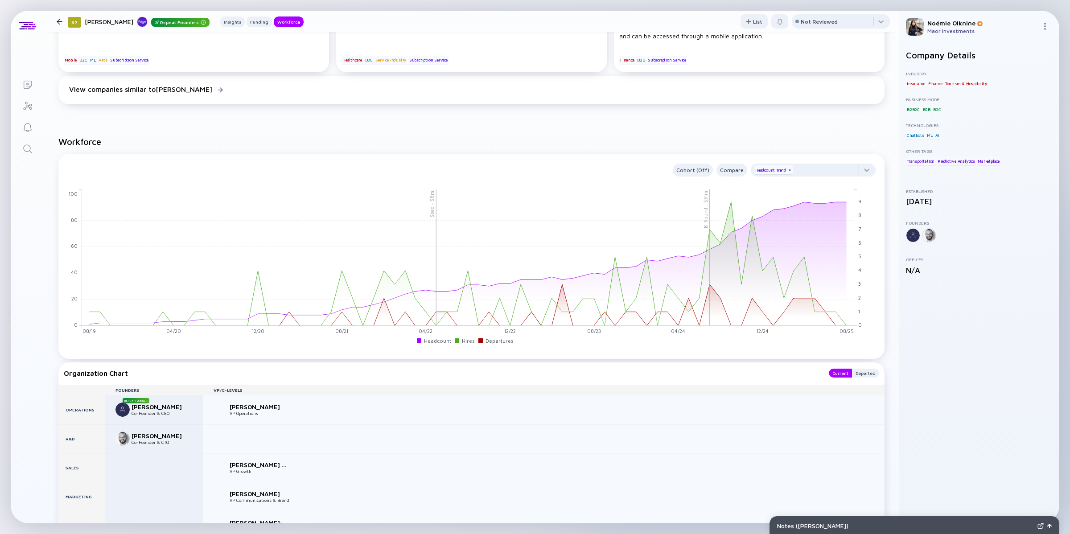
scroll to position [720, 0]
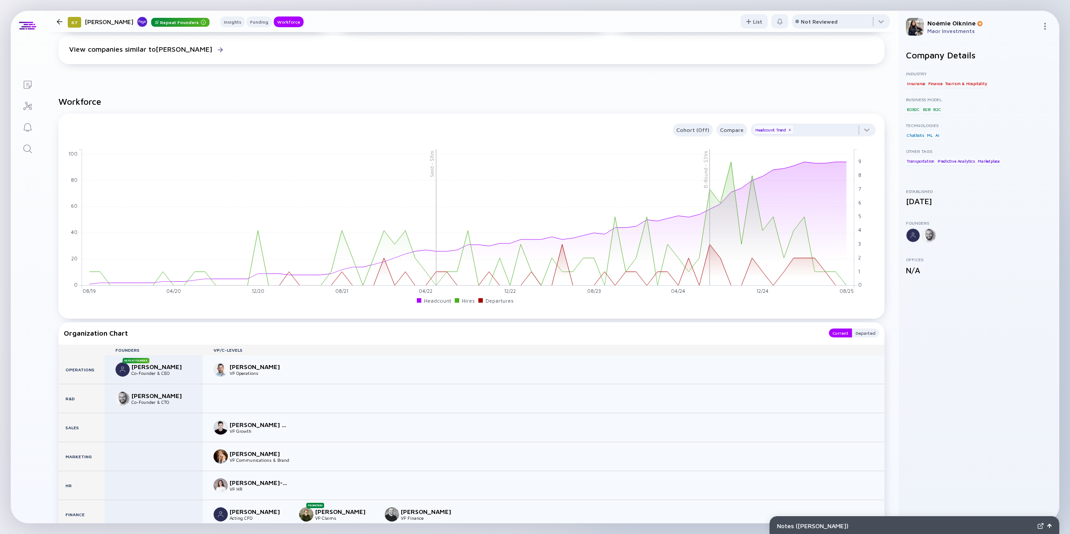
click at [31, 145] on icon "Search" at bounding box center [27, 149] width 11 height 11
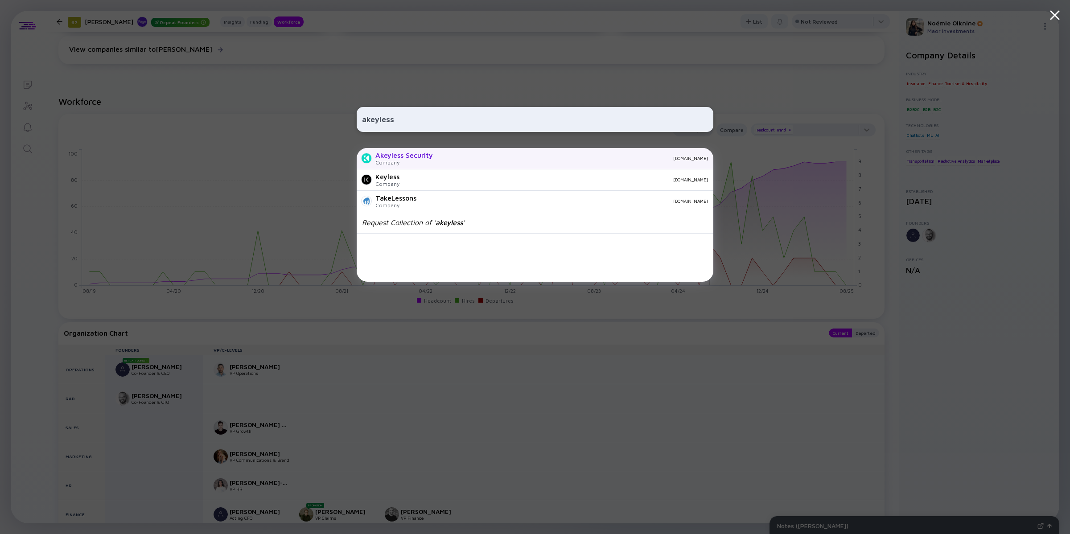
type input "akeyless"
click at [392, 161] on div "Company" at bounding box center [404, 162] width 58 height 7
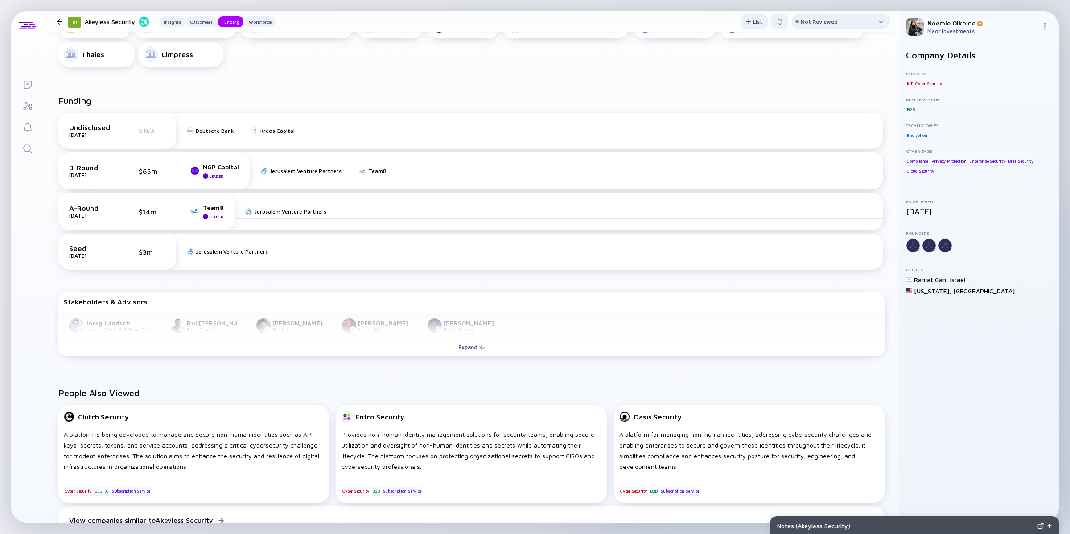
scroll to position [387, 0]
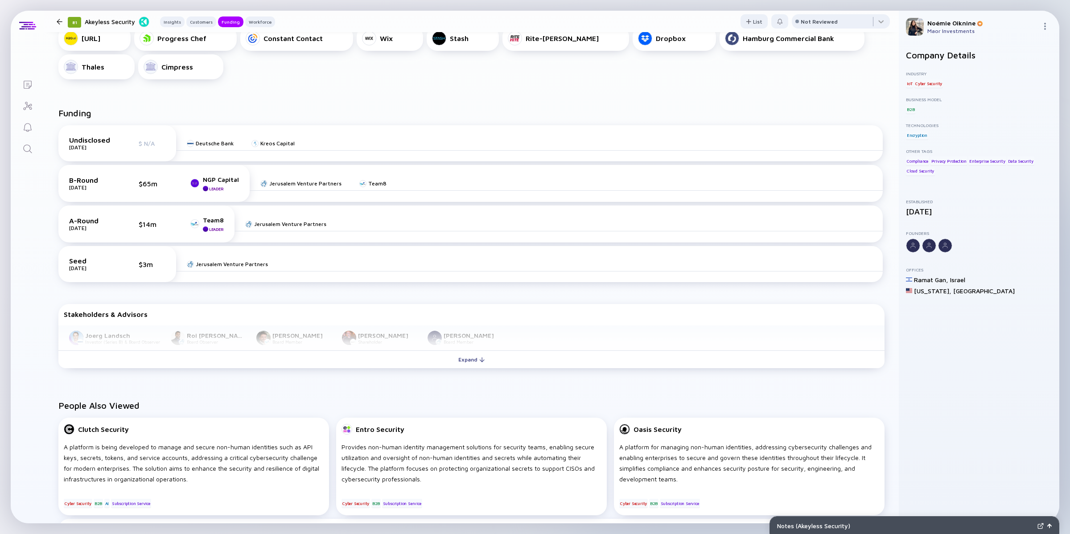
click at [19, 161] on div "Lists 81 Akeyless Security Insights Customers Funding Workforce List Not Review…" at bounding box center [535, 267] width 1049 height 513
click at [29, 150] on icon "Search" at bounding box center [27, 148] width 8 height 8
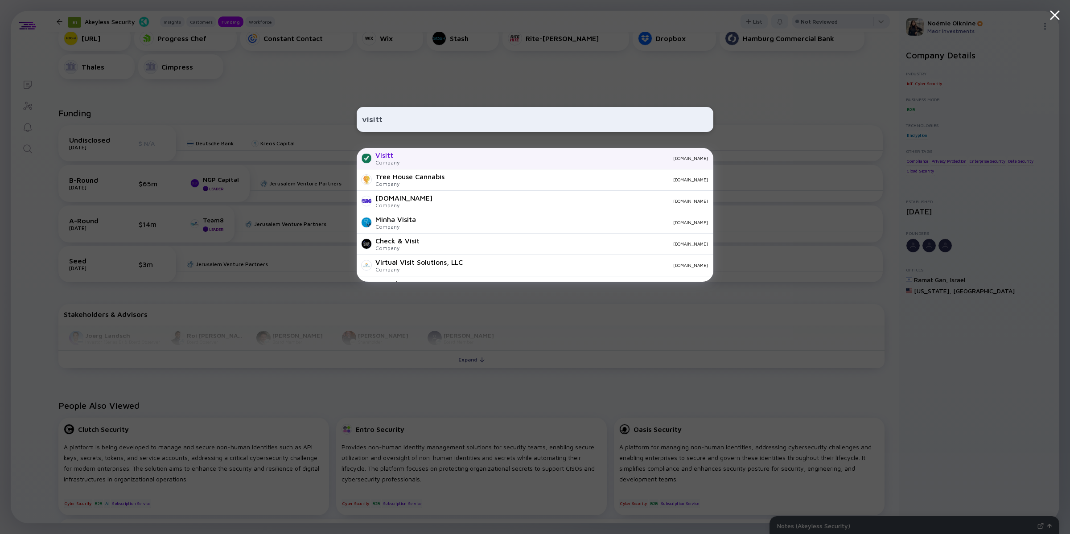
type input "visitt"
click at [392, 163] on div "Company" at bounding box center [387, 162] width 24 height 7
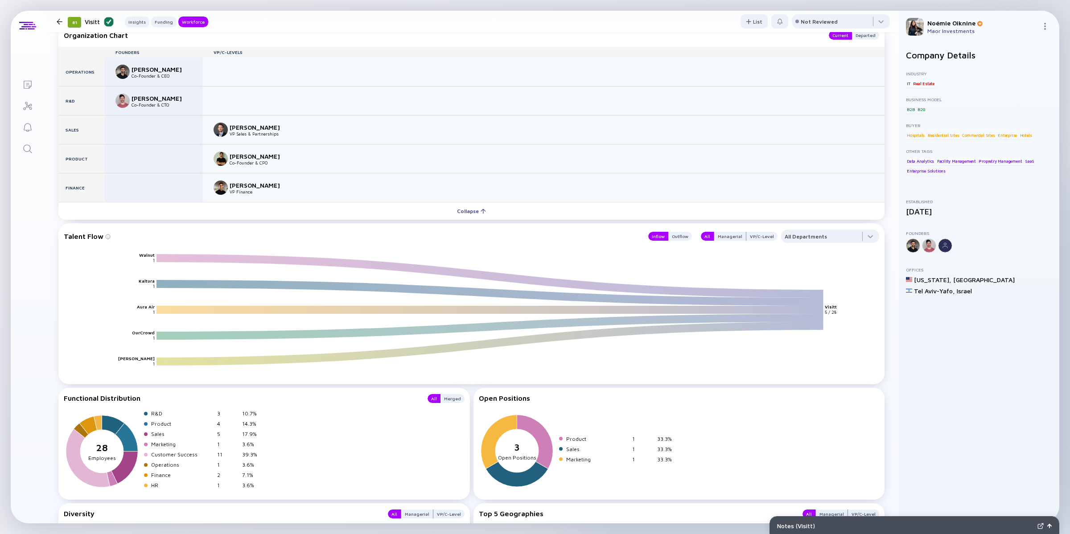
scroll to position [969, 0]
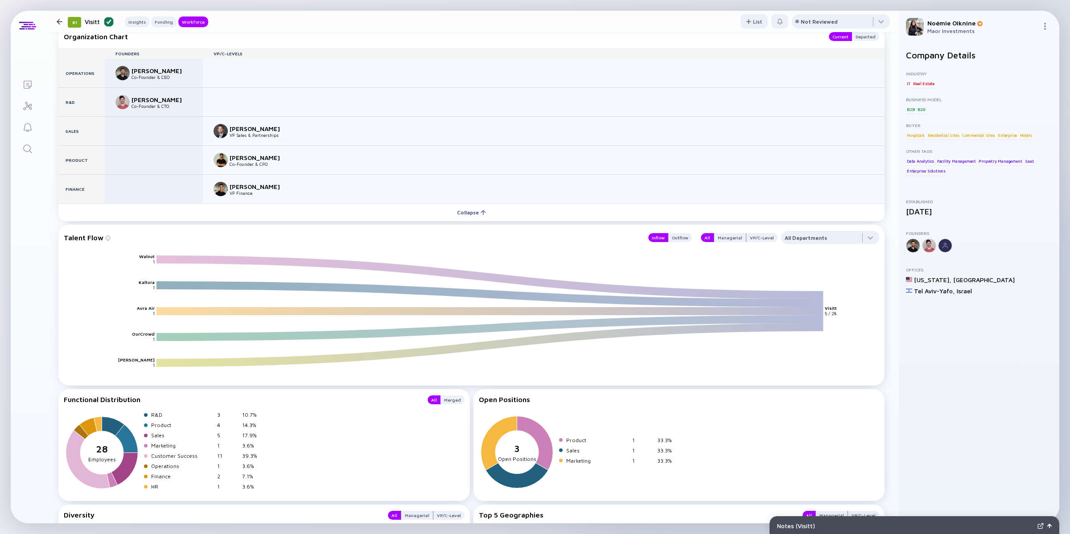
click at [36, 148] on link "Search" at bounding box center [27, 147] width 33 height 21
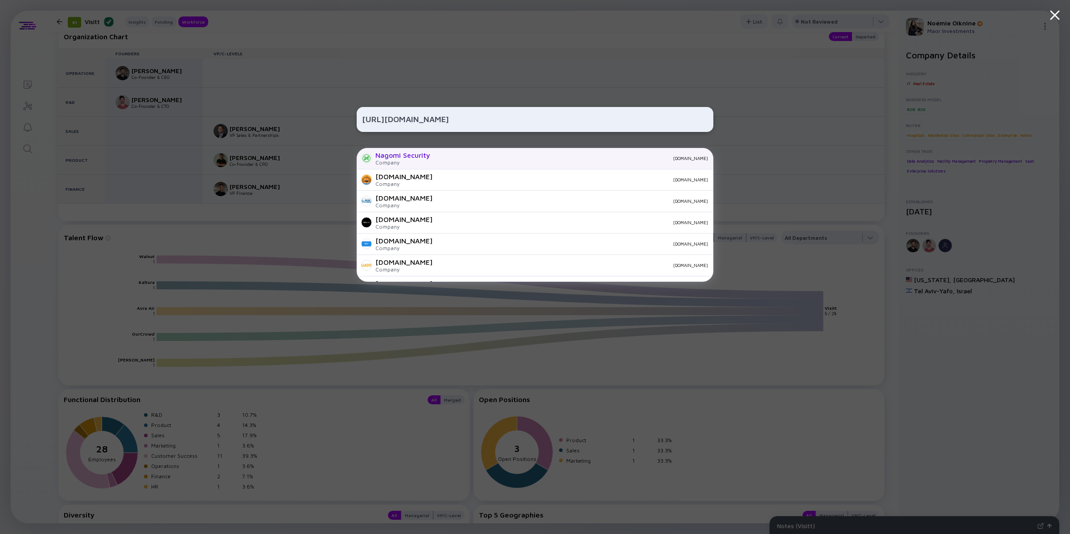
type input "https://nagomisecurity.com/"
click at [395, 157] on div "Nagomi Security" at bounding box center [402, 155] width 55 height 8
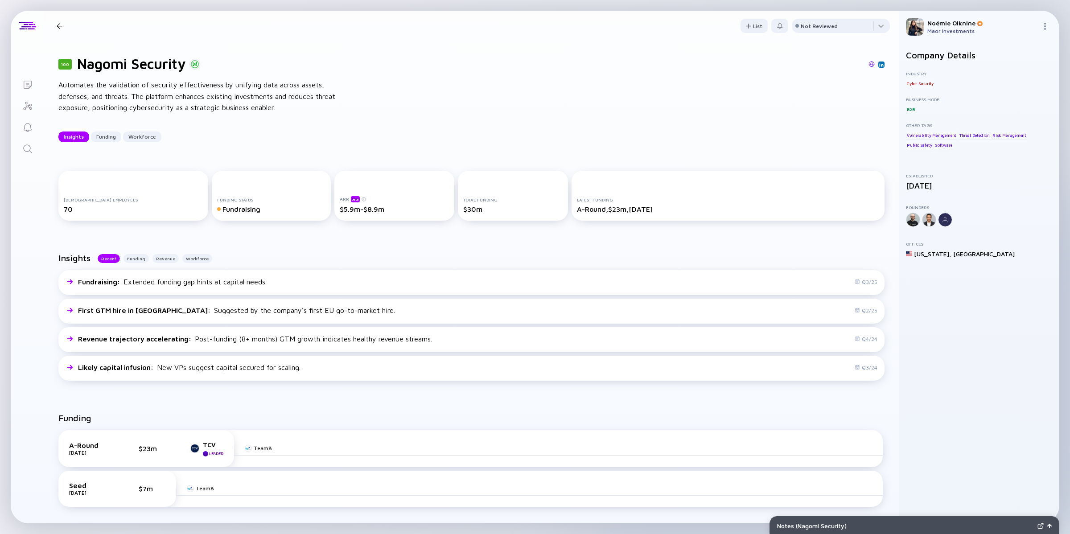
click at [30, 149] on icon "Search" at bounding box center [27, 149] width 11 height 11
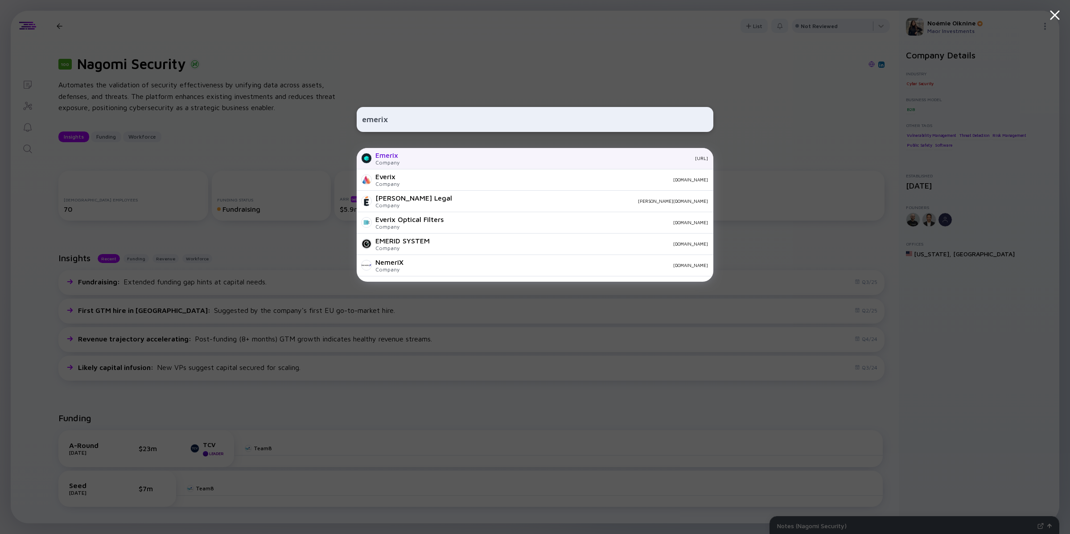
type input "emerix"
click at [385, 161] on div "Company" at bounding box center [387, 162] width 24 height 7
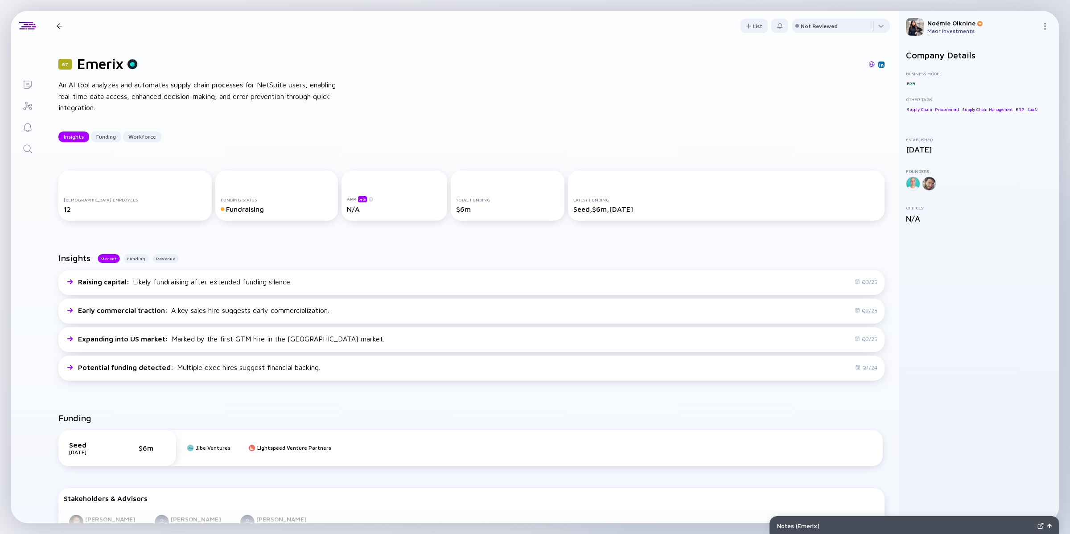
click at [869, 67] on link at bounding box center [872, 65] width 6 height 8
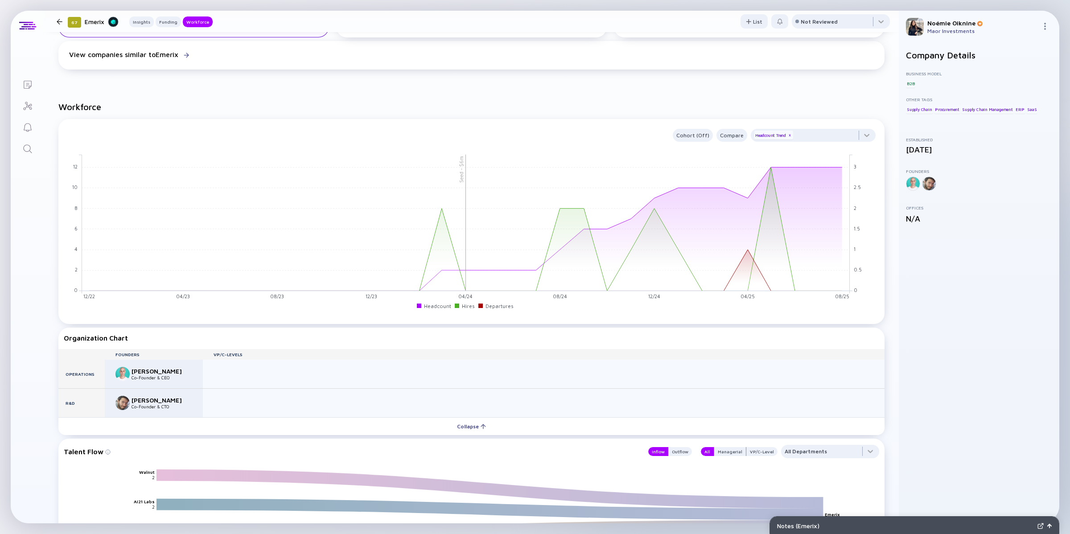
scroll to position [660, 0]
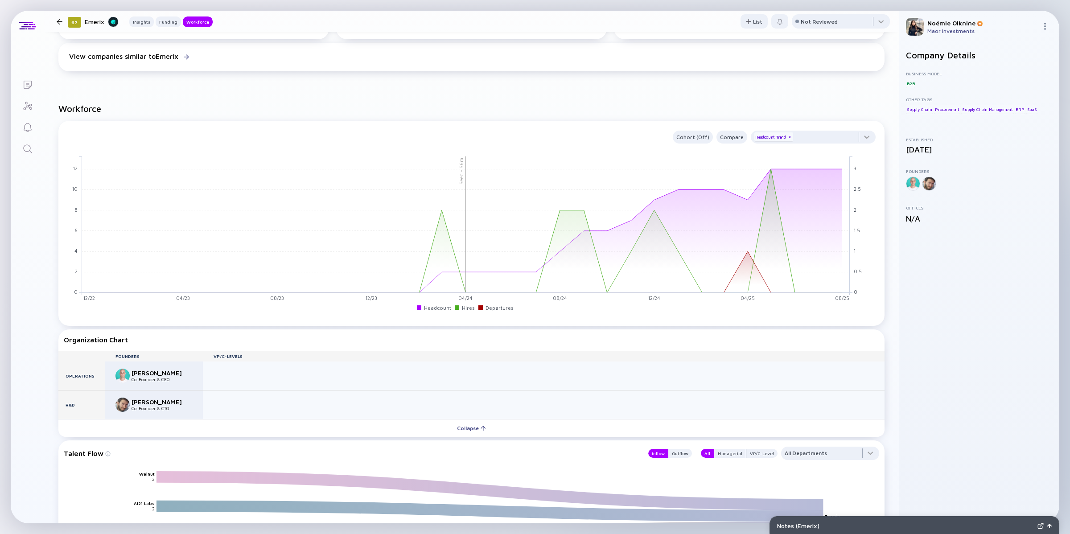
click at [32, 146] on icon "Search" at bounding box center [27, 149] width 11 height 11
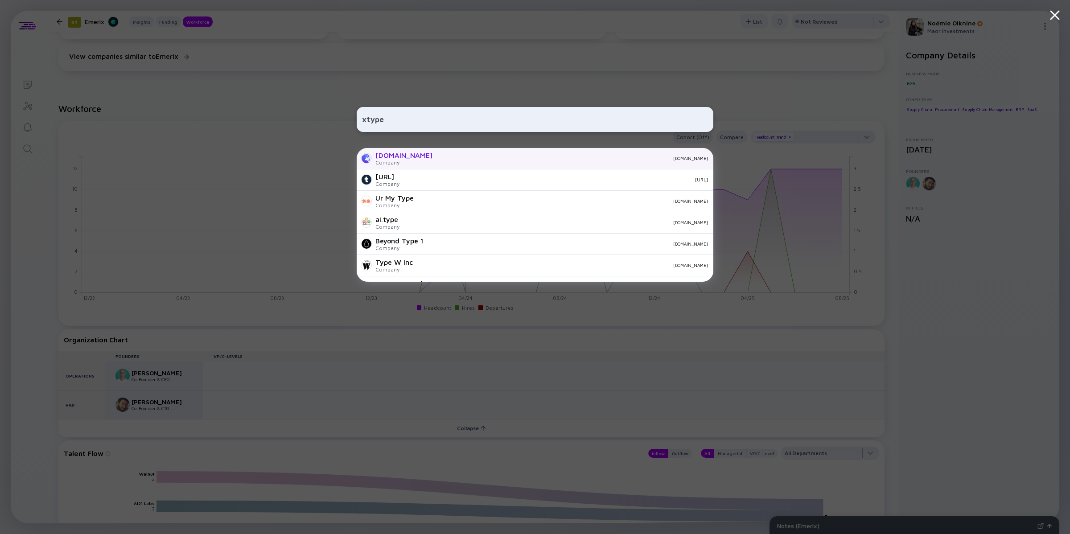
type input "xtype"
click at [408, 154] on div "xtype.io Company xtype.io" at bounding box center [535, 158] width 357 height 21
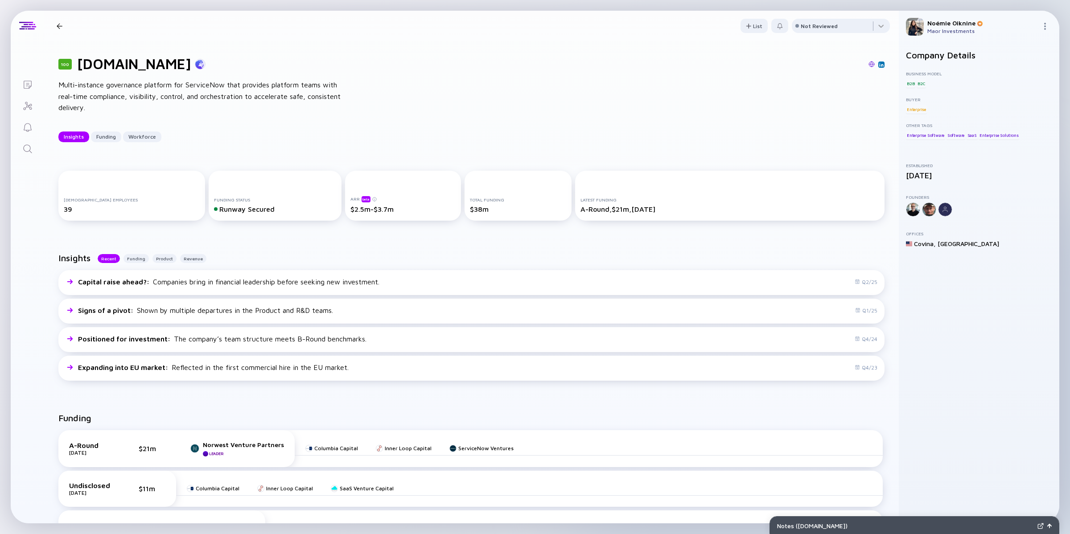
click at [869, 66] on img at bounding box center [872, 64] width 6 height 6
